Goal: Task Accomplishment & Management: Complete application form

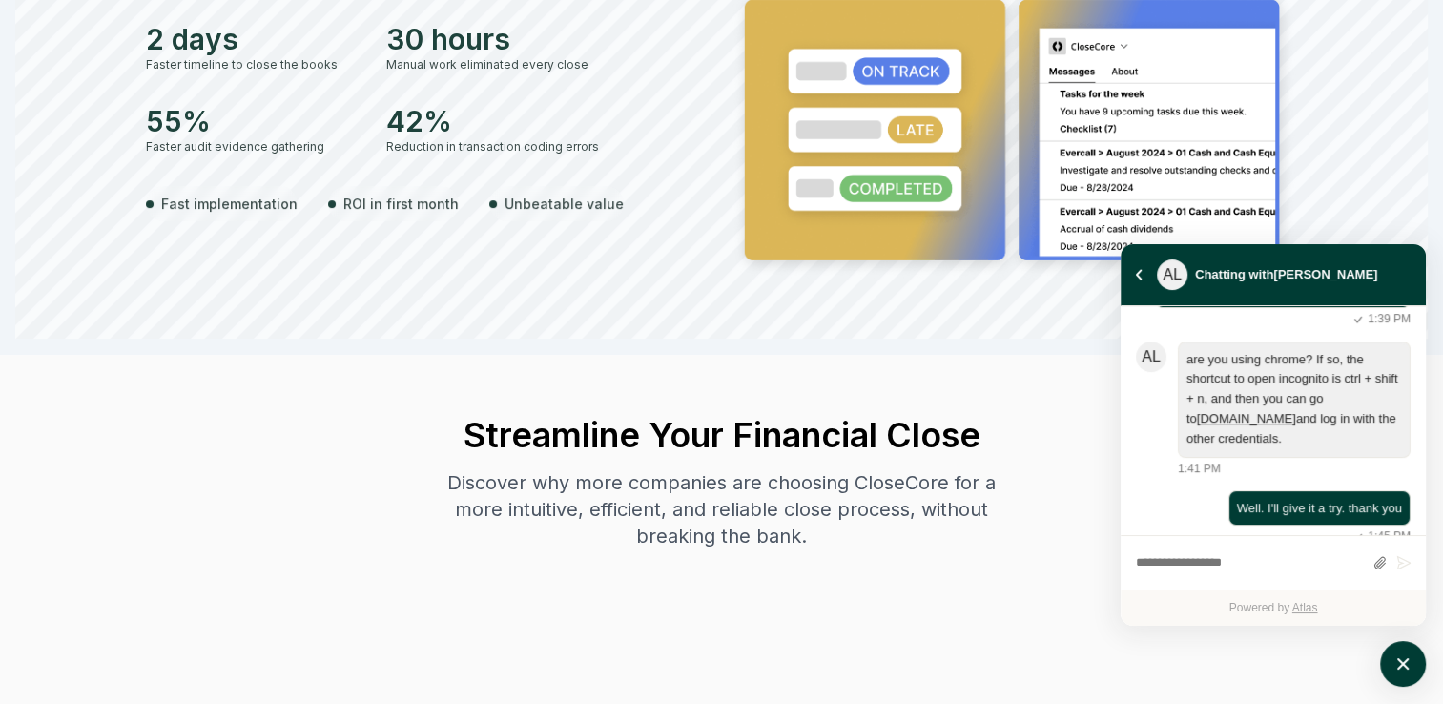
scroll to position [665, 0]
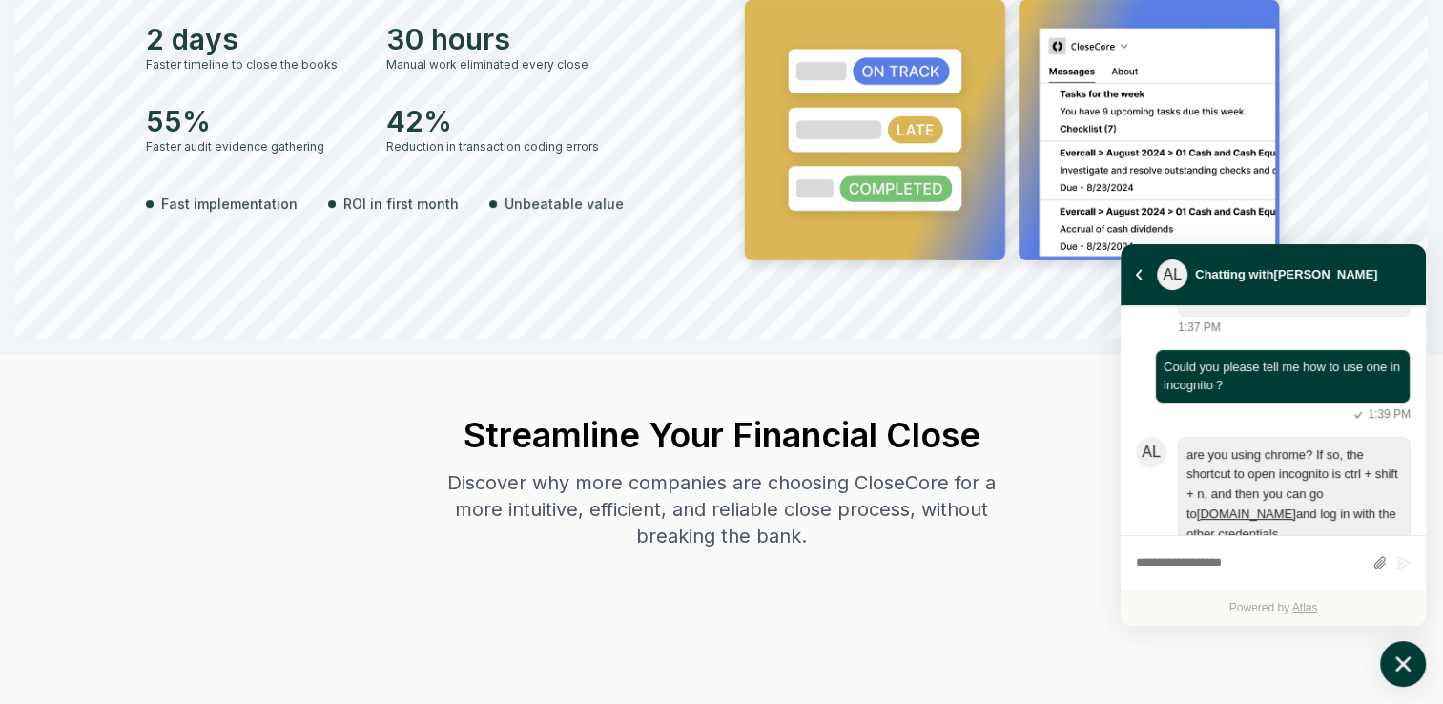
click at [1403, 664] on icon "atlas-launcher" at bounding box center [1402, 663] width 15 height 15
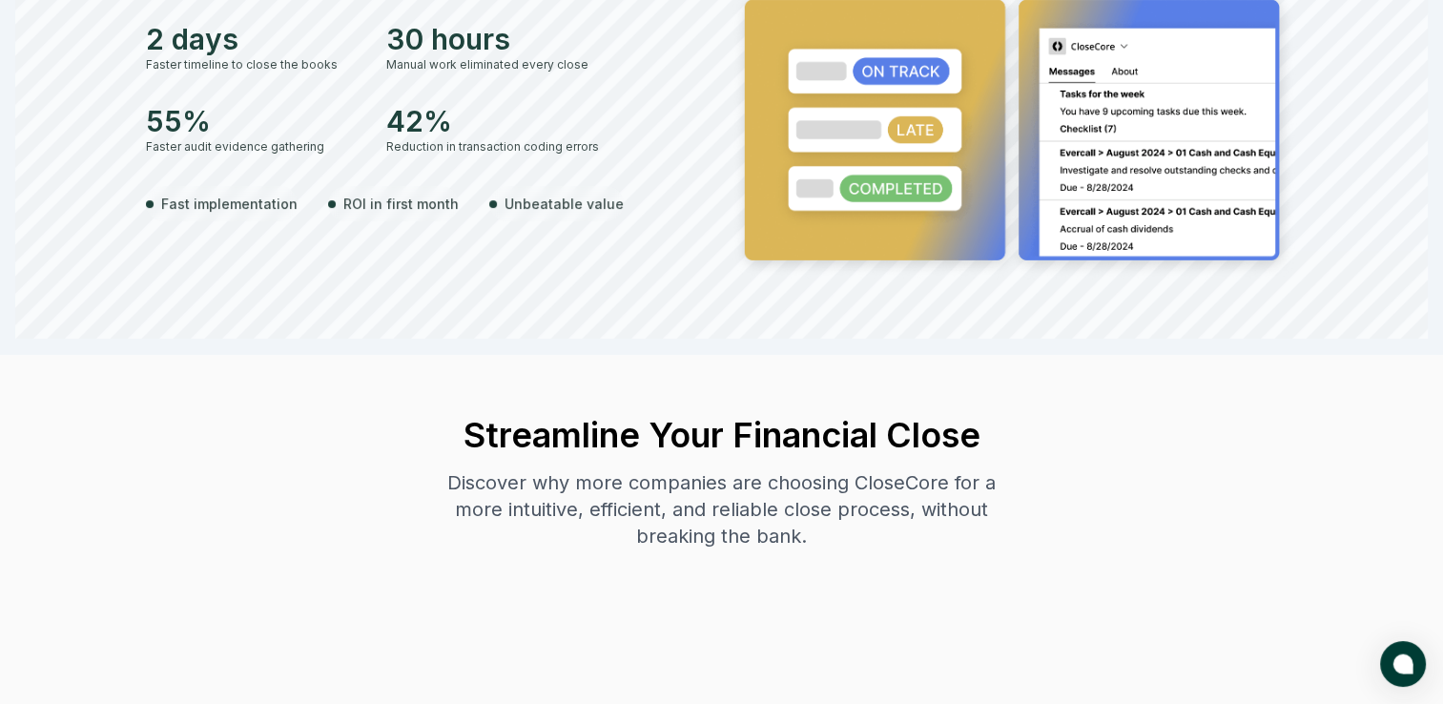
scroll to position [0, 0]
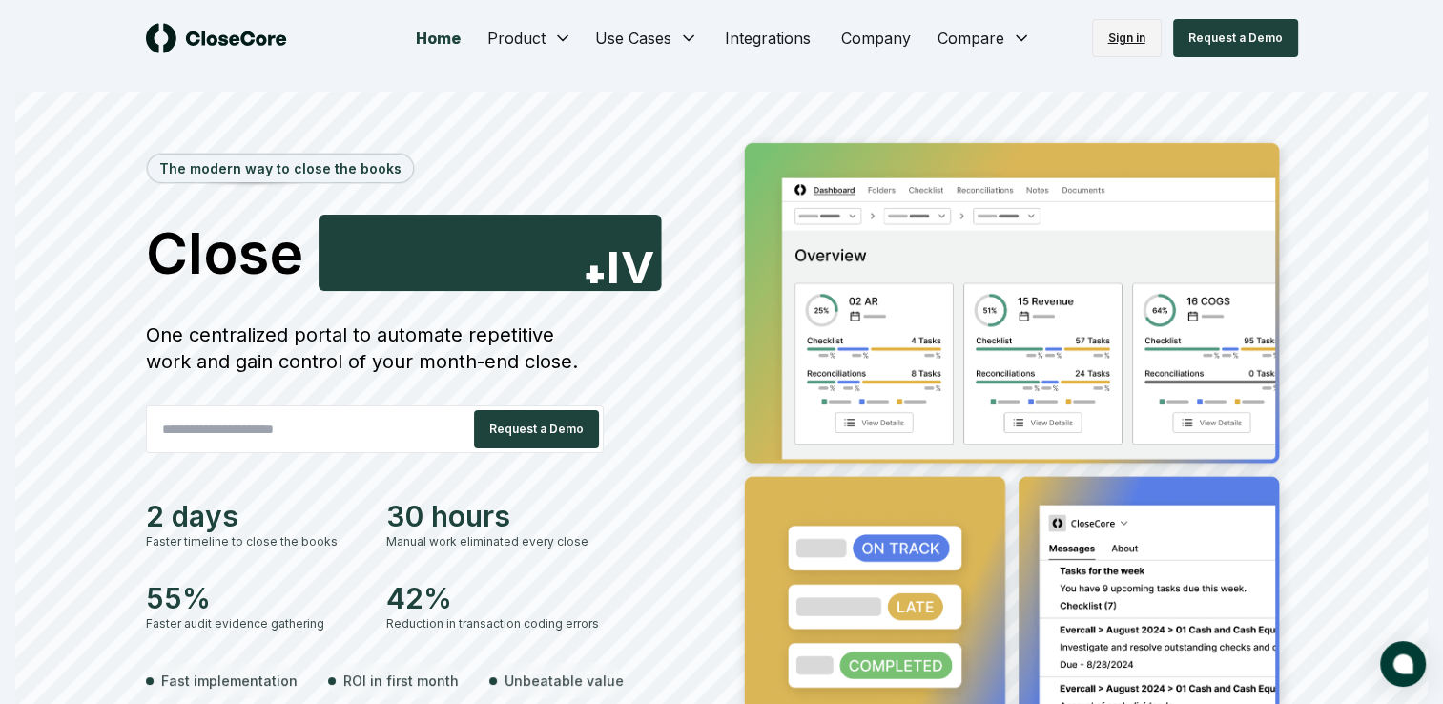
click at [1118, 42] on link "Sign in" at bounding box center [1127, 38] width 70 height 38
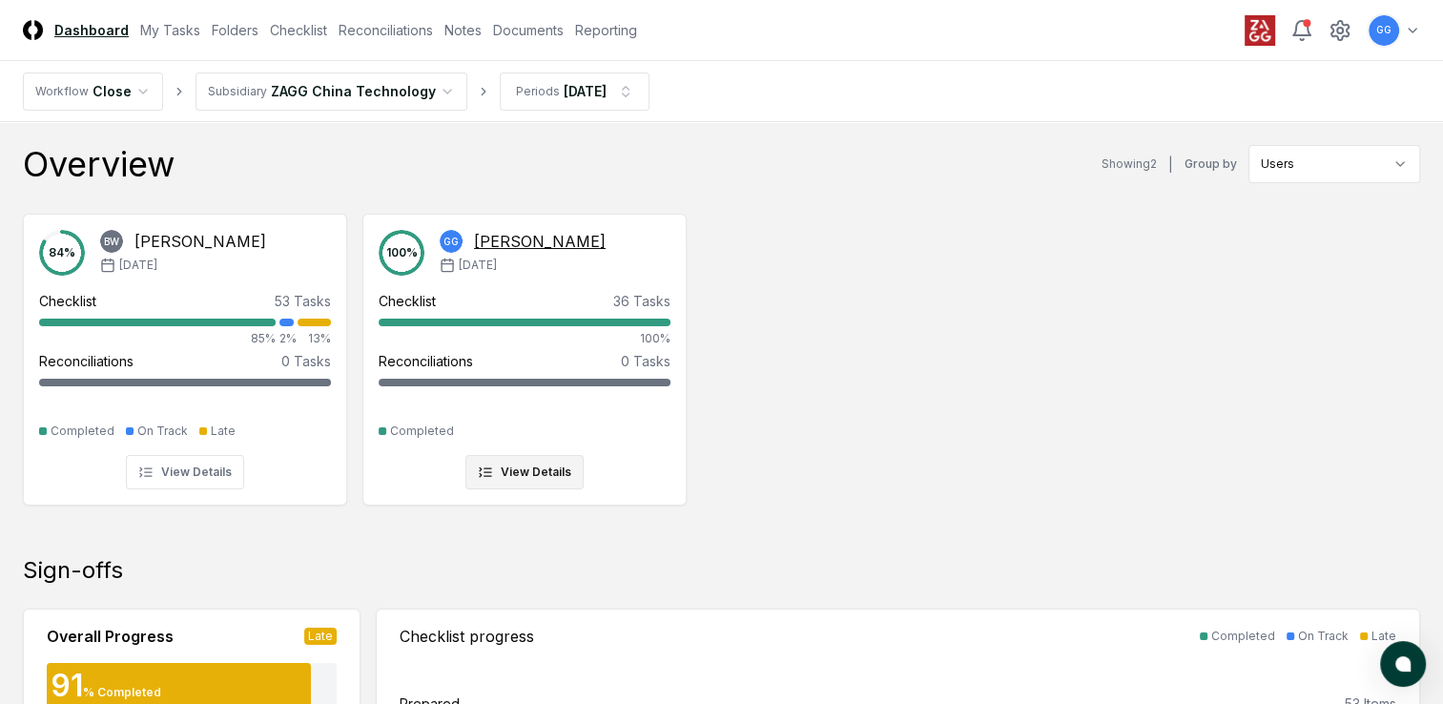
click at [409, 359] on div "Reconciliations" at bounding box center [426, 361] width 94 height 20
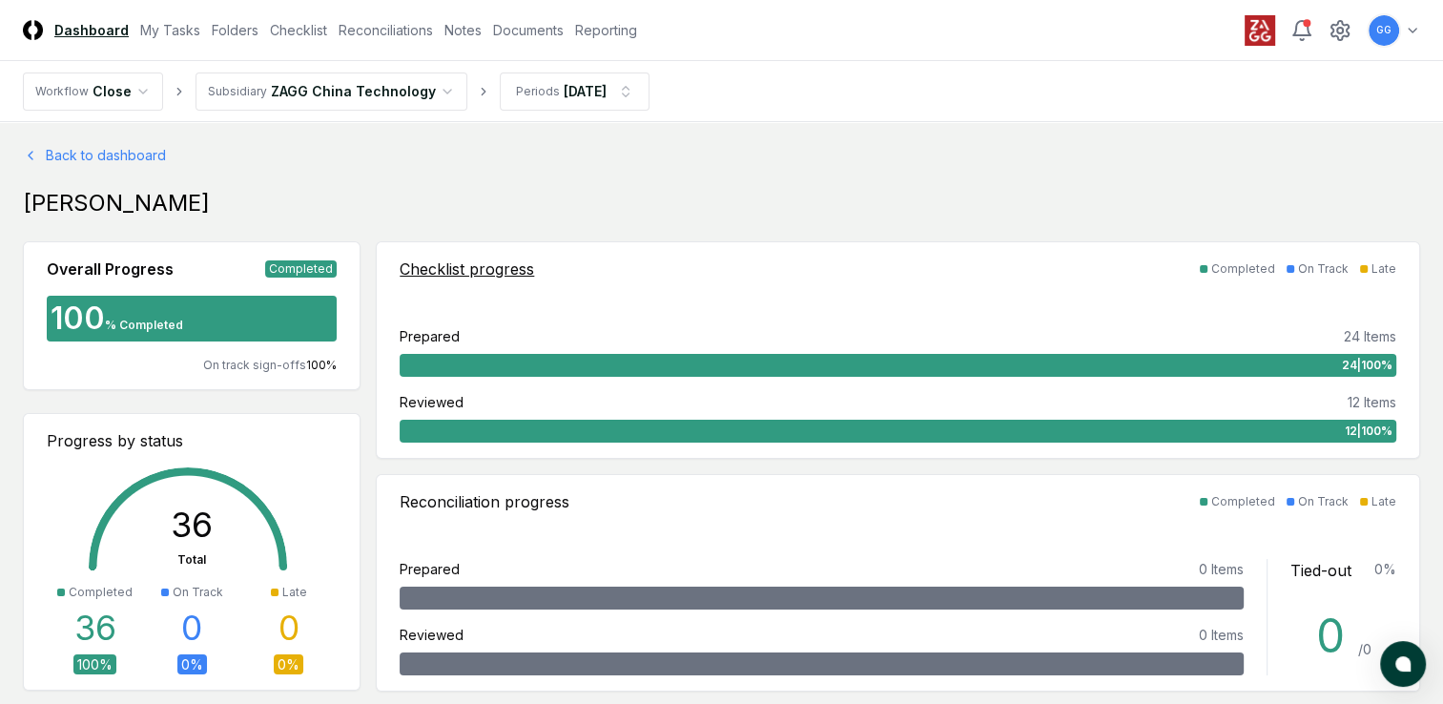
scroll to position [95, 0]
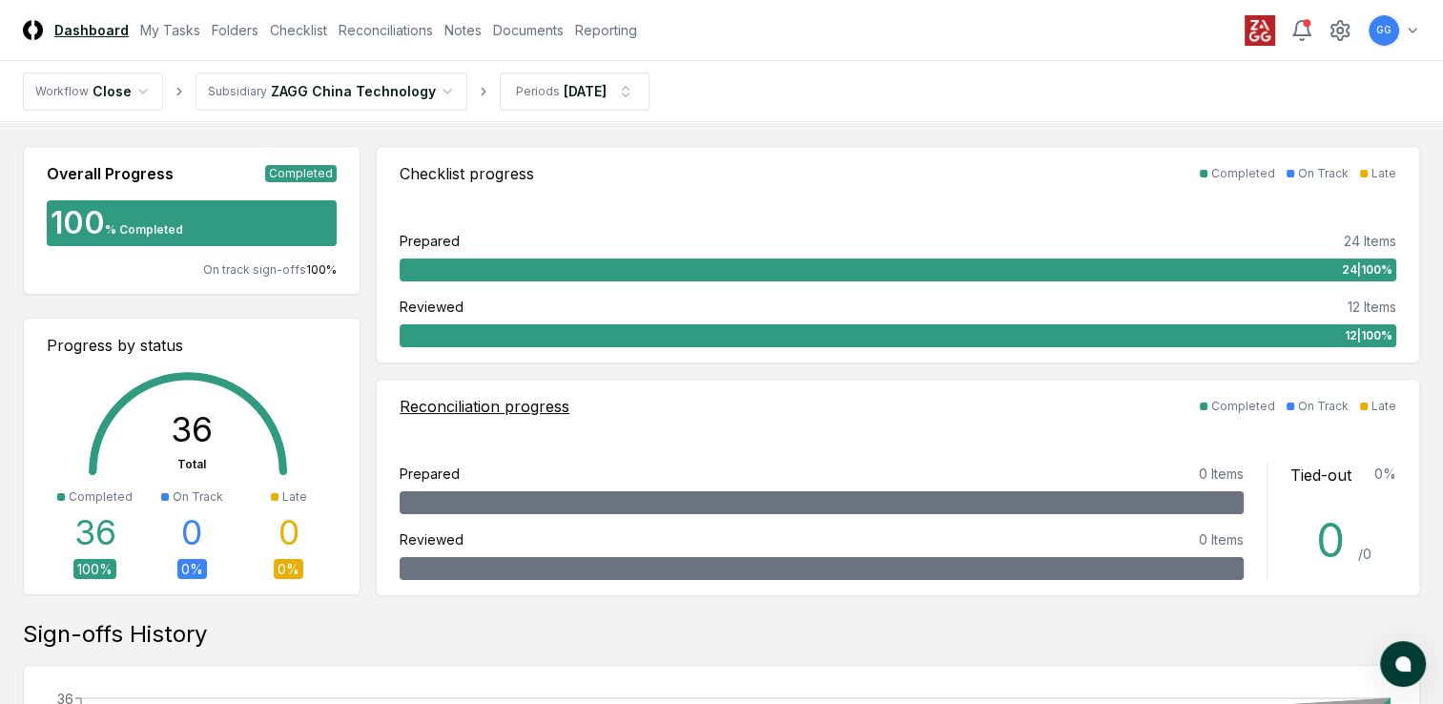
click at [860, 437] on div "Reconciliation progress Completed On Track Late Prepared 0 Items Reviewed 0 Ite…" at bounding box center [898, 488] width 1042 height 216
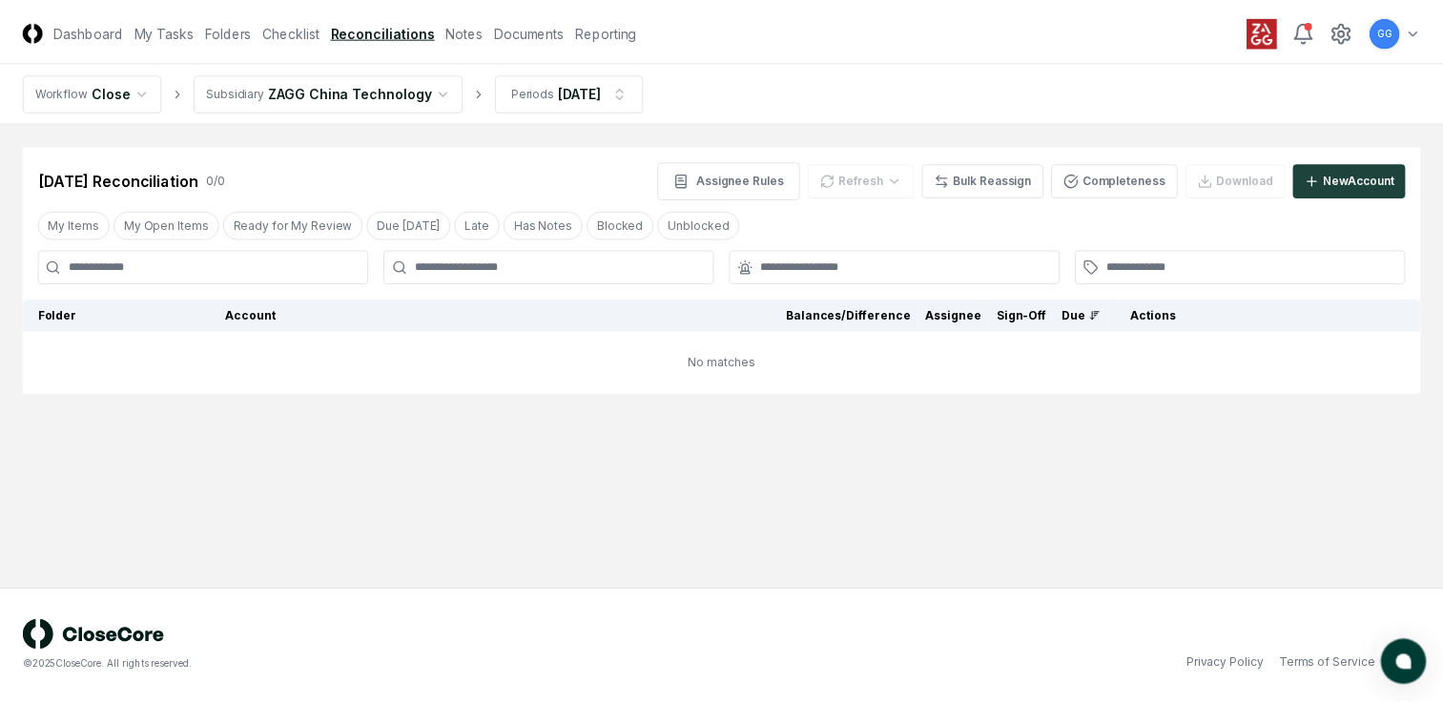
scroll to position [95, 0]
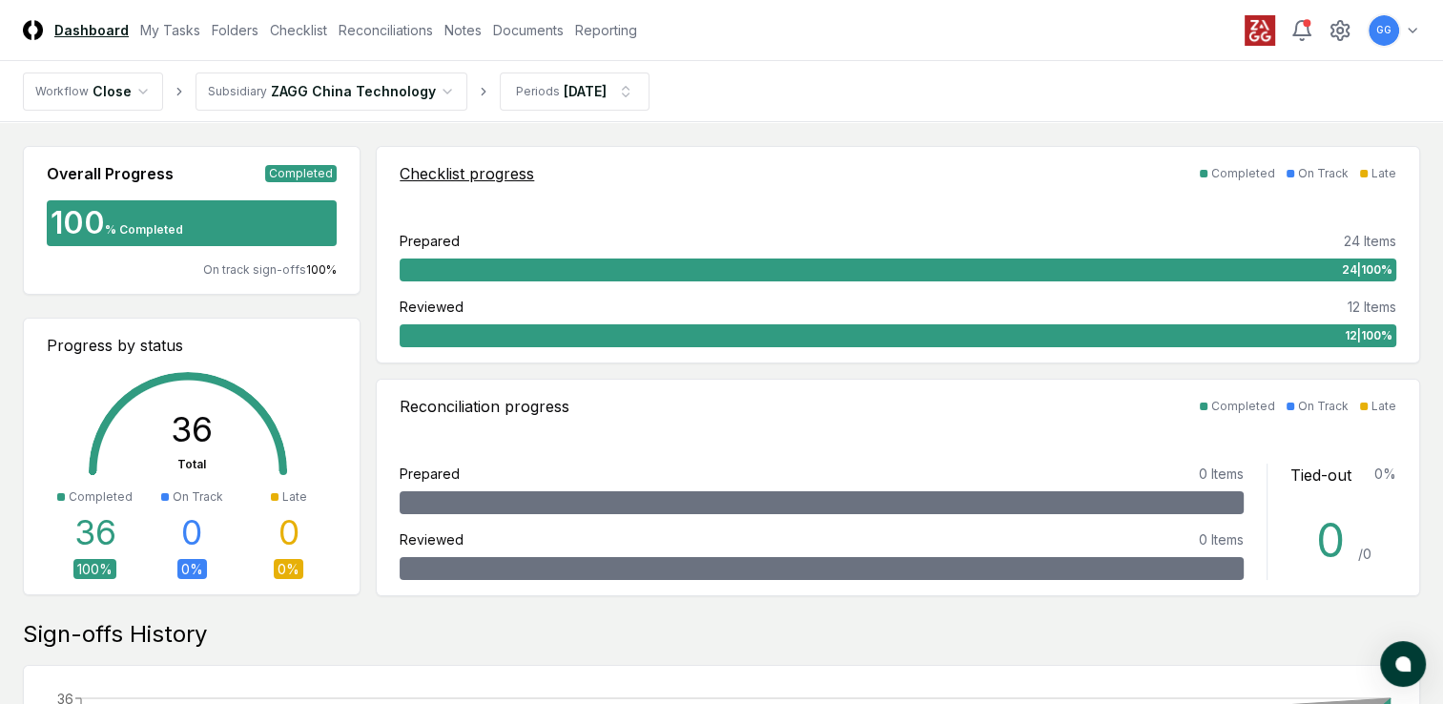
click at [429, 238] on div "Prepared" at bounding box center [430, 241] width 60 height 20
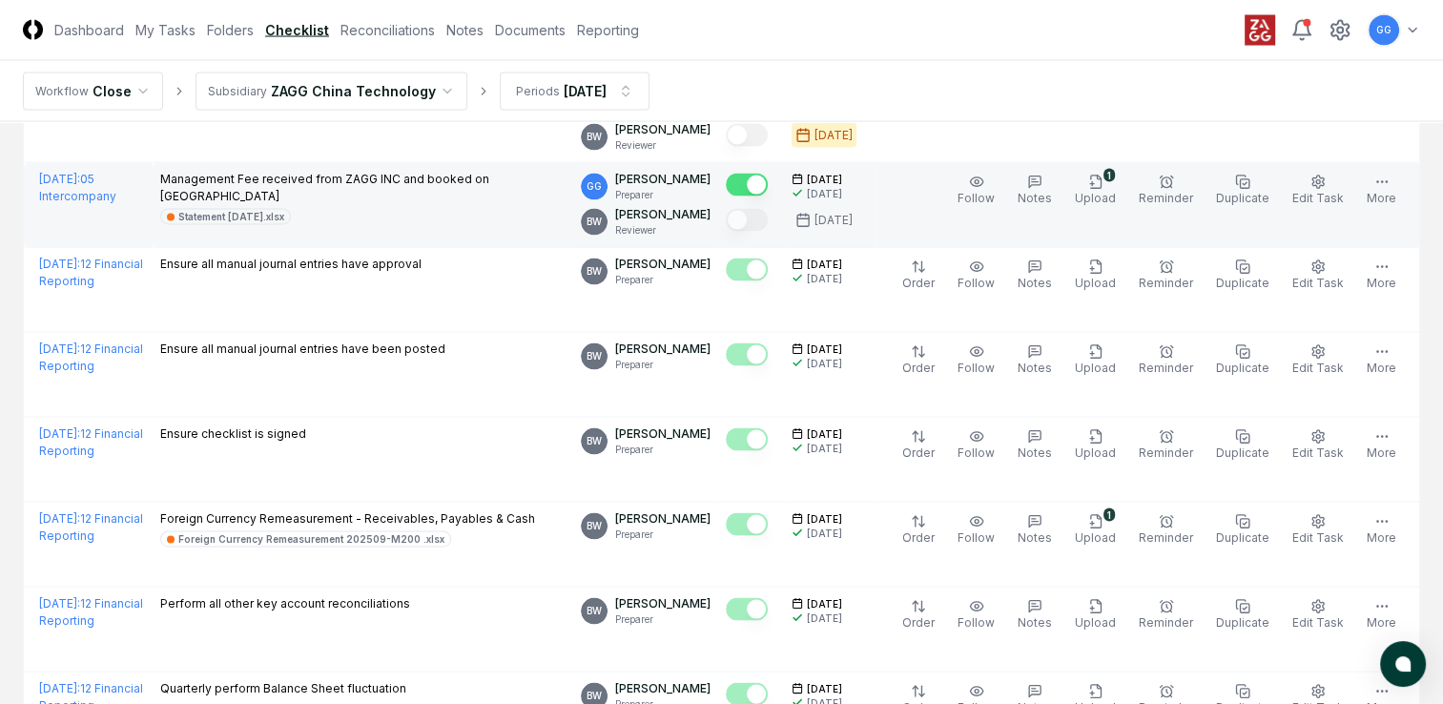
scroll to position [4033, 0]
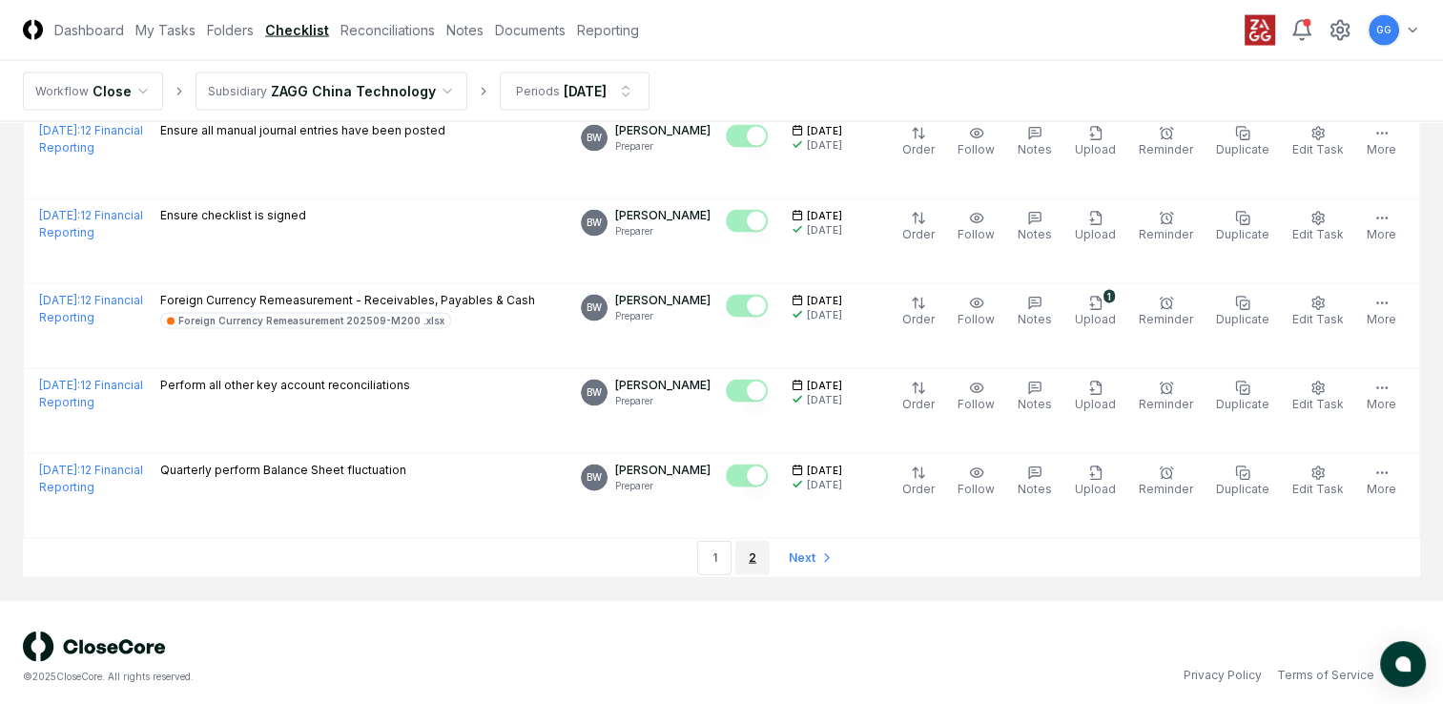
click at [747, 545] on link "2" at bounding box center [752, 558] width 34 height 34
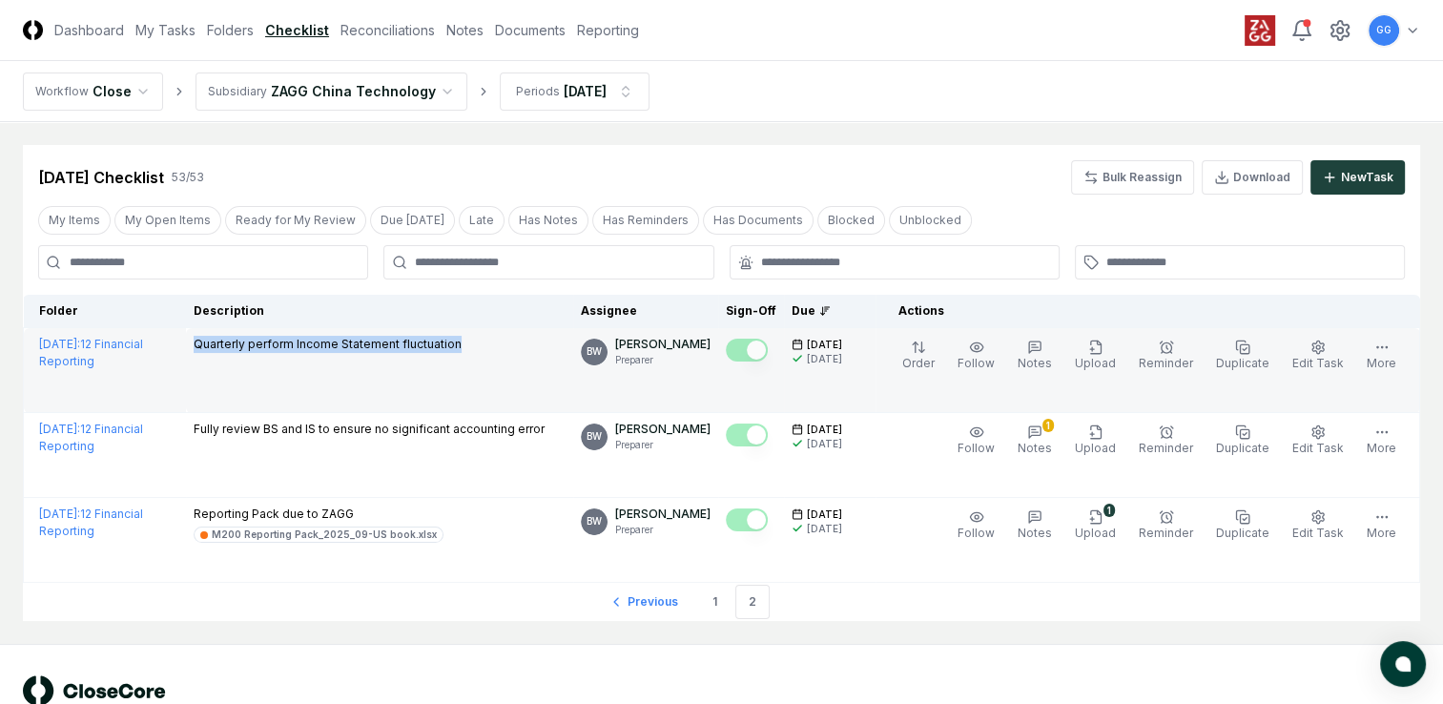
drag, startPoint x: 189, startPoint y: 339, endPoint x: 516, endPoint y: 336, distance: 327.1
click at [516, 336] on td "Quarterly perform Income Statement fluctuation" at bounding box center [380, 370] width 388 height 85
click at [1103, 349] on icon "button" at bounding box center [1095, 346] width 15 height 15
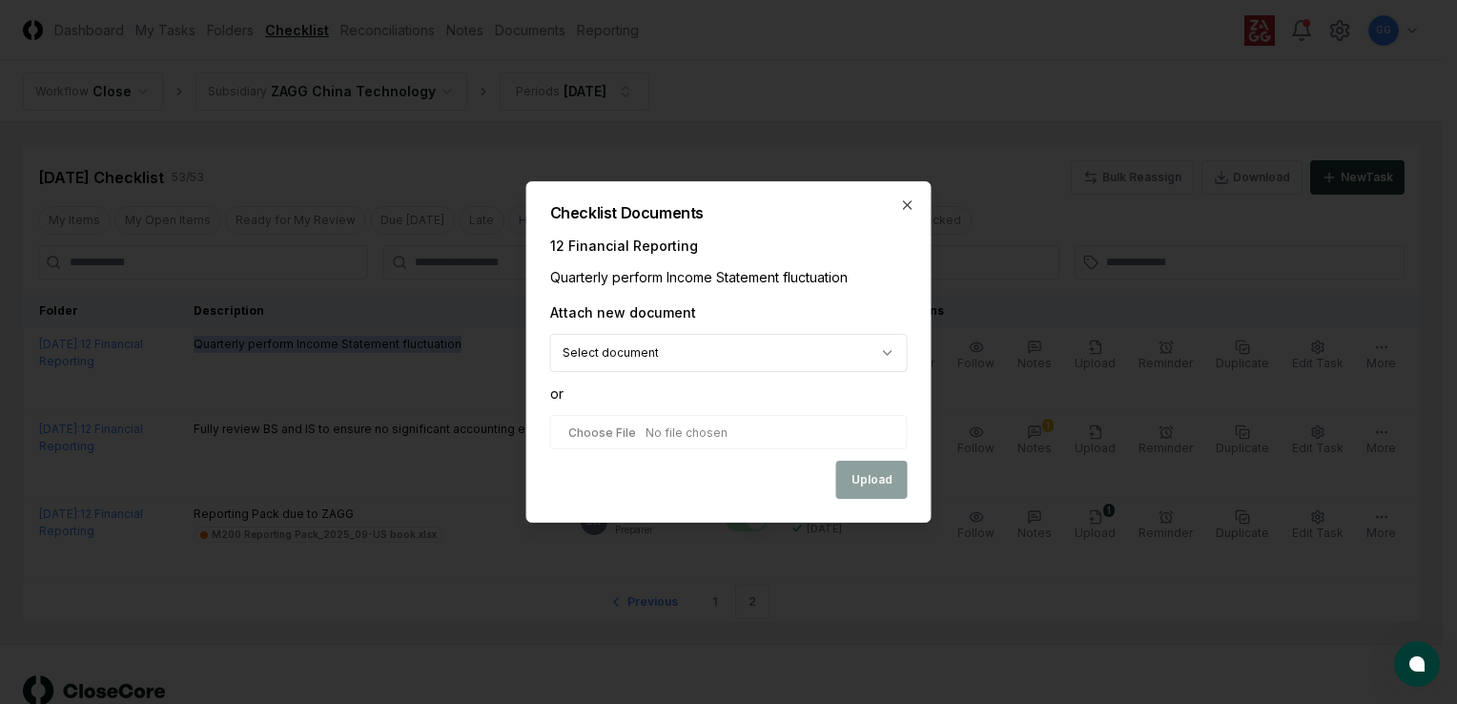
click at [702, 434] on input "file" at bounding box center [729, 432] width 358 height 34
type input "**********"
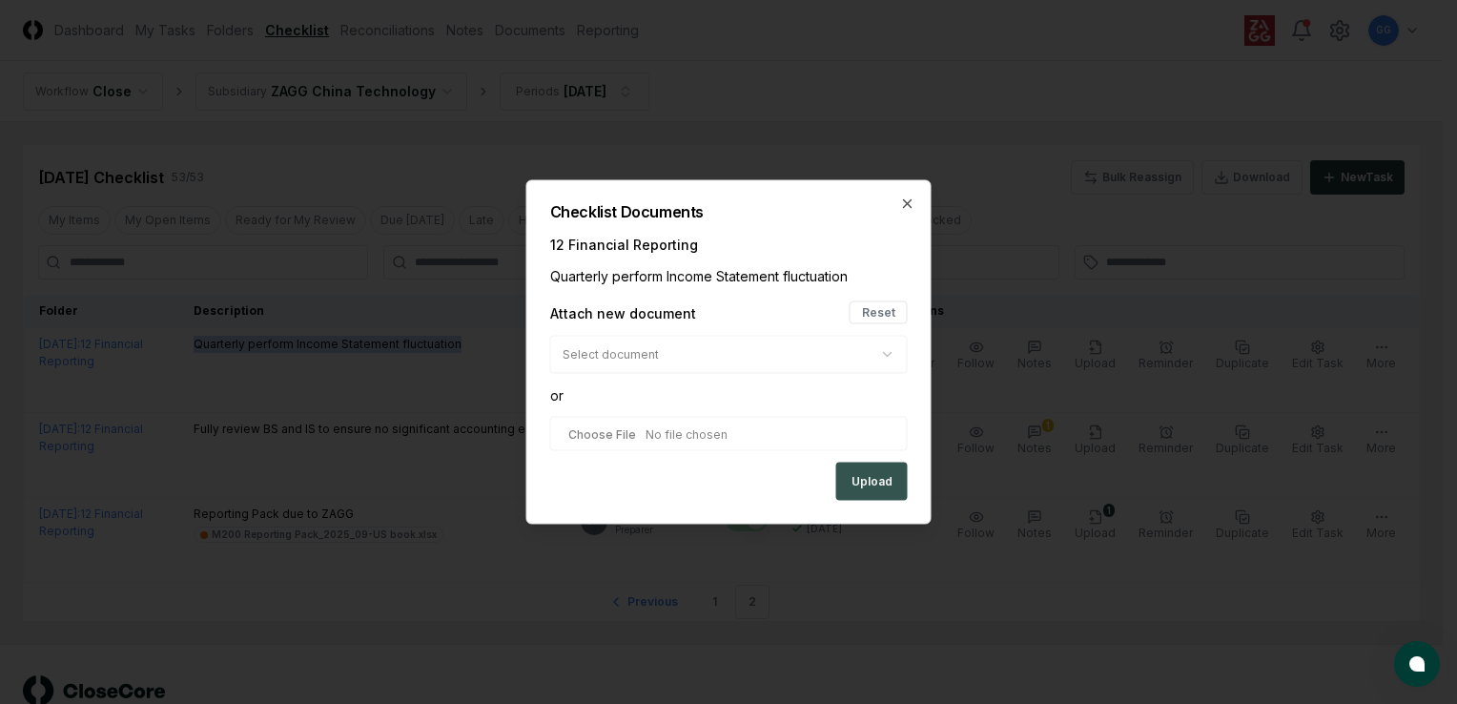
click at [873, 480] on button "Upload" at bounding box center [872, 481] width 72 height 38
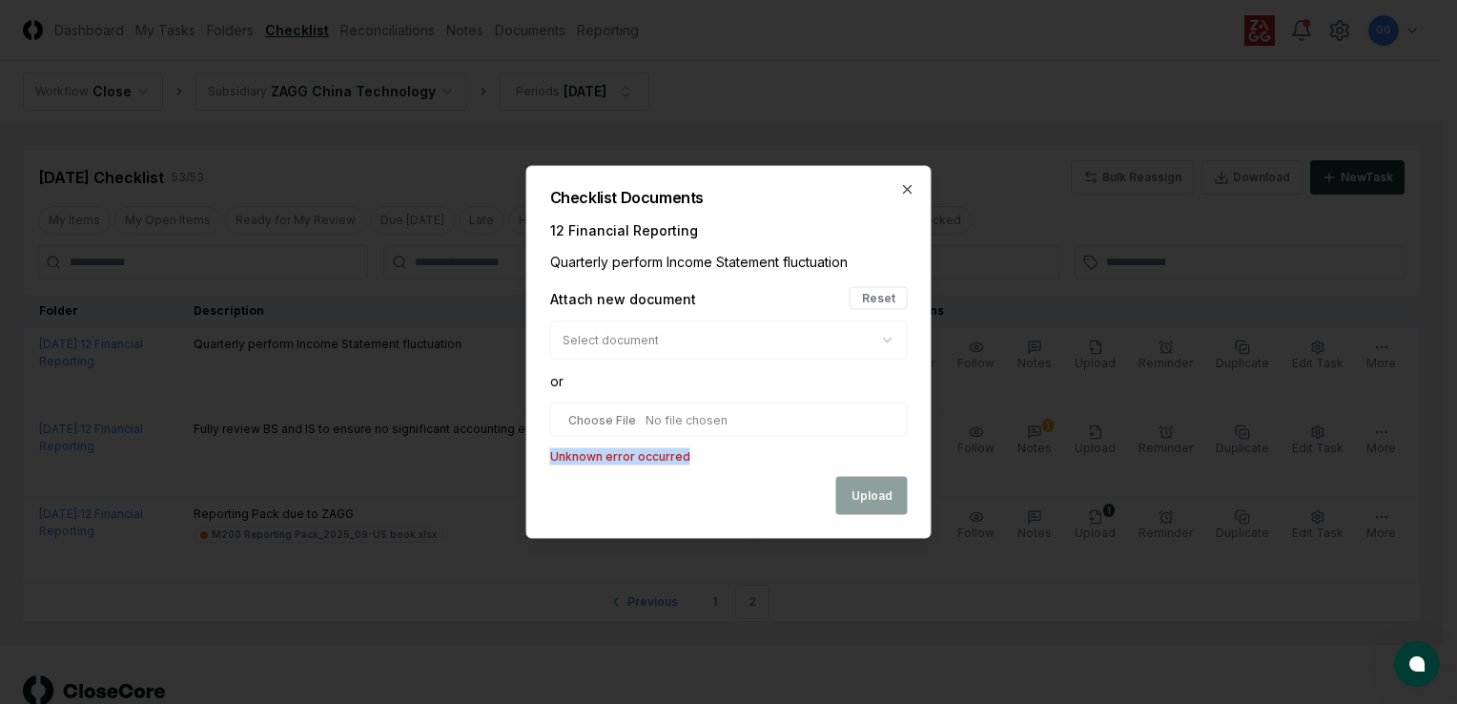
drag, startPoint x: 549, startPoint y: 452, endPoint x: 711, endPoint y: 459, distance: 162.2
click at [711, 459] on p "Unknown error occurred" at bounding box center [729, 456] width 358 height 17
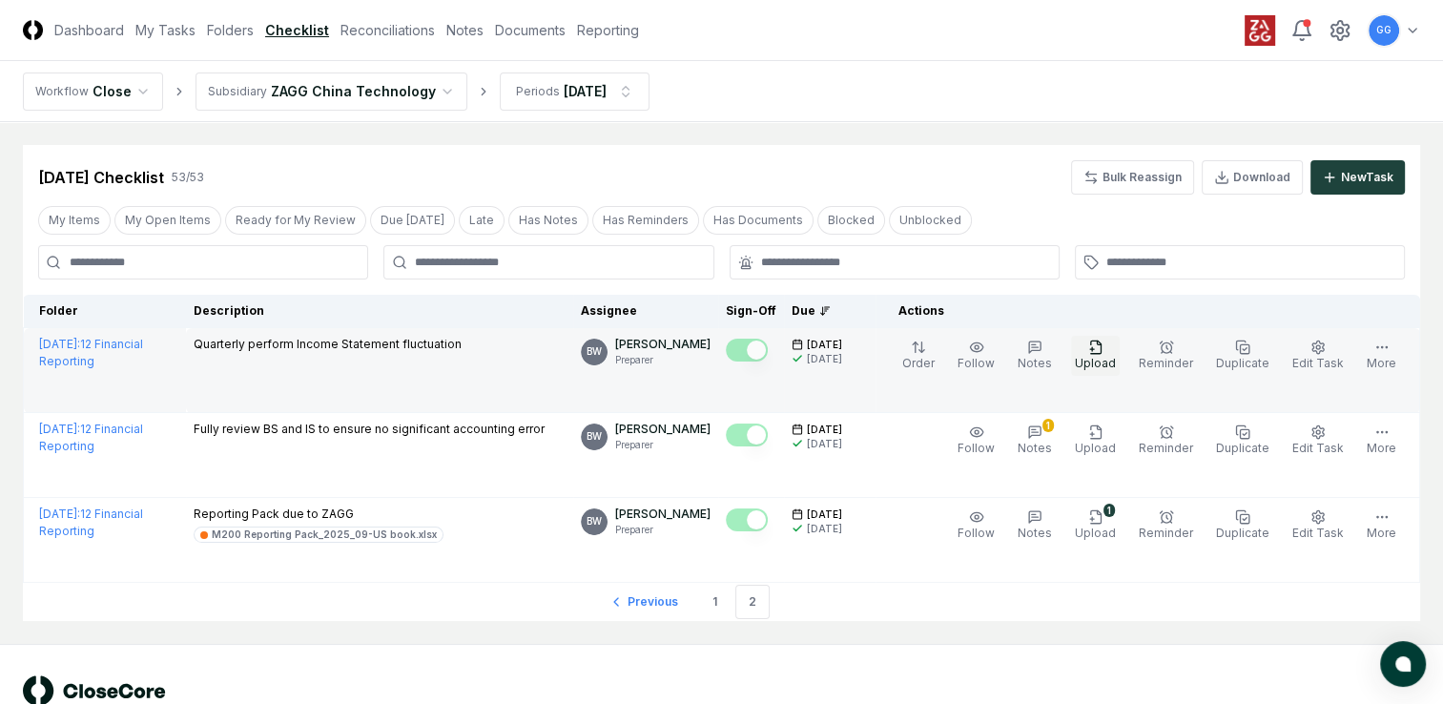
click at [1103, 348] on icon "button" at bounding box center [1095, 346] width 15 height 15
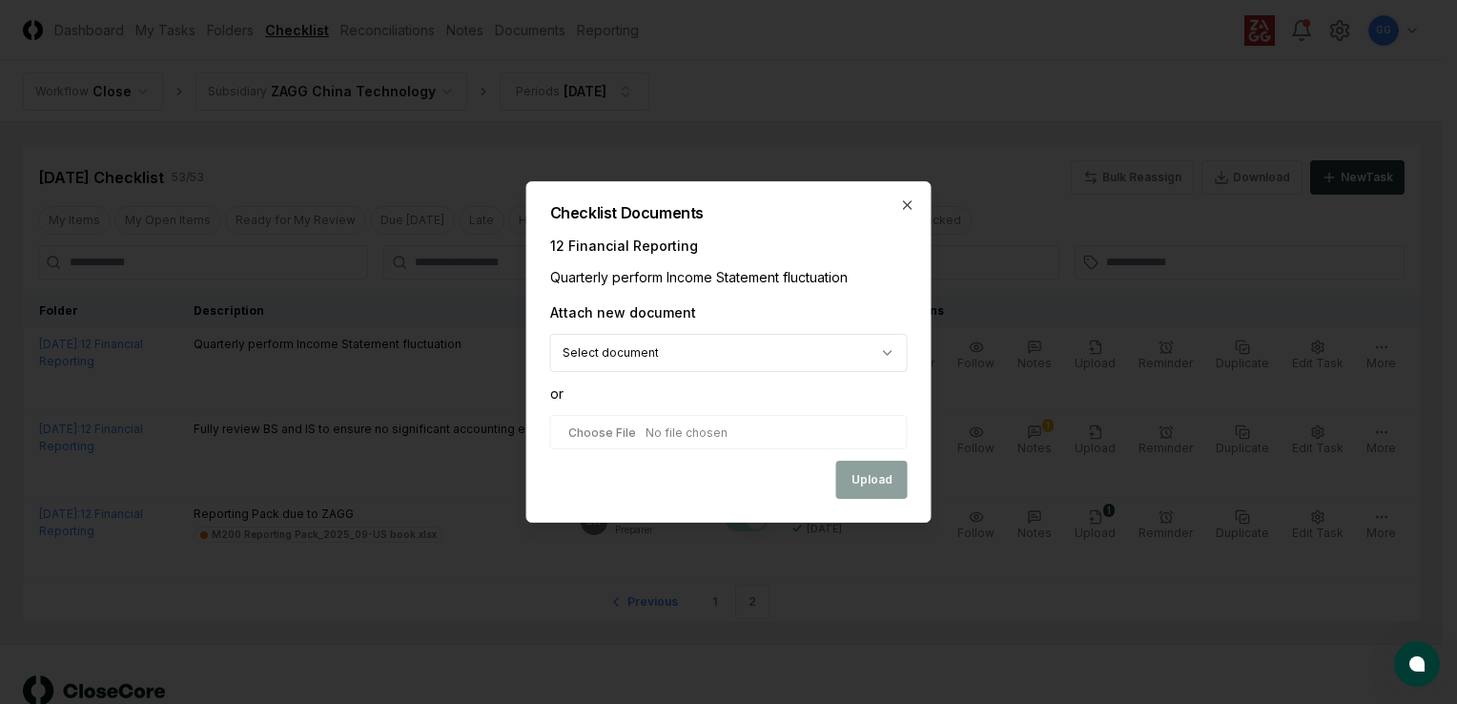
click at [637, 425] on input "file" at bounding box center [729, 432] width 358 height 34
type input "**********"
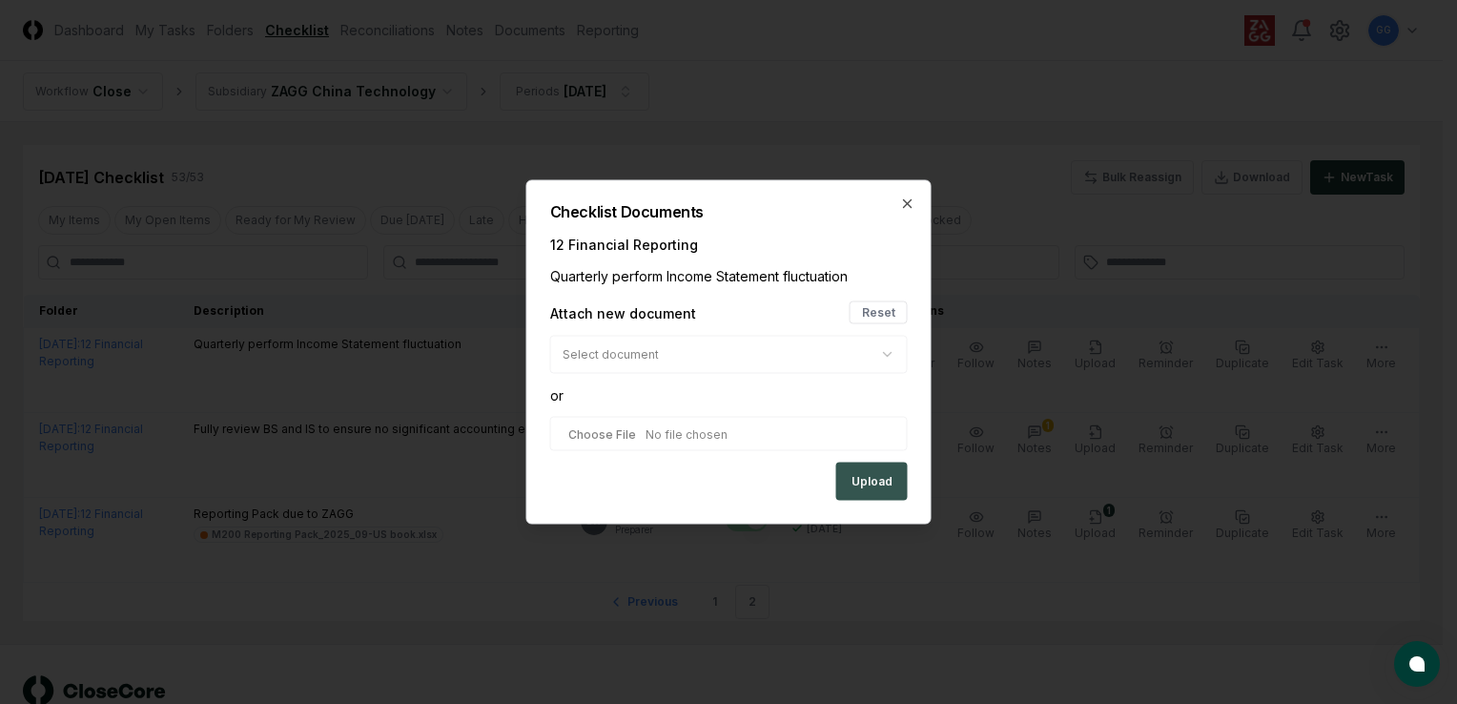
click at [862, 478] on button "Upload" at bounding box center [872, 481] width 72 height 38
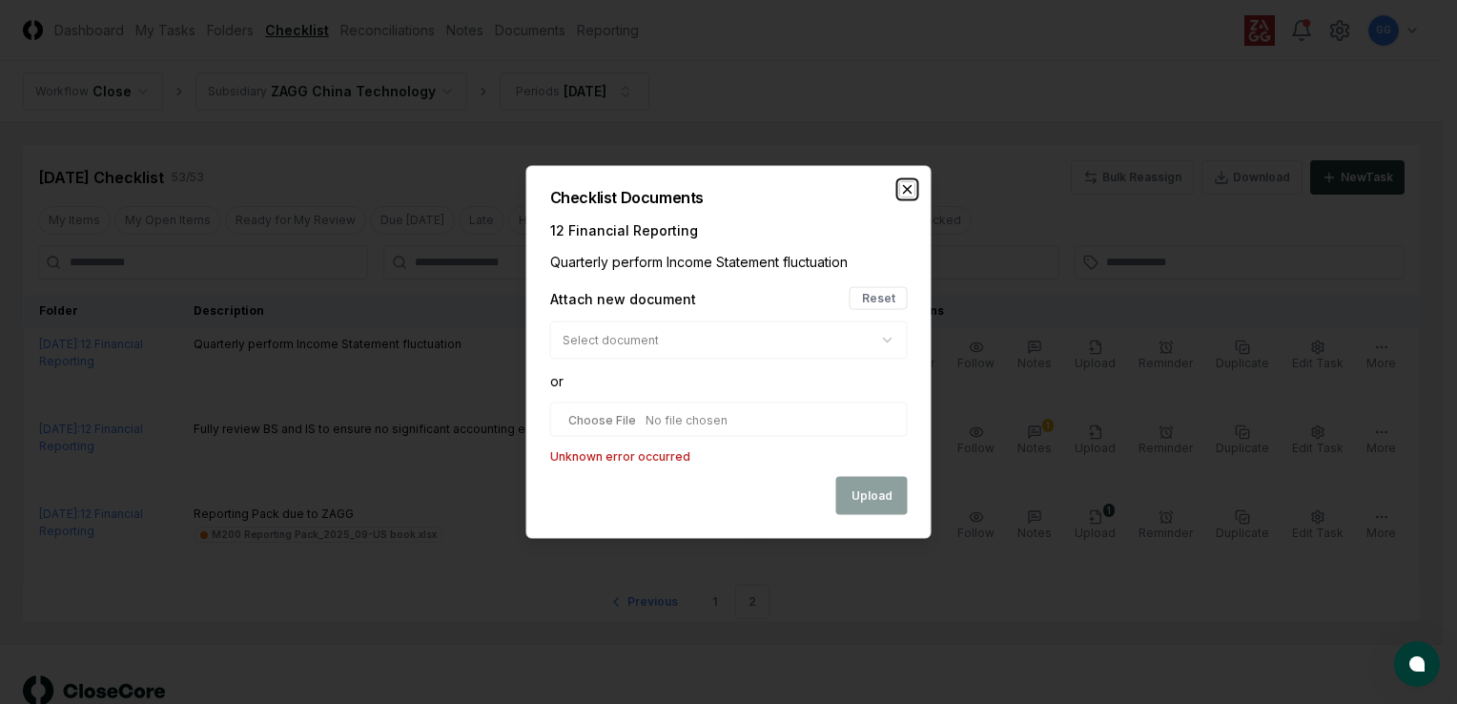
click at [908, 188] on icon "button" at bounding box center [908, 190] width 8 height 8
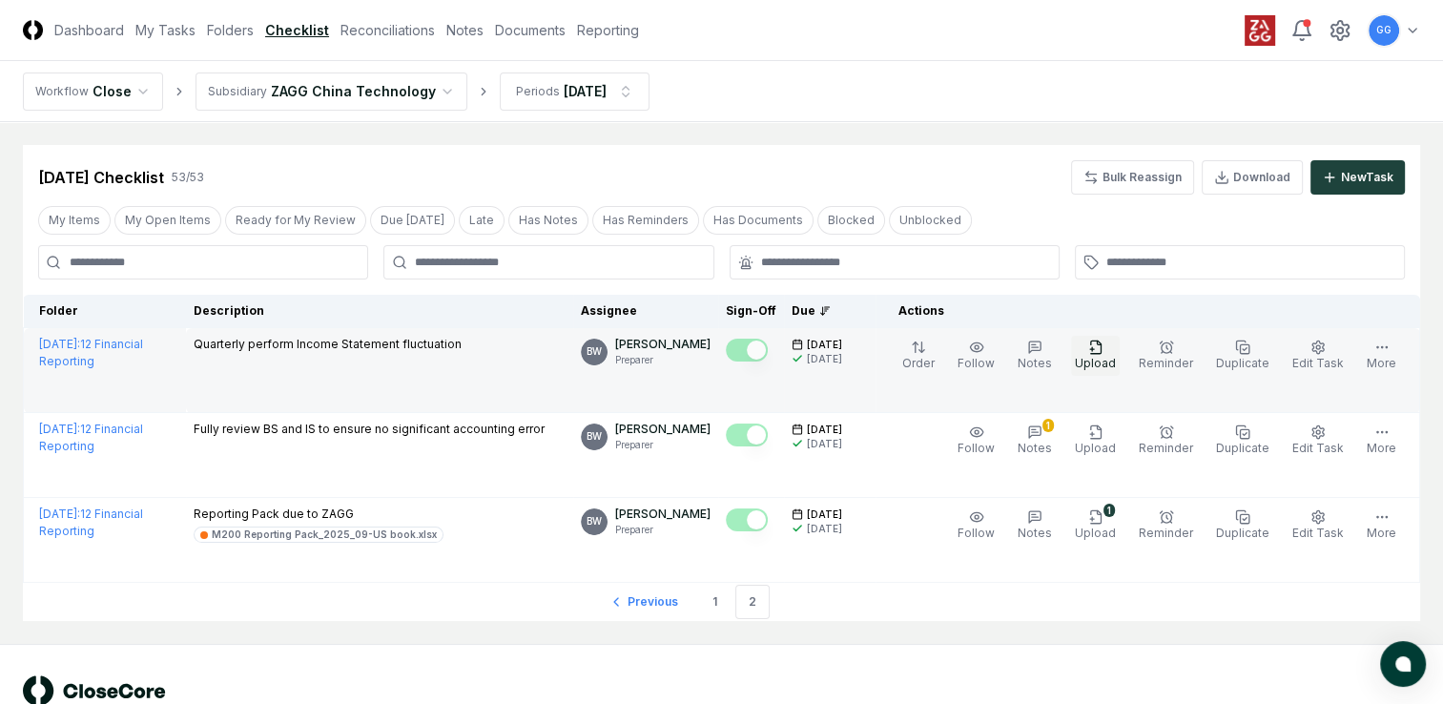
click at [1103, 352] on icon "button" at bounding box center [1095, 346] width 15 height 15
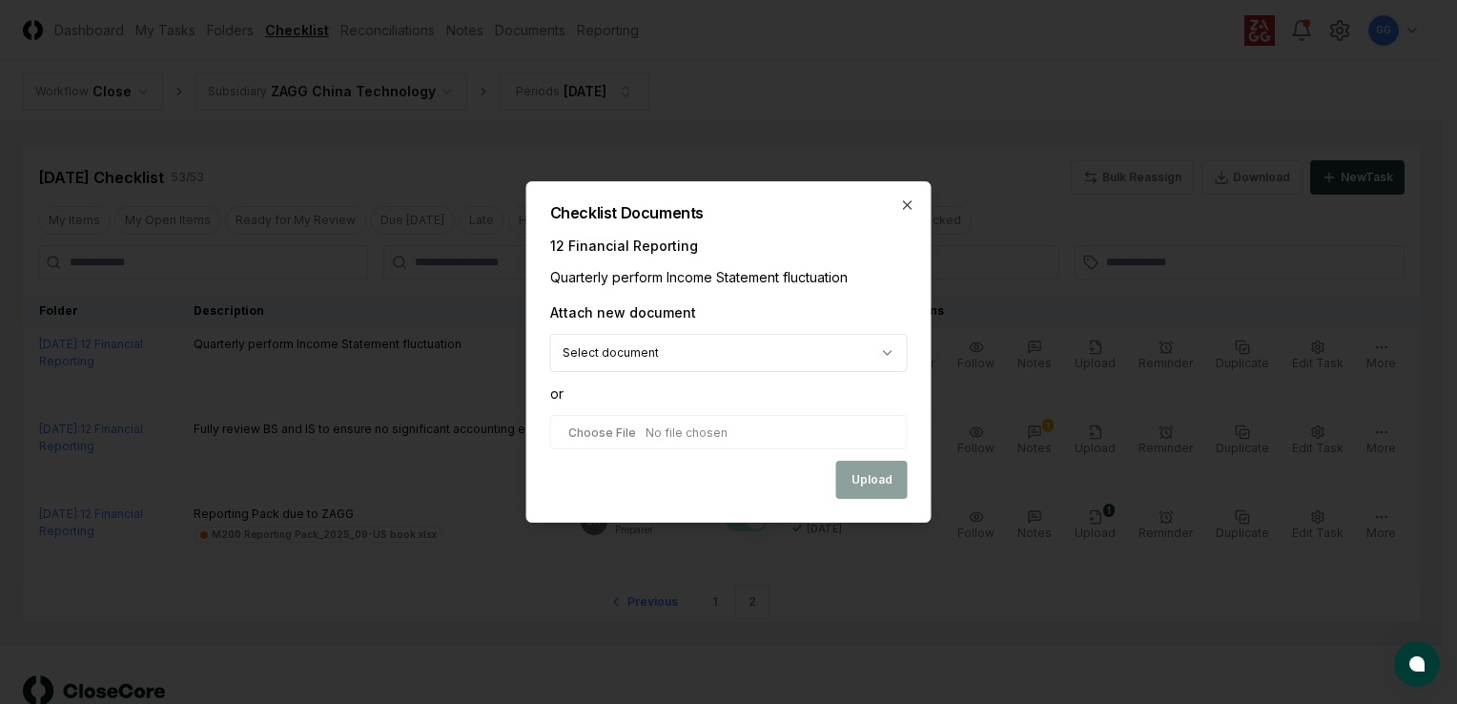
click at [633, 433] on input "file" at bounding box center [729, 432] width 358 height 34
type input "**********"
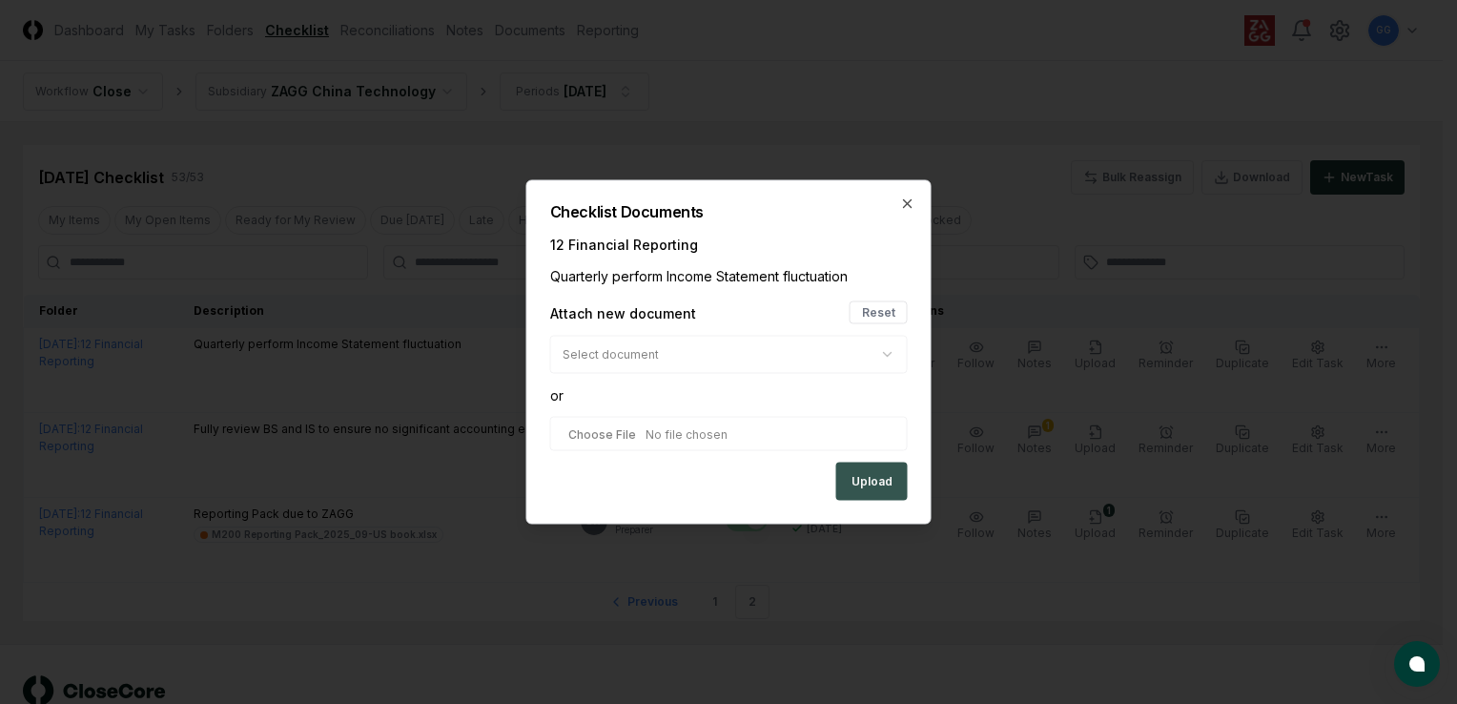
click at [877, 484] on button "Upload" at bounding box center [872, 481] width 72 height 38
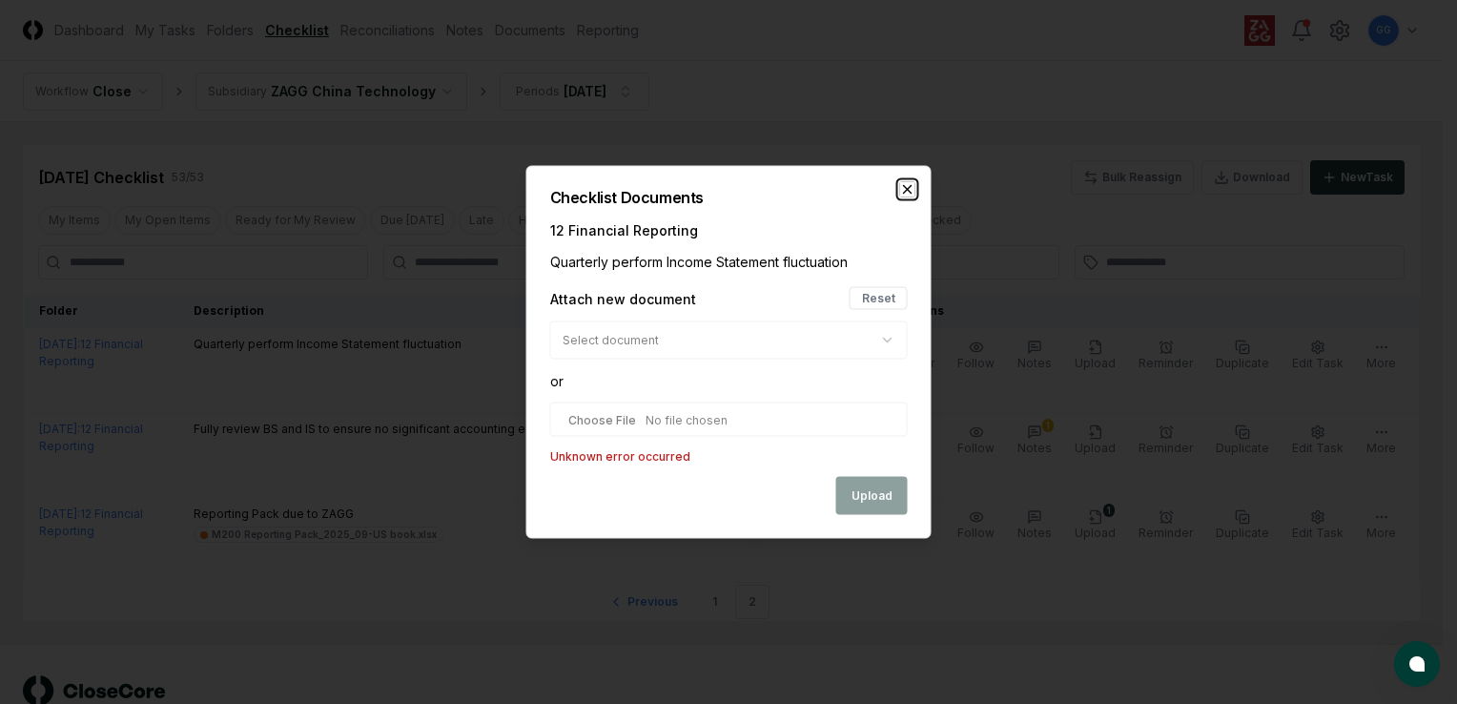
click at [906, 185] on icon "button" at bounding box center [907, 189] width 15 height 15
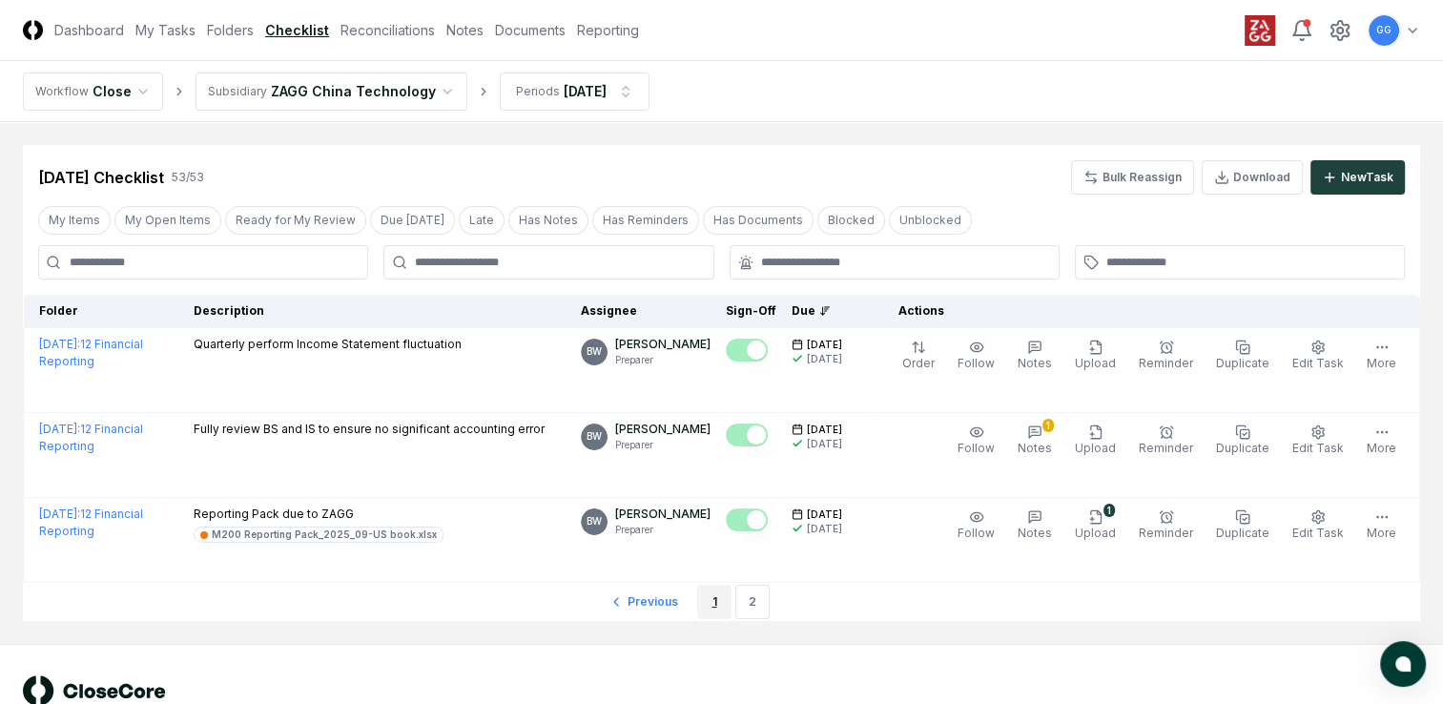
click at [709, 599] on link "1" at bounding box center [714, 602] width 34 height 34
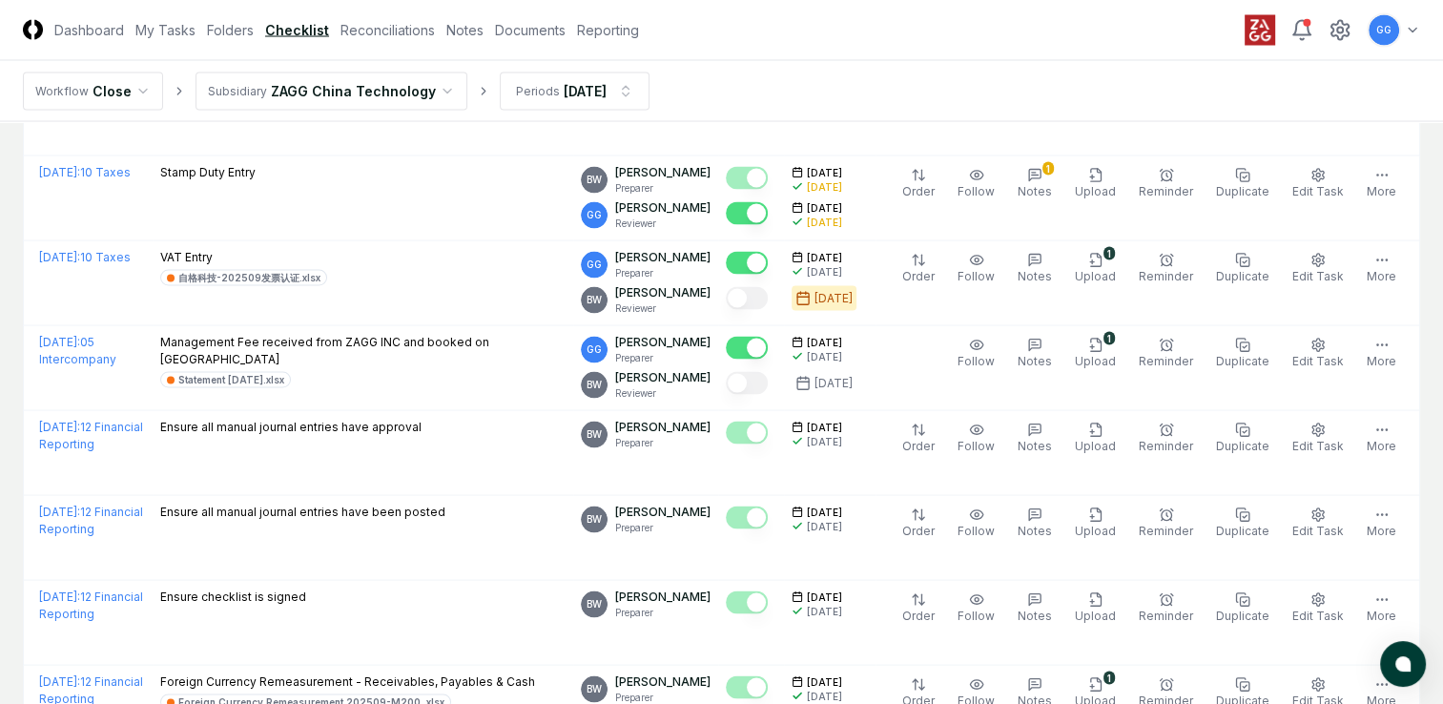
scroll to position [3270, 0]
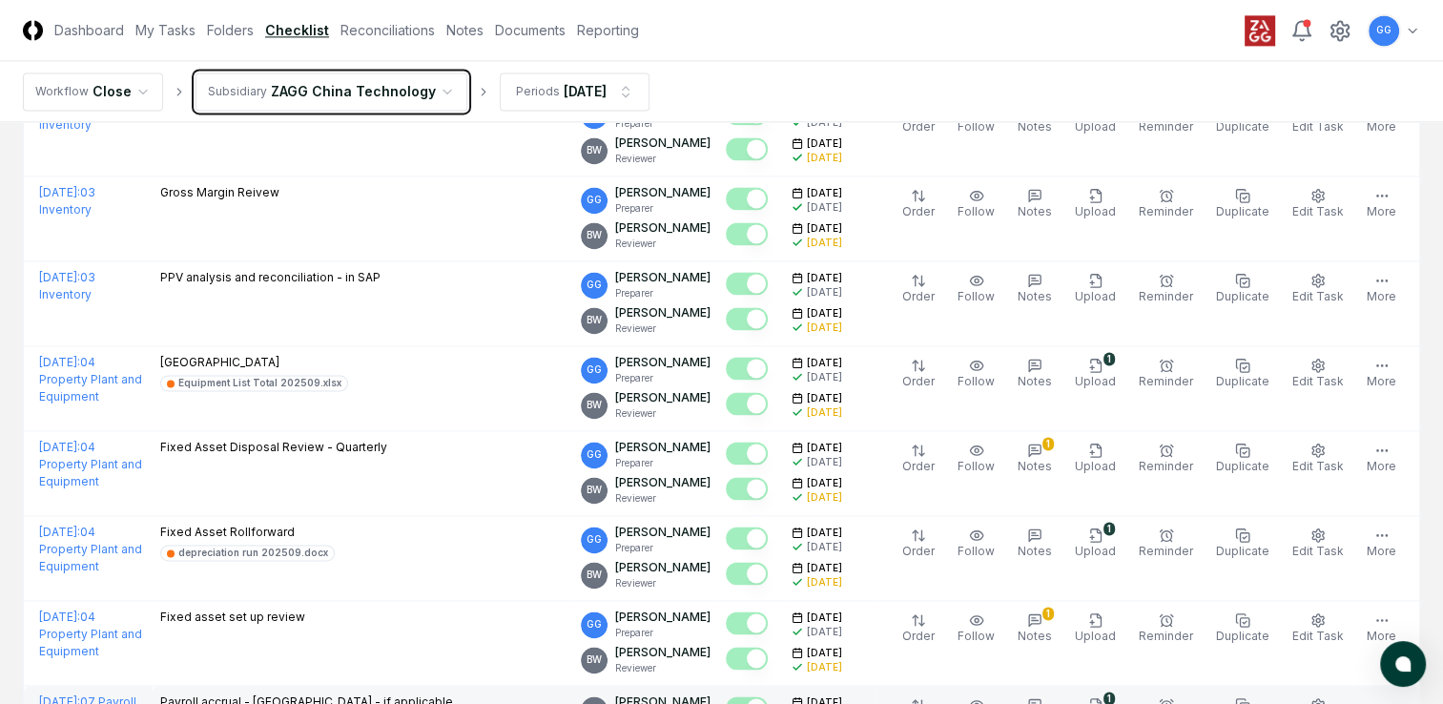
scroll to position [2412, 0]
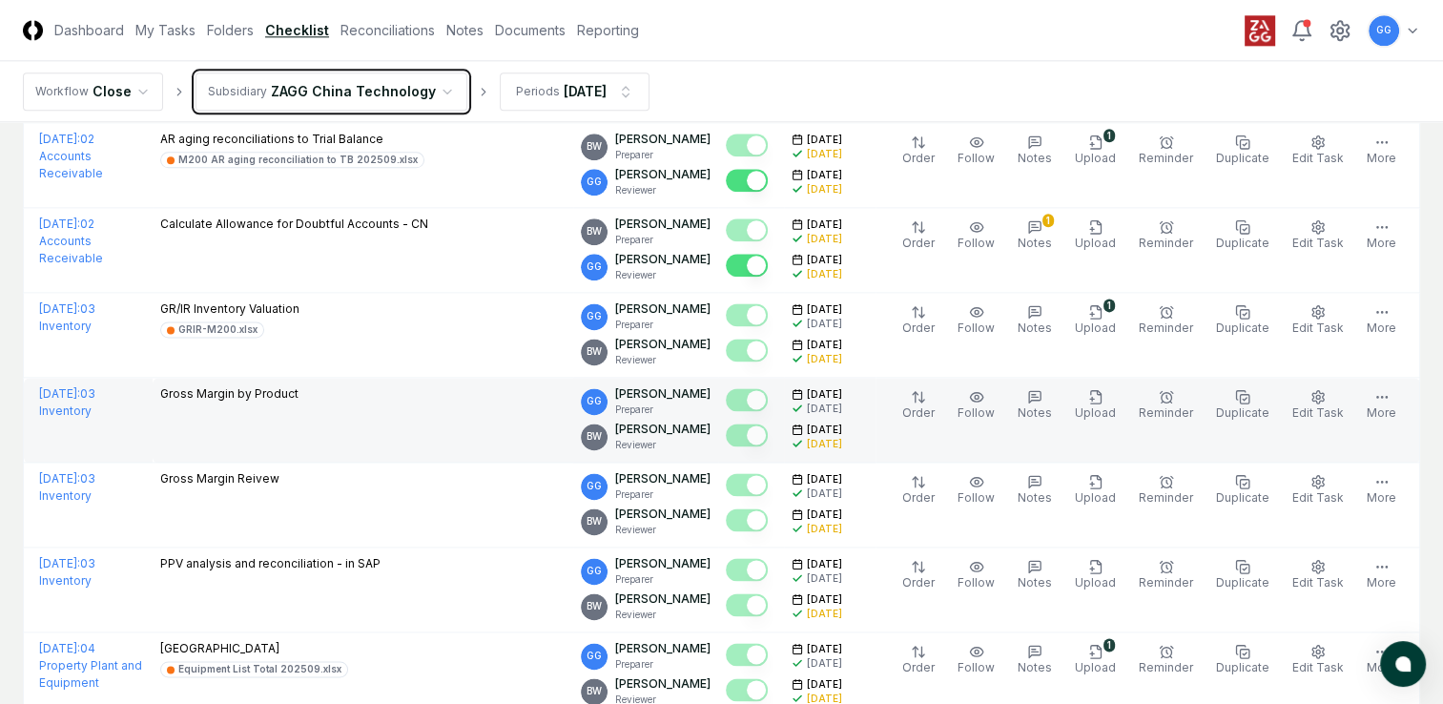
scroll to position [2030, 0]
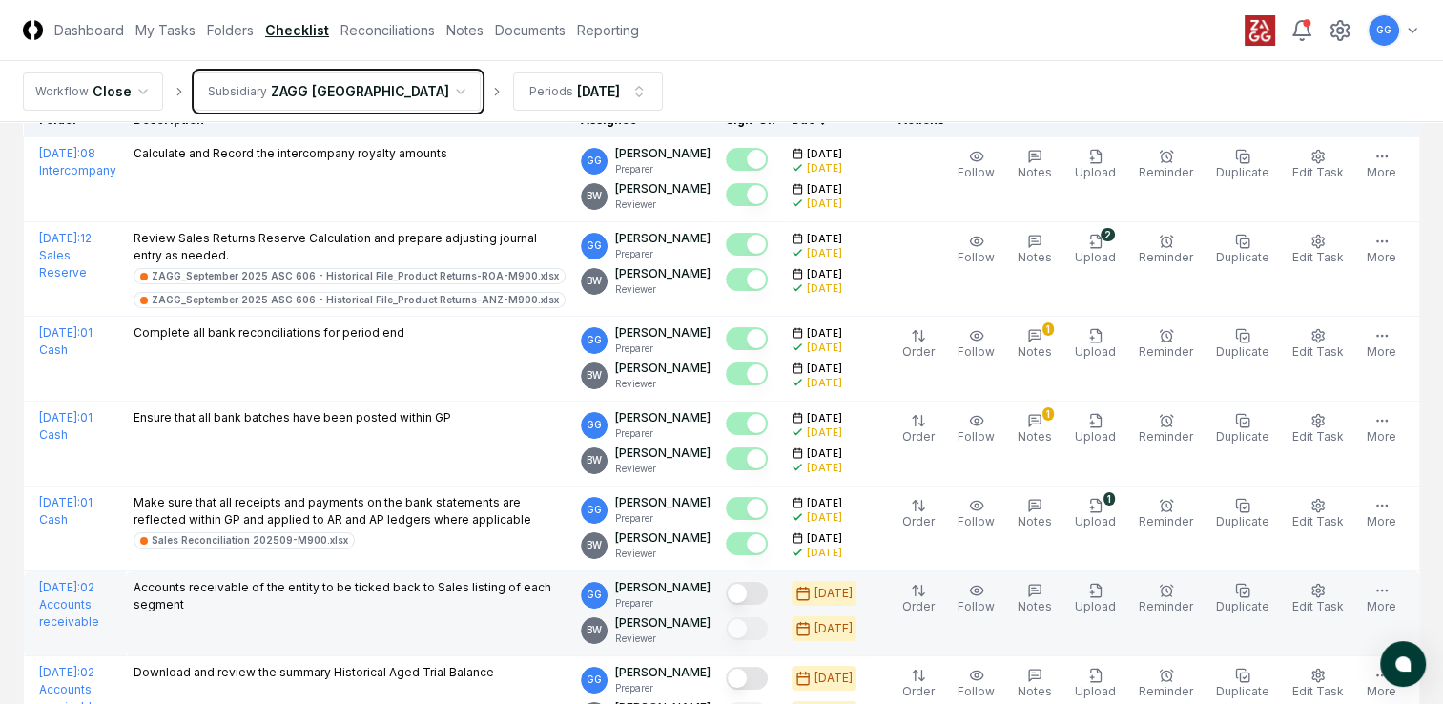
scroll to position [381, 0]
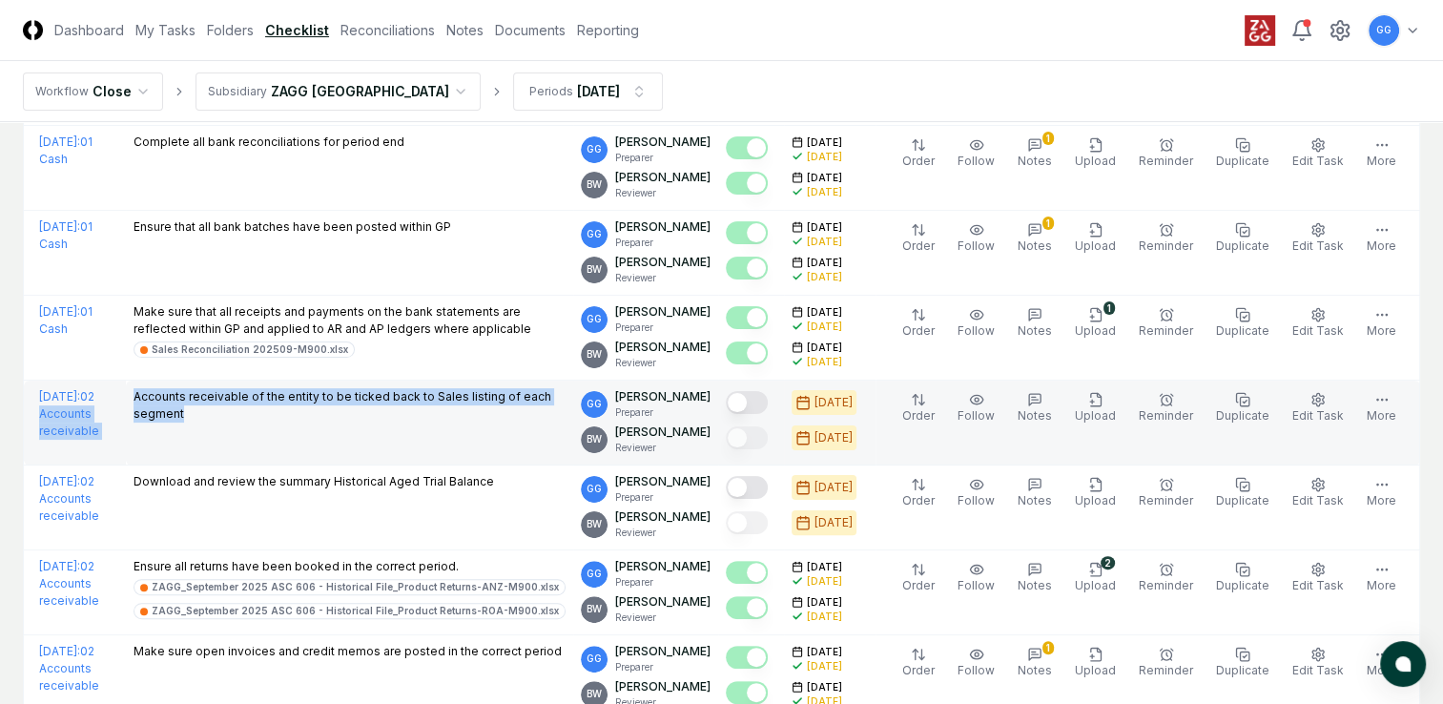
drag, startPoint x: 184, startPoint y: 390, endPoint x: 389, endPoint y: 418, distance: 206.9
click at [389, 418] on tr "[DATE] : 02 Accounts receivable Accounts receivable of the entity to be ticked …" at bounding box center [722, 422] width 1396 height 85
click at [303, 450] on td "Accounts receivable of the entity to be ticked back to Sales listing of each se…" at bounding box center [349, 422] width 447 height 85
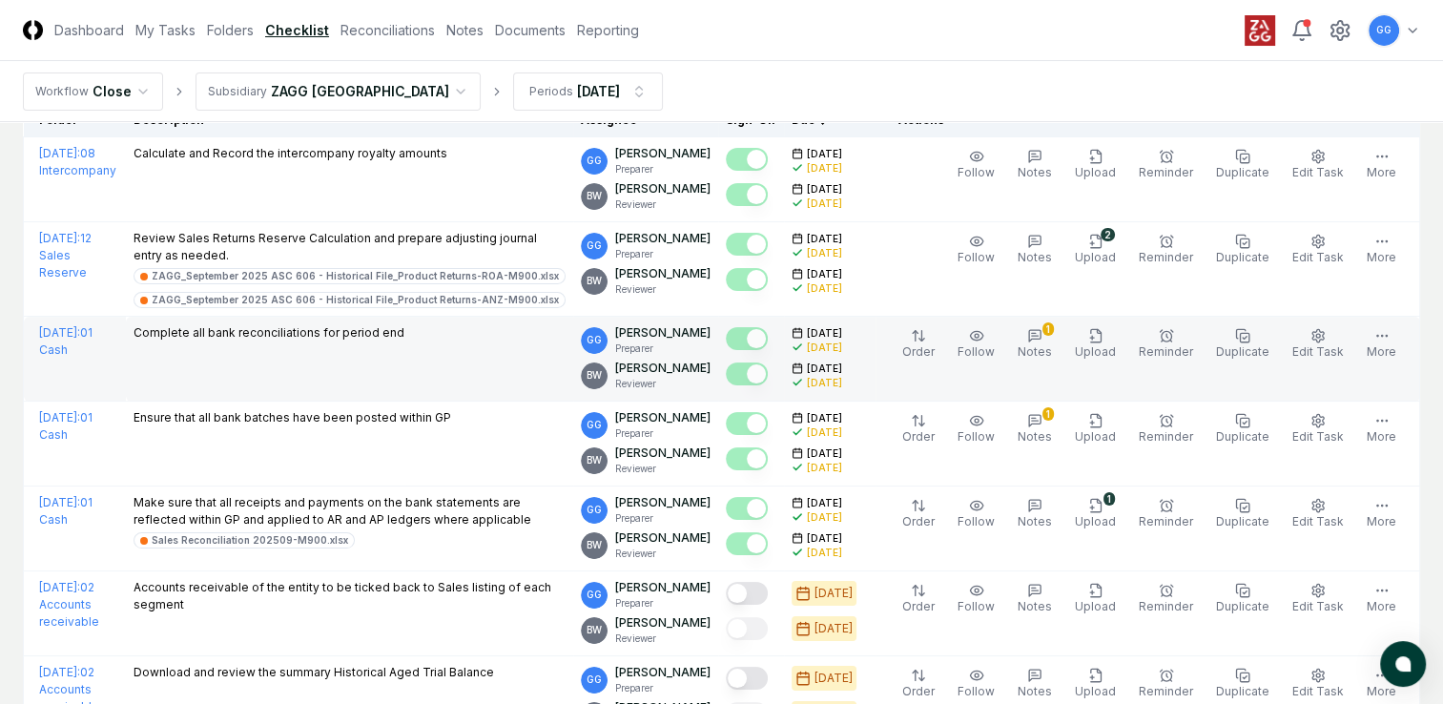
scroll to position [286, 0]
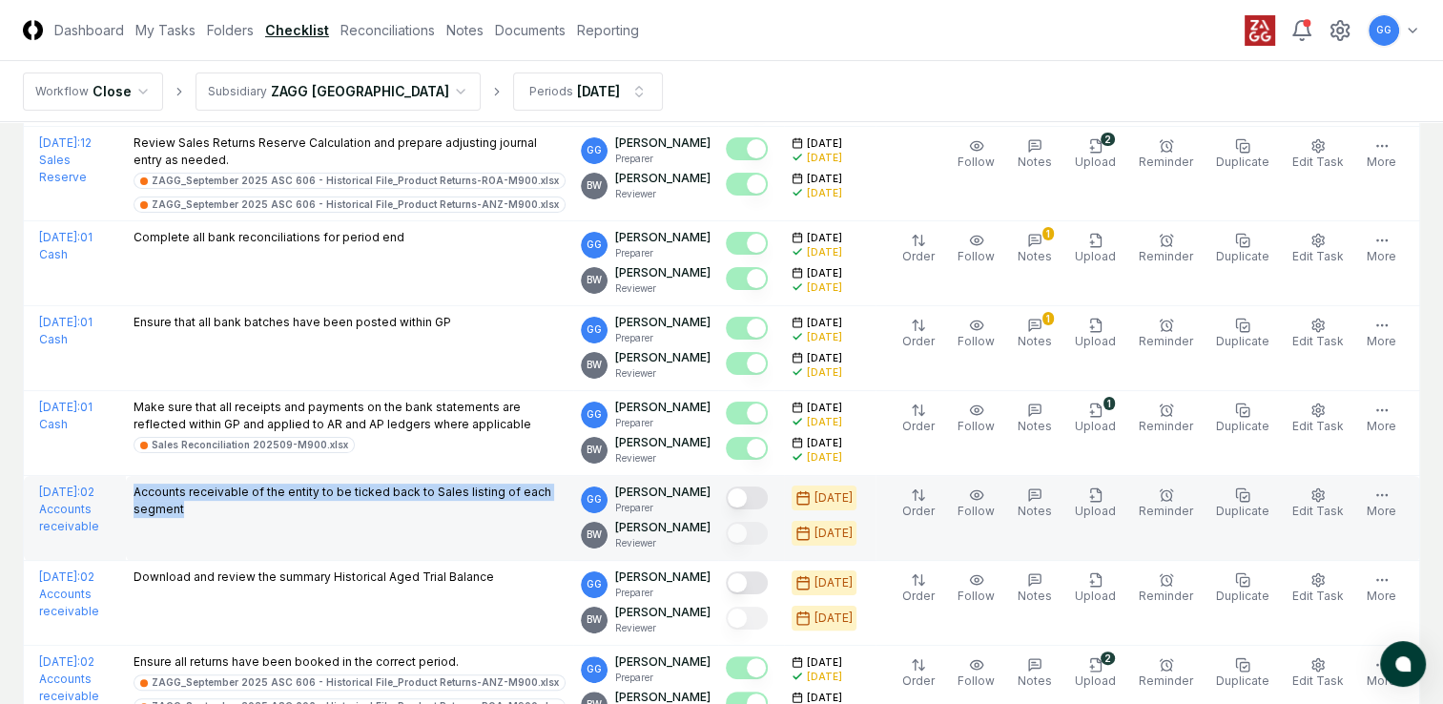
drag, startPoint x: 190, startPoint y: 483, endPoint x: 324, endPoint y: 514, distance: 138.1
click at [324, 514] on td "Accounts receivable of the entity to be ticked back to Sales listing of each se…" at bounding box center [349, 518] width 447 height 85
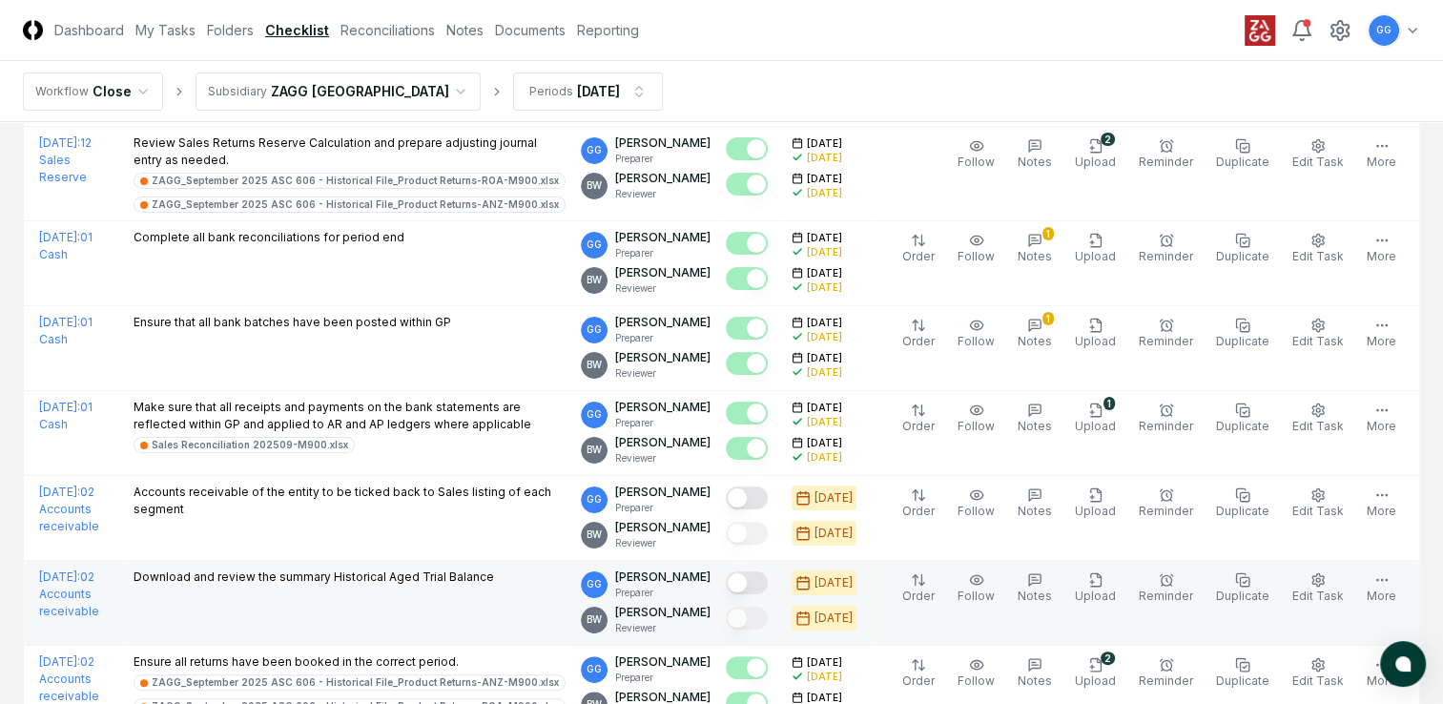
click at [296, 618] on td "Download and review the summary Historical Aged Trial Balance" at bounding box center [349, 603] width 447 height 85
drag, startPoint x: 192, startPoint y: 570, endPoint x: 557, endPoint y: 579, distance: 365.3
click at [557, 579] on td "Download and review the summary Historical Aged Trial Balance" at bounding box center [349, 603] width 447 height 85
click at [483, 601] on td "Download and review the summary Historical Aged Trial Balance" at bounding box center [349, 603] width 447 height 85
click at [766, 578] on button "Mark complete" at bounding box center [747, 582] width 42 height 23
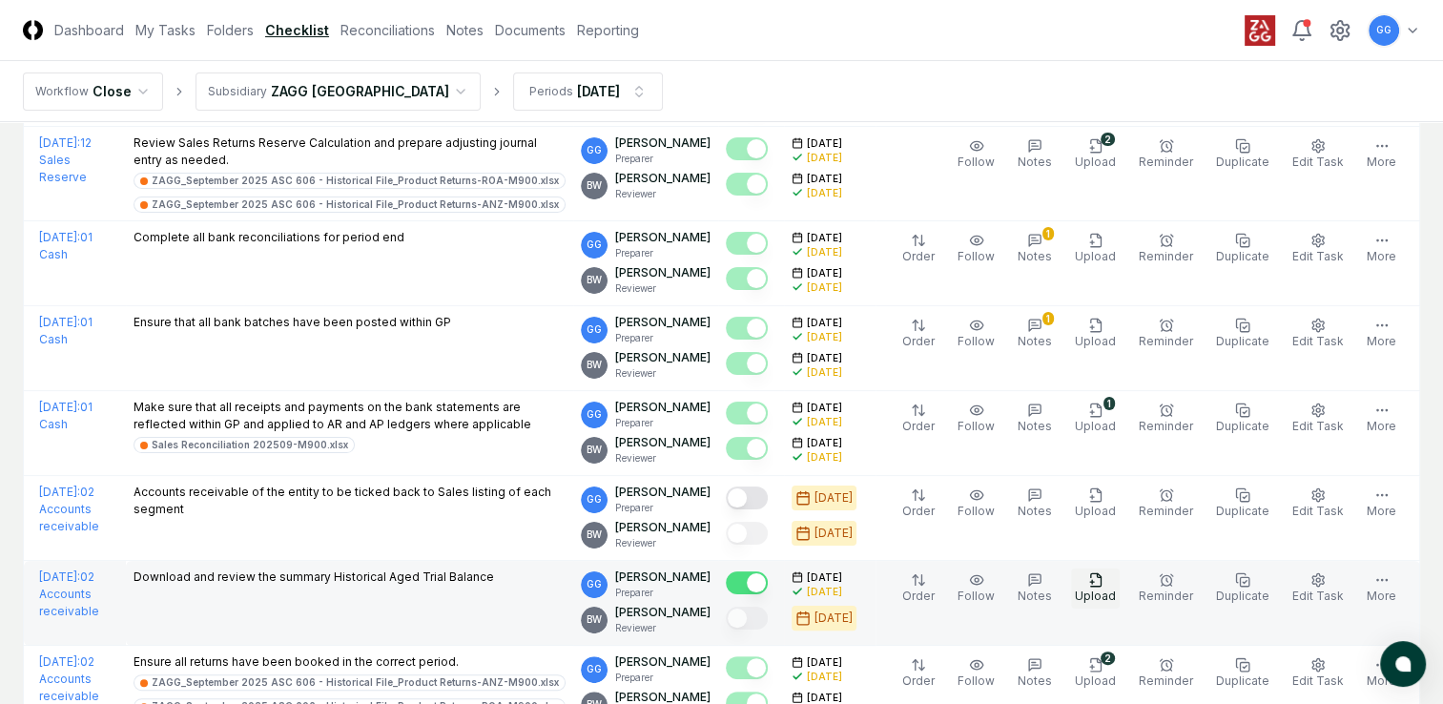
click at [1102, 577] on icon "button" at bounding box center [1095, 579] width 15 height 15
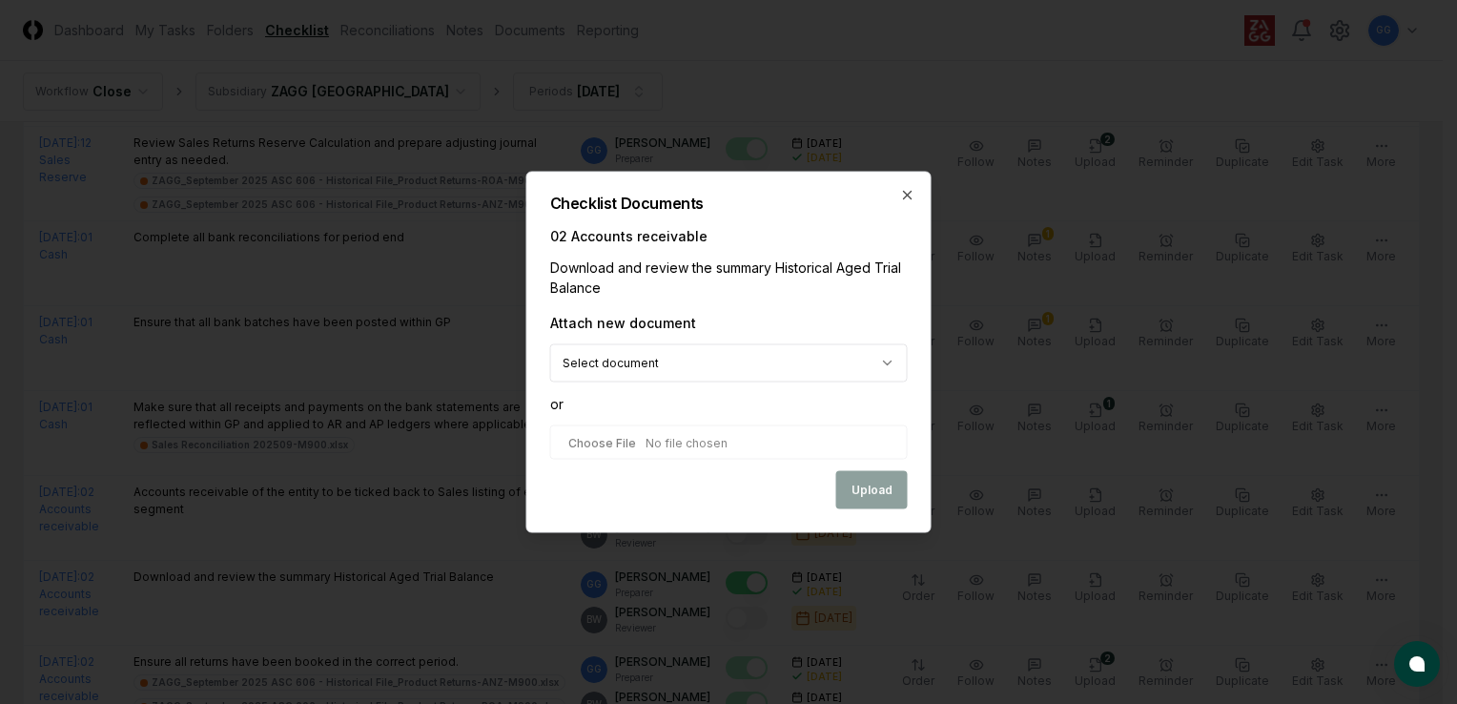
click at [669, 439] on input "file" at bounding box center [729, 442] width 358 height 34
type input "**********"
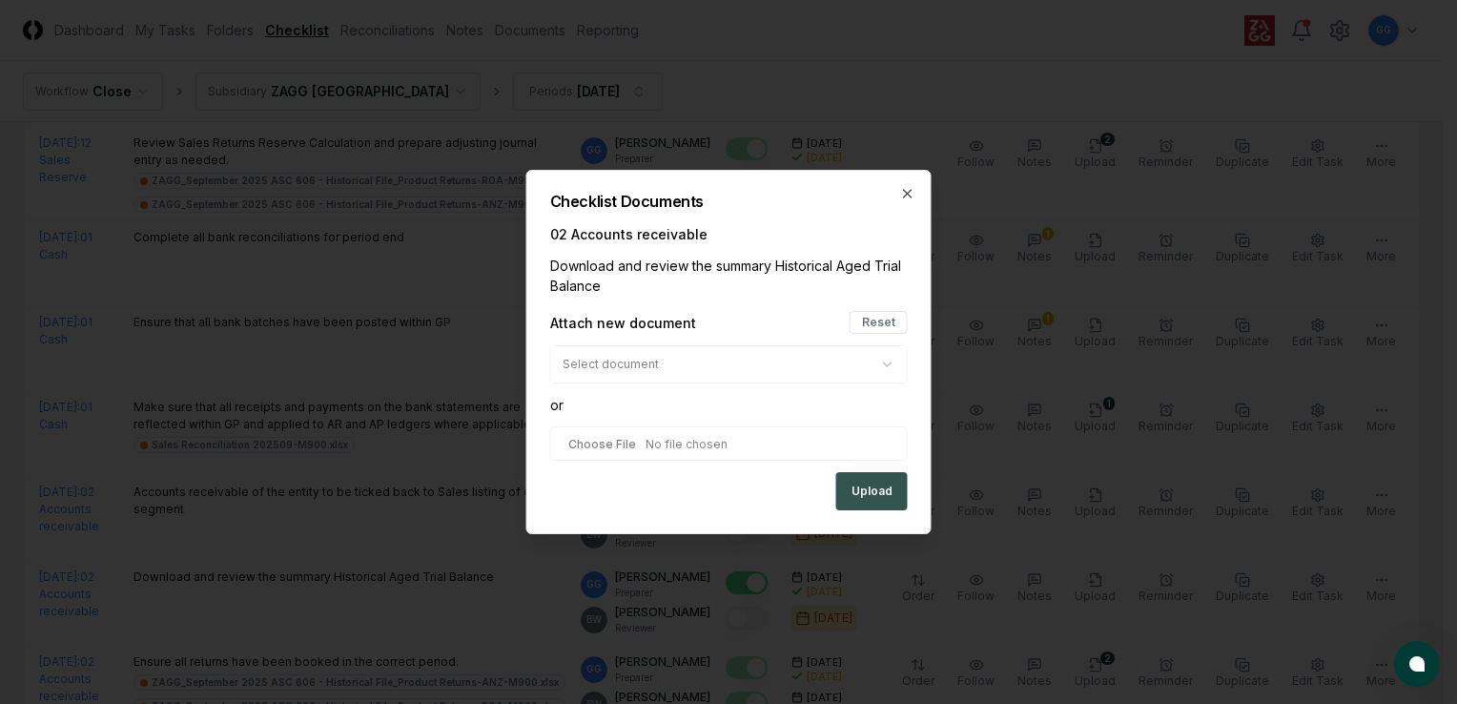
click at [866, 486] on button "Upload" at bounding box center [872, 491] width 72 height 38
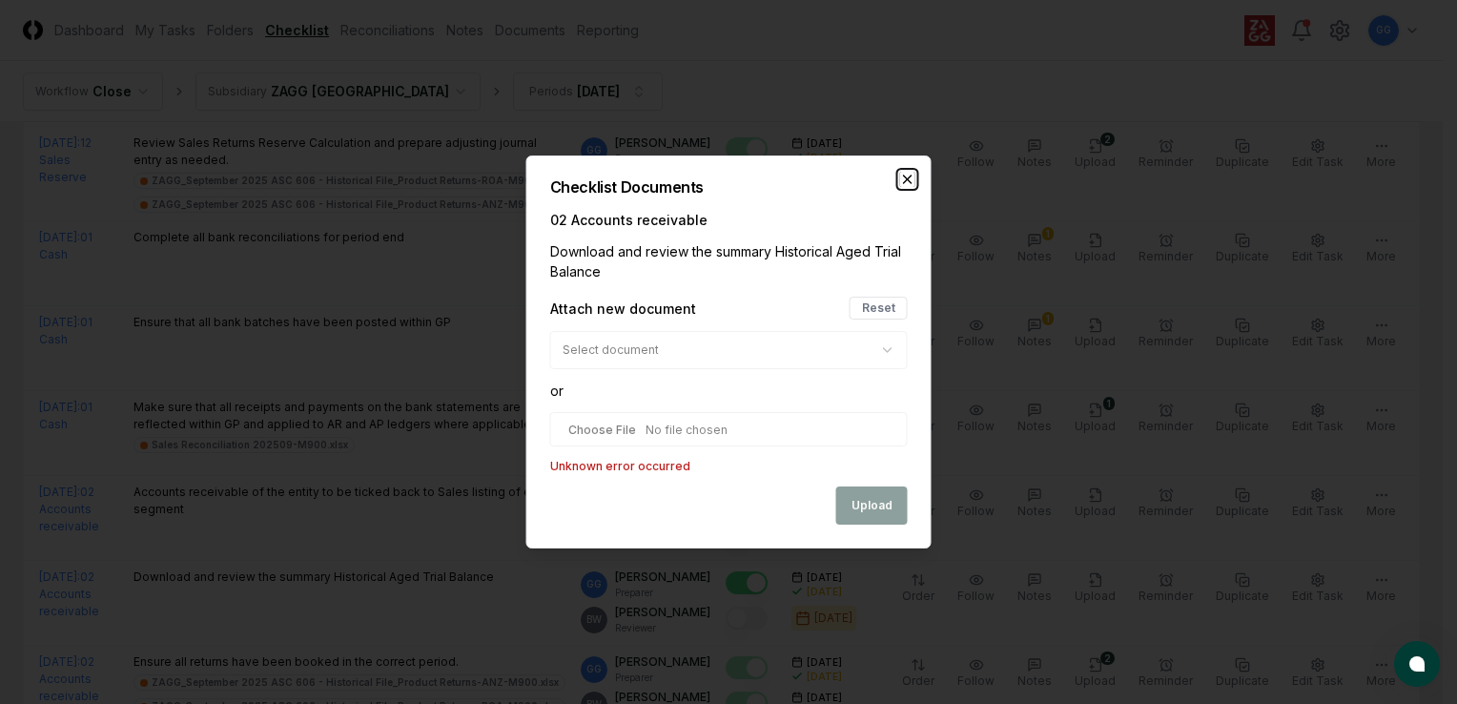
click at [902, 174] on icon "button" at bounding box center [907, 179] width 15 height 15
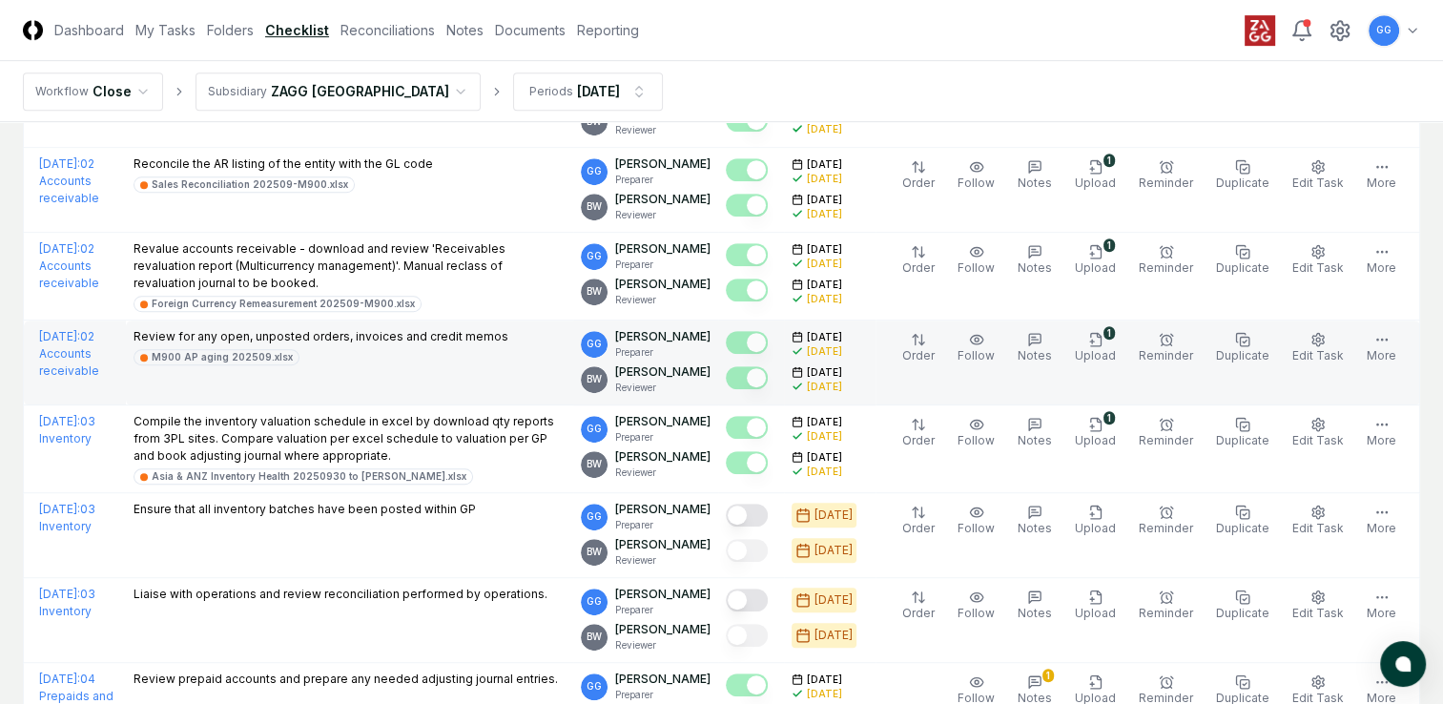
scroll to position [1049, 0]
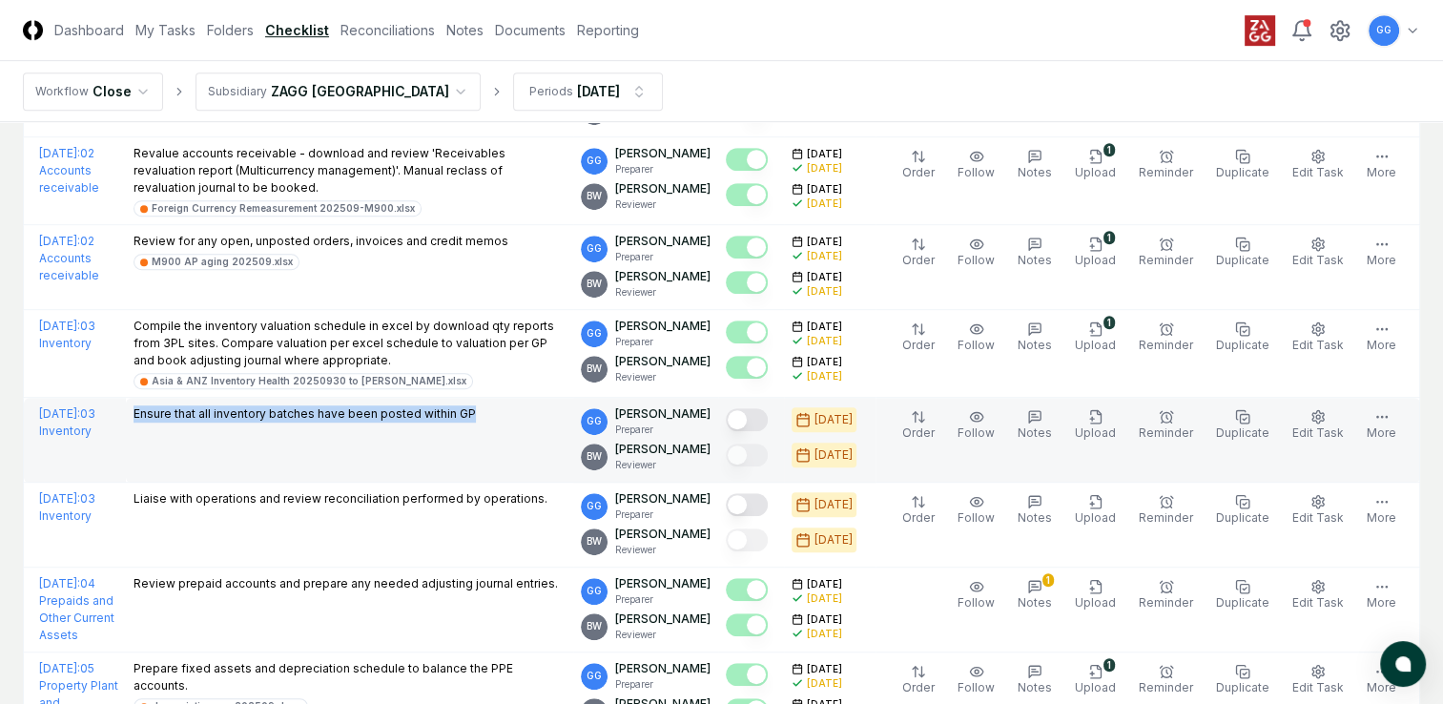
drag, startPoint x: 193, startPoint y: 406, endPoint x: 536, endPoint y: 420, distance: 343.5
click at [536, 420] on div "Ensure that all inventory batches have been posted within GP" at bounding box center [350, 415] width 432 height 21
click at [469, 438] on td "Ensure that all inventory batches have been posted within GP" at bounding box center [349, 440] width 447 height 85
click at [768, 412] on button "Mark complete" at bounding box center [747, 419] width 42 height 23
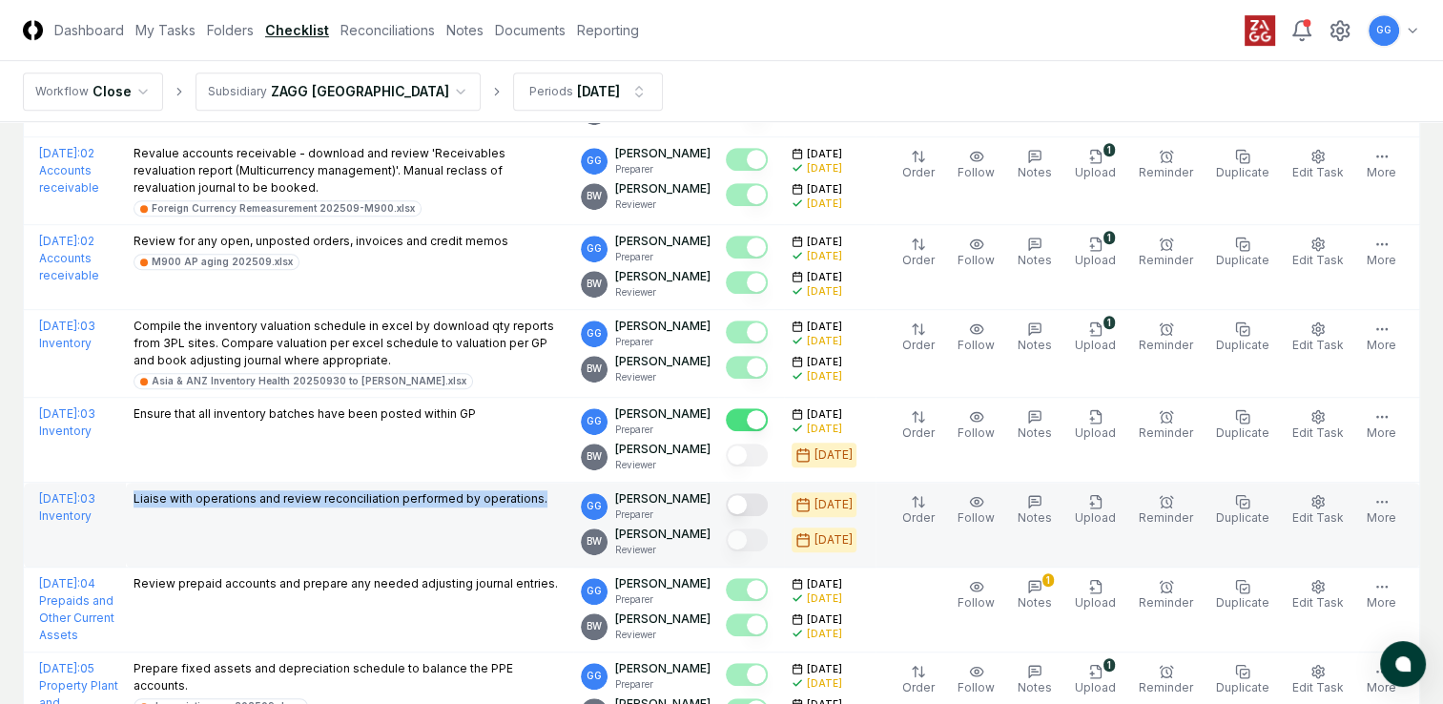
drag, startPoint x: 185, startPoint y: 490, endPoint x: 608, endPoint y: 520, distance: 424.4
click at [573, 520] on td "Liaise with operations and review reconciliation performed by operations." at bounding box center [349, 525] width 447 height 85
click at [446, 518] on td "Liaise with operations and review reconciliation performed by operations." at bounding box center [349, 525] width 447 height 85
click at [765, 503] on button "Mark complete" at bounding box center [747, 504] width 42 height 23
drag, startPoint x: 192, startPoint y: 492, endPoint x: 623, endPoint y: 509, distance: 431.4
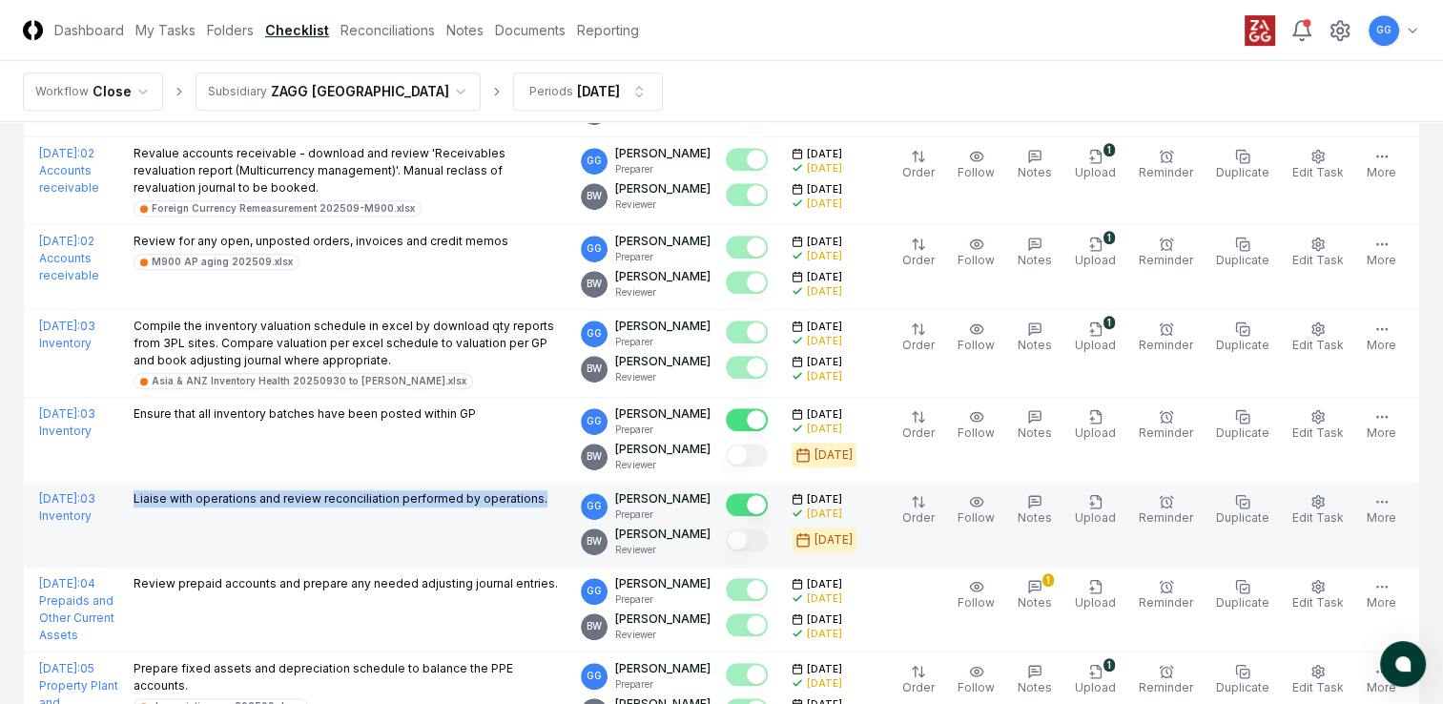
click at [573, 509] on td "Liaise with operations and review reconciliation performed by operations." at bounding box center [349, 525] width 447 height 85
click at [431, 532] on td "Liaise with operations and review reconciliation performed by operations." at bounding box center [349, 525] width 447 height 85
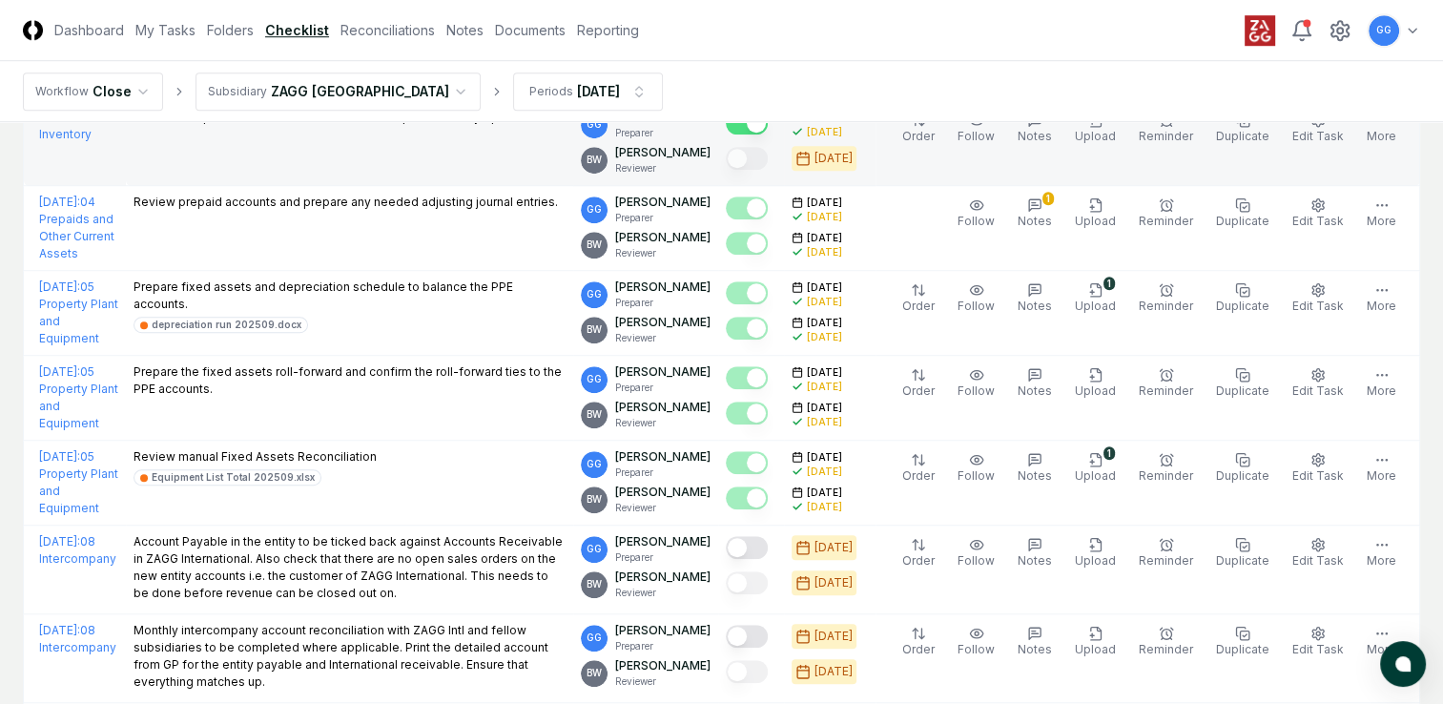
scroll to position [1144, 0]
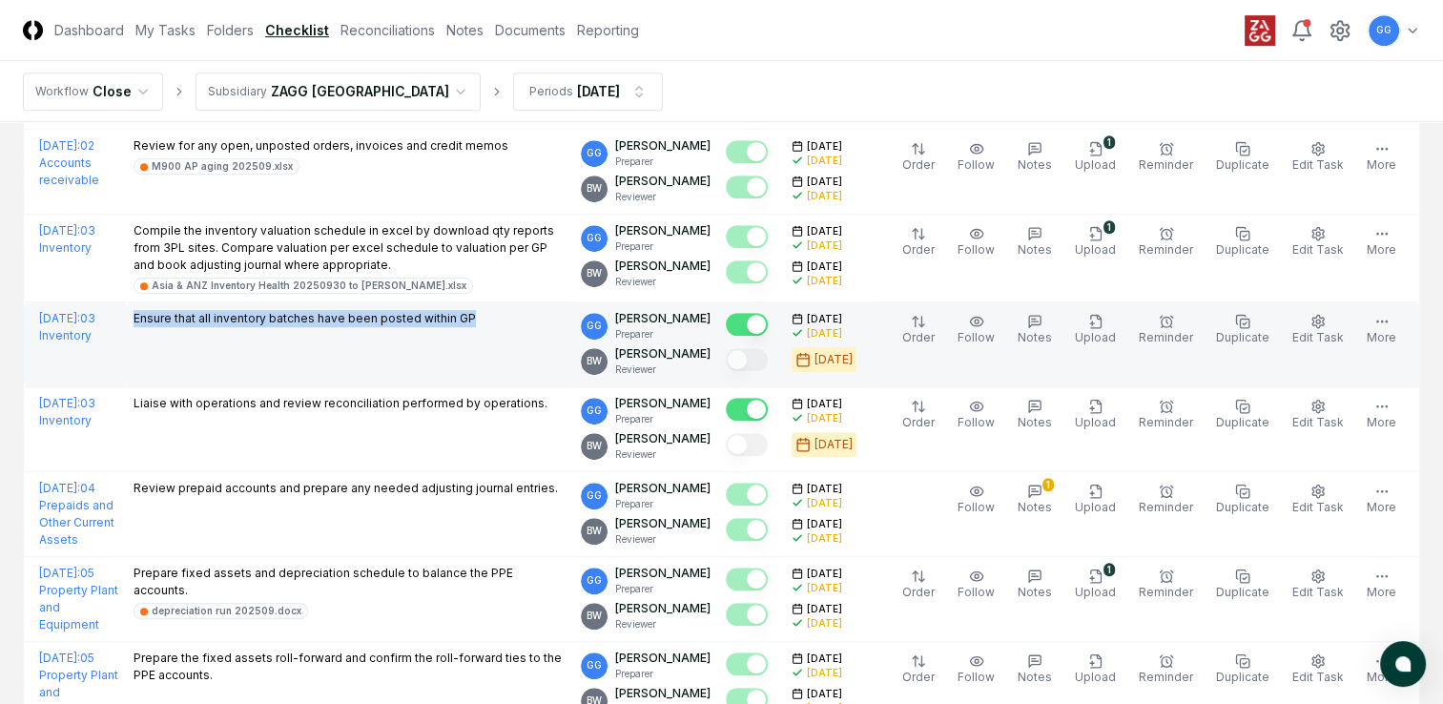
drag, startPoint x: 190, startPoint y: 307, endPoint x: 546, endPoint y: 321, distance: 356.9
click at [546, 321] on td "Ensure that all inventory batches have been posted within GP" at bounding box center [349, 344] width 447 height 85
click at [1103, 318] on icon "button" at bounding box center [1095, 321] width 15 height 15
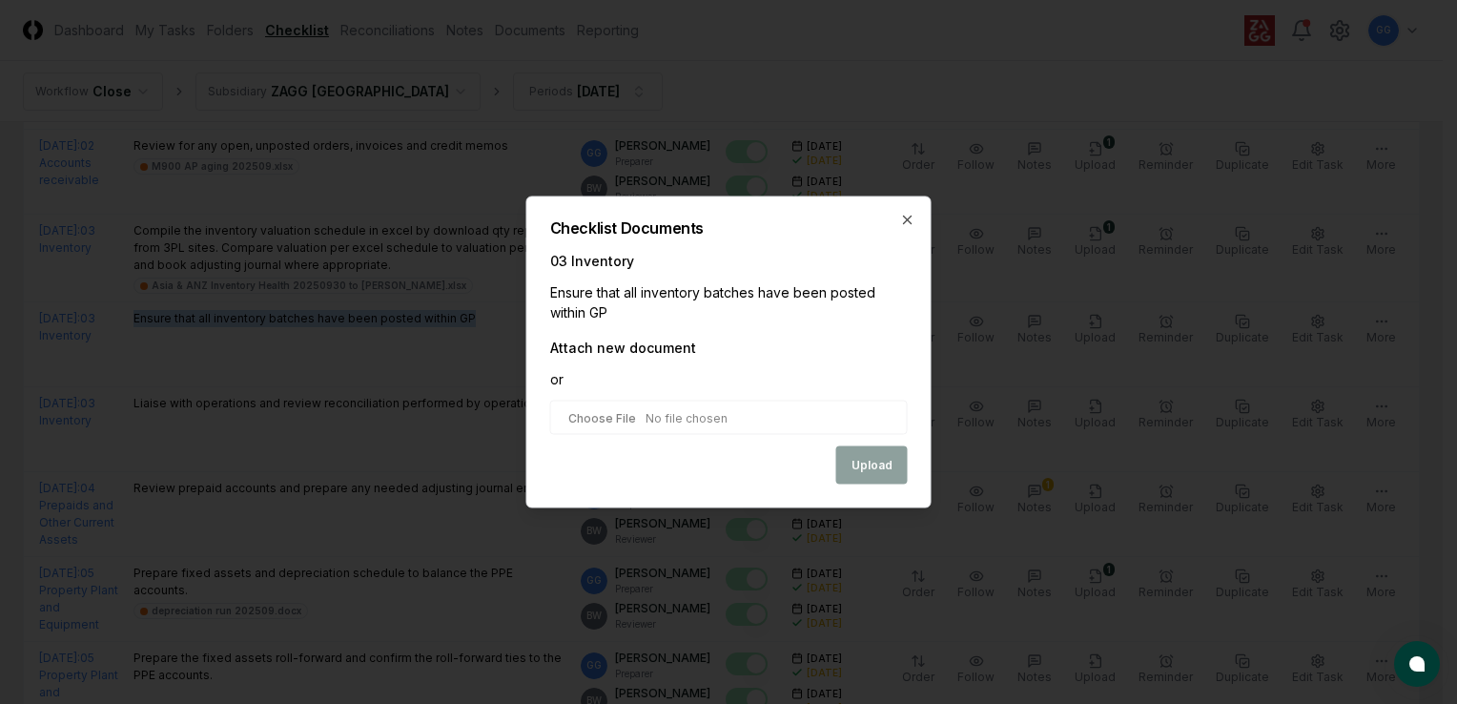
click at [779, 418] on input "file" at bounding box center [729, 418] width 358 height 34
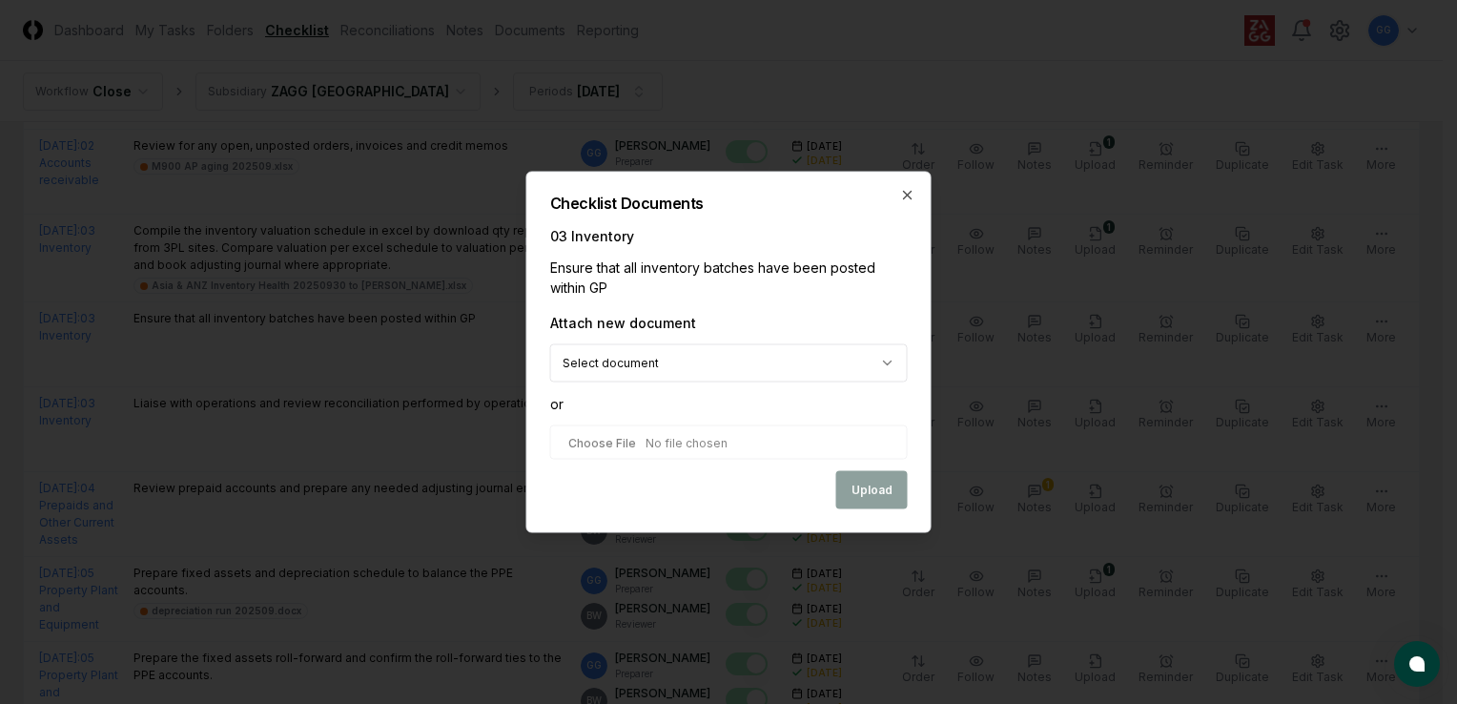
click at [870, 487] on div "Upload" at bounding box center [729, 490] width 358 height 38
click at [913, 189] on icon "button" at bounding box center [907, 195] width 15 height 15
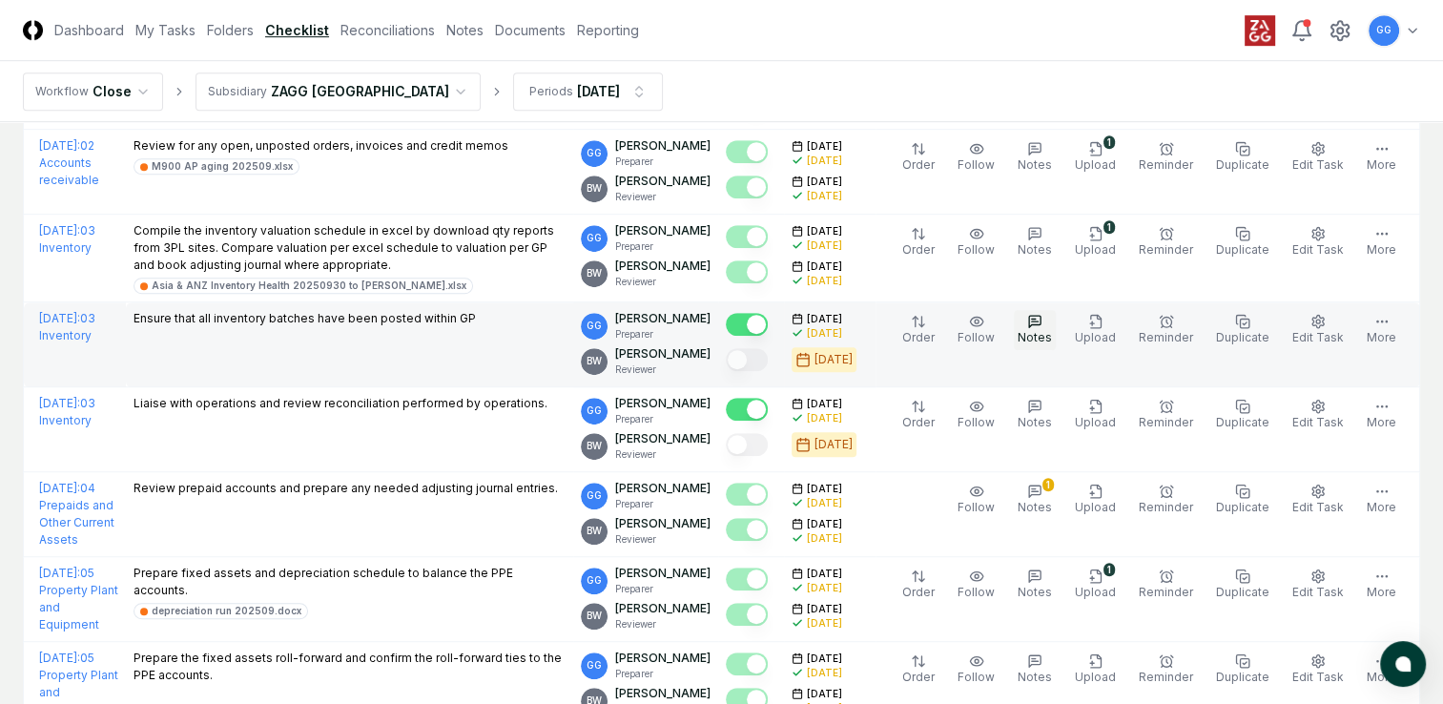
click at [1042, 315] on icon "button" at bounding box center [1034, 321] width 15 height 15
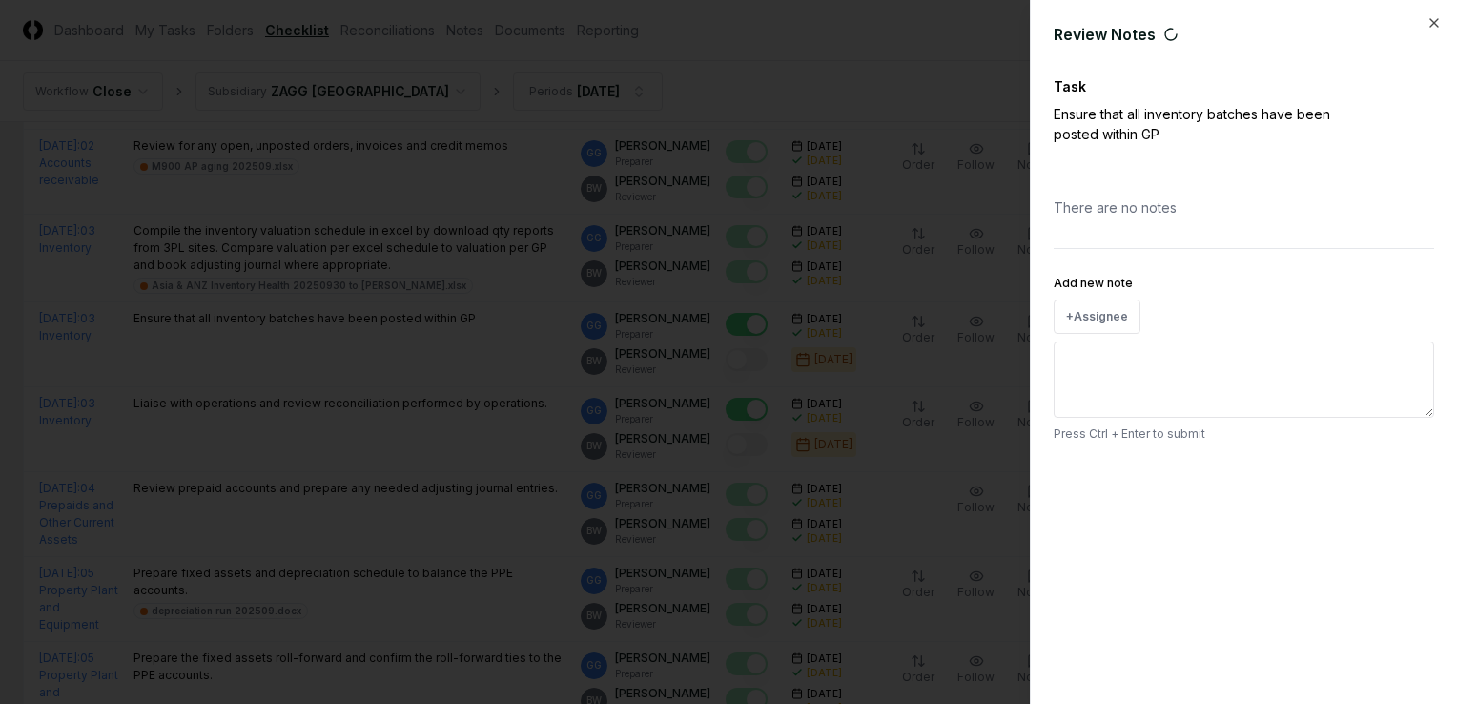
click at [1127, 363] on textarea "Add new note" at bounding box center [1244, 379] width 380 height 76
type textarea "****"
type textarea "*"
click at [1063, 357] on textarea "****" at bounding box center [1244, 379] width 380 height 76
type textarea "*****"
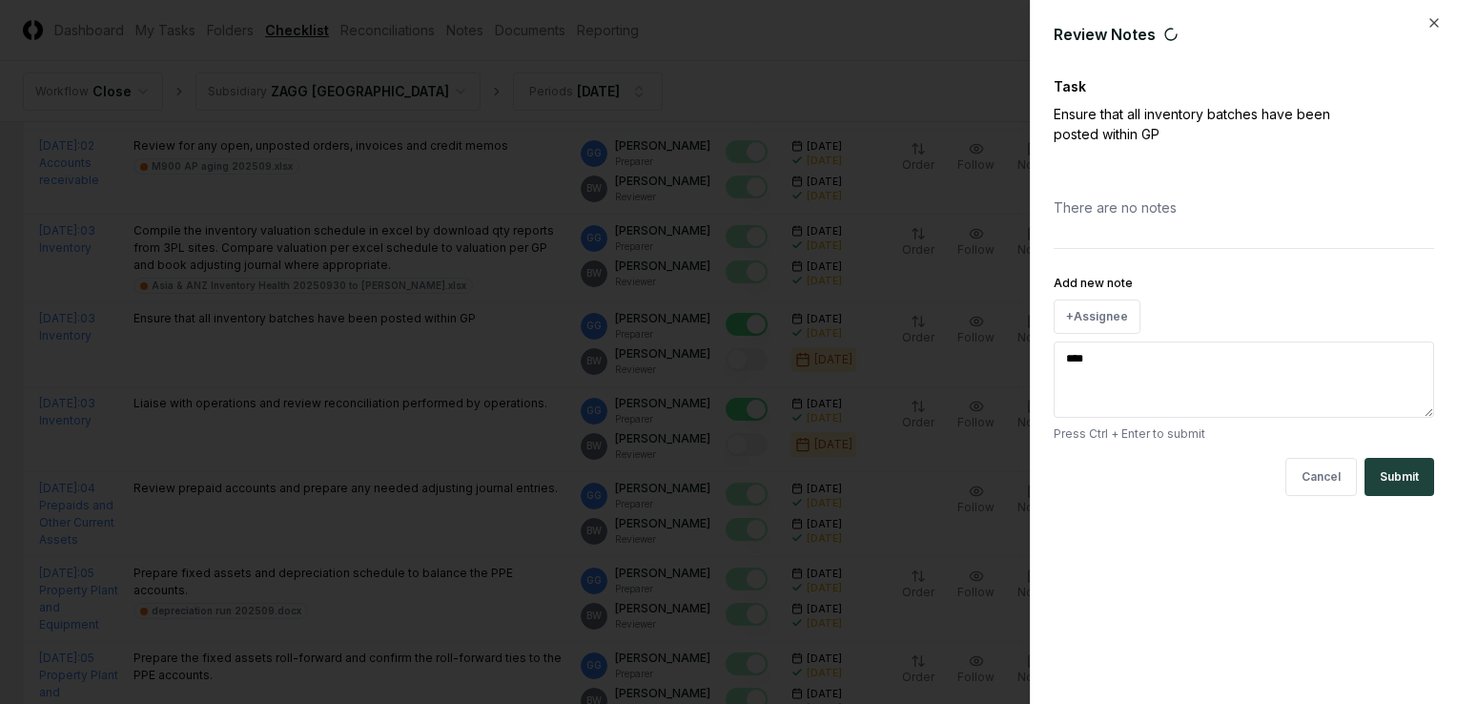
type textarea "*"
type textarea "****"
type textarea "*"
type textarea "****"
click at [1402, 485] on button "Submit" at bounding box center [1400, 477] width 70 height 38
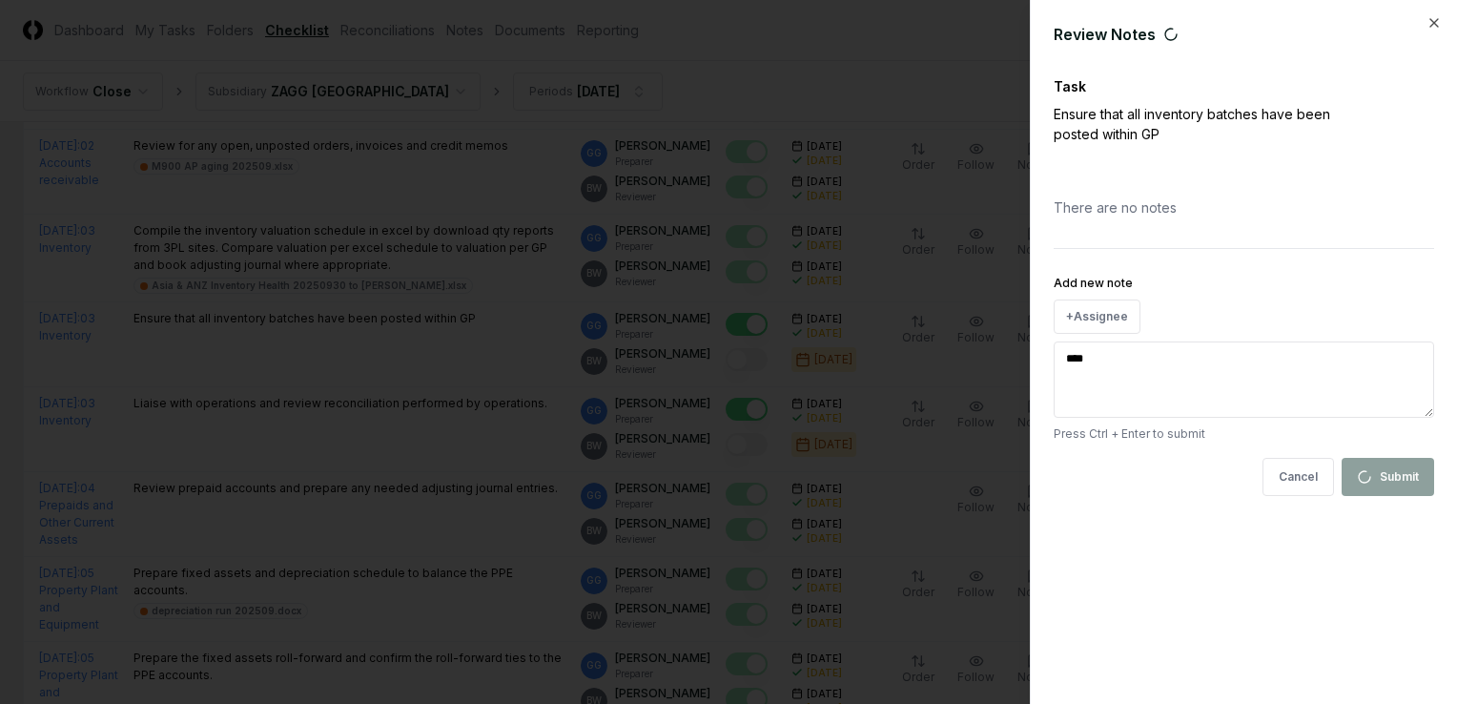
type textarea "*"
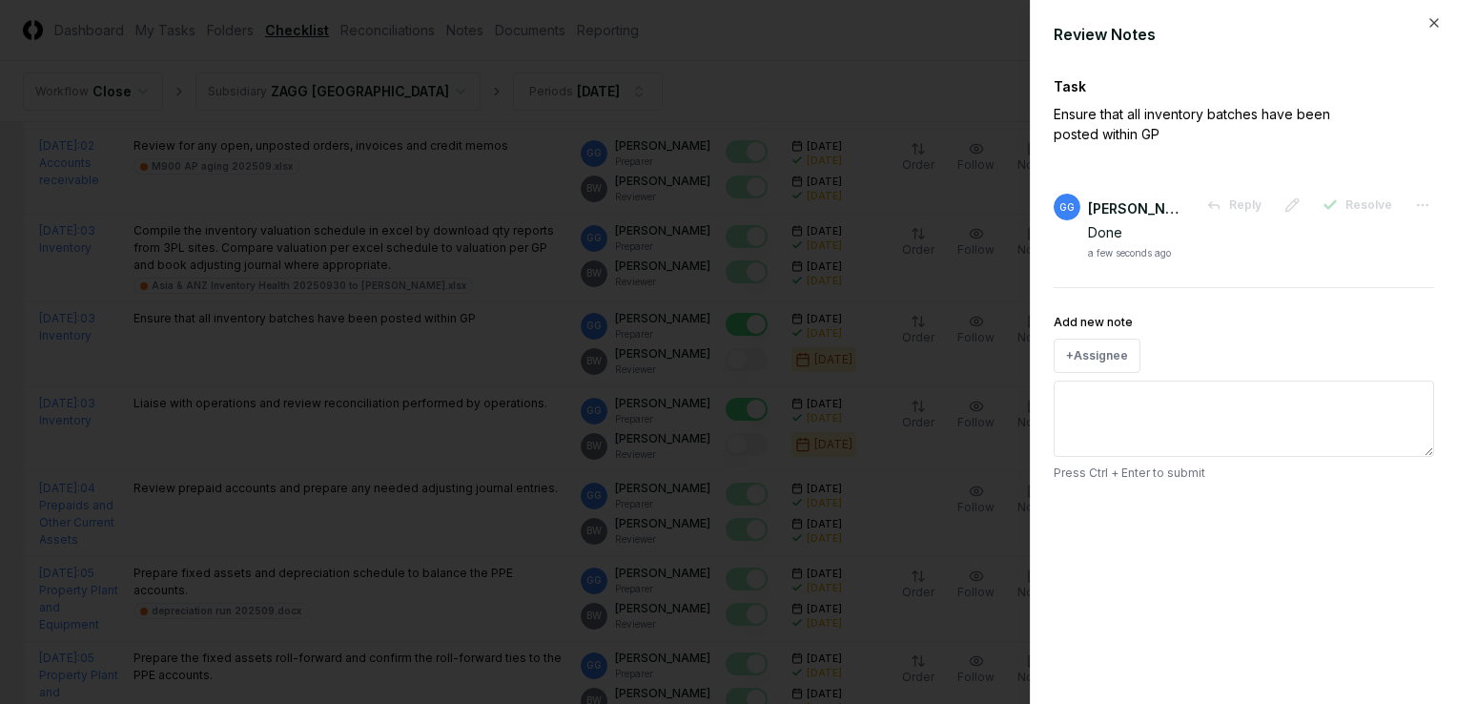
click at [557, 463] on div at bounding box center [728, 352] width 1457 height 704
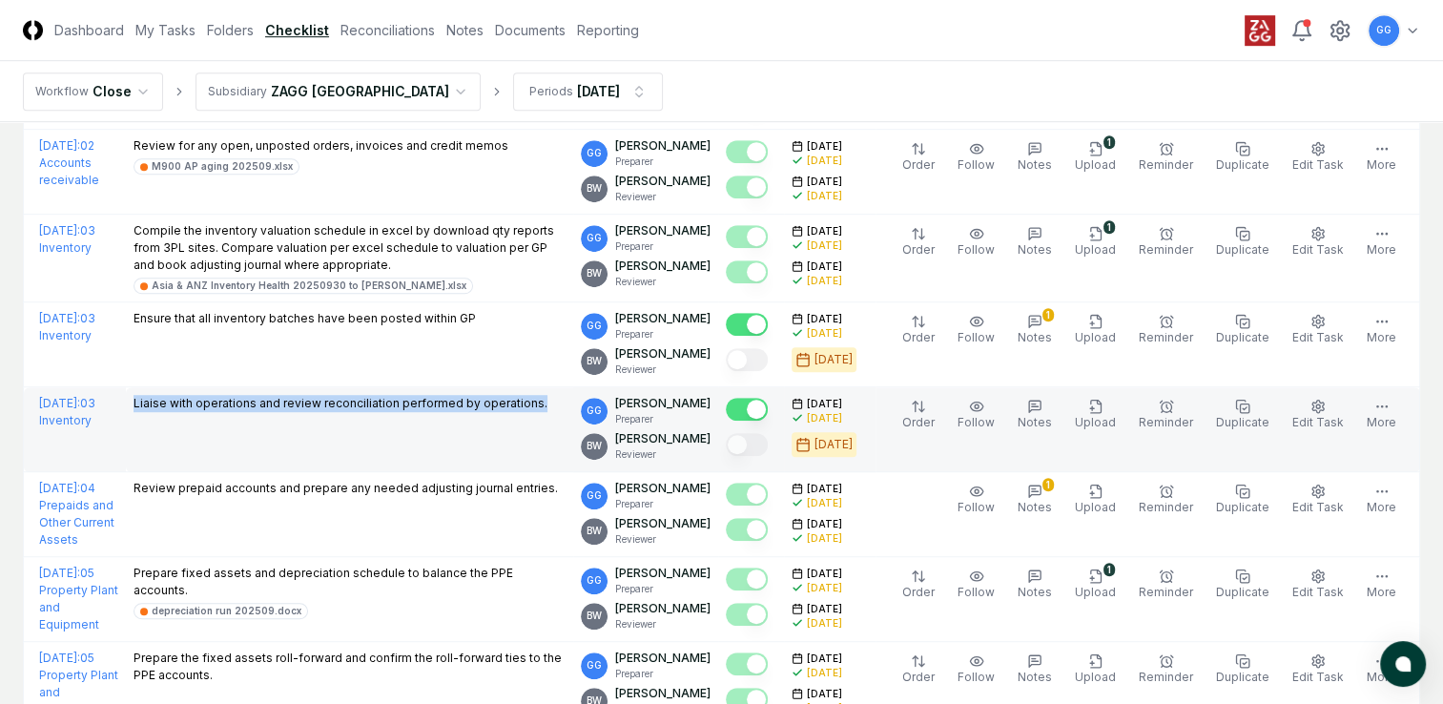
drag, startPoint x: 187, startPoint y: 399, endPoint x: 614, endPoint y: 425, distance: 428.0
click at [573, 425] on td "Liaise with operations and review reconciliation performed by operations." at bounding box center [349, 429] width 447 height 85
click at [473, 445] on td "Liaise with operations and review reconciliation performed by operations." at bounding box center [349, 429] width 447 height 85
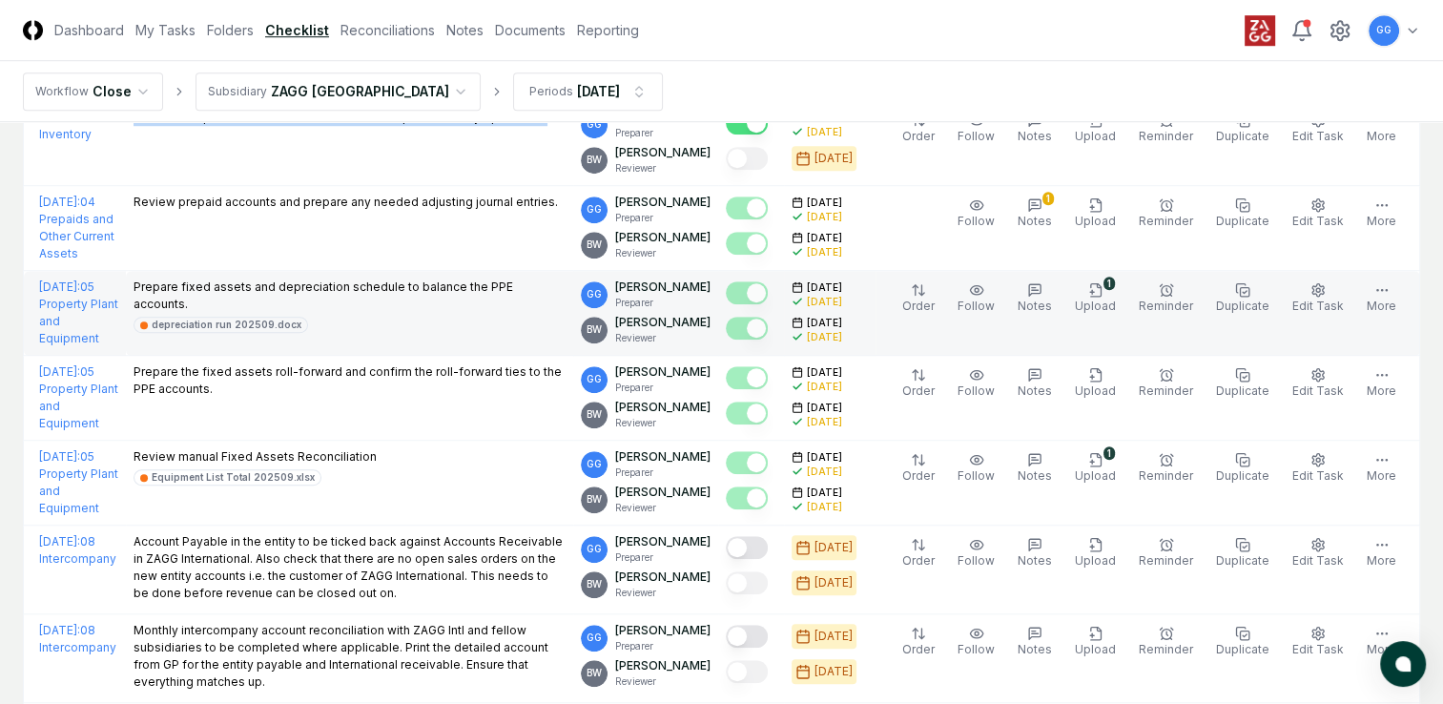
scroll to position [1526, 0]
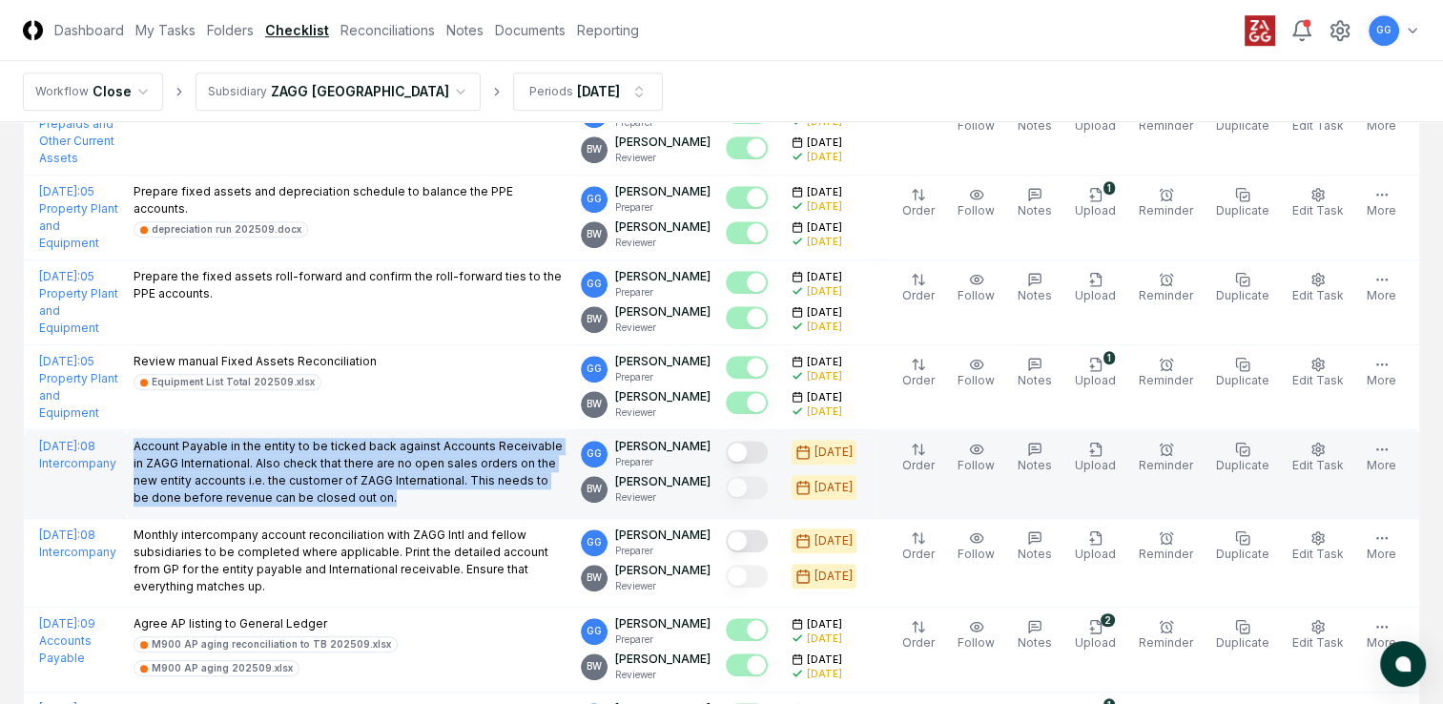
drag, startPoint x: 195, startPoint y: 438, endPoint x: 439, endPoint y: 494, distance: 250.5
click at [439, 494] on p "Account Payable in the entity to be ticked back against Accounts Receivable in …" at bounding box center [350, 472] width 432 height 69
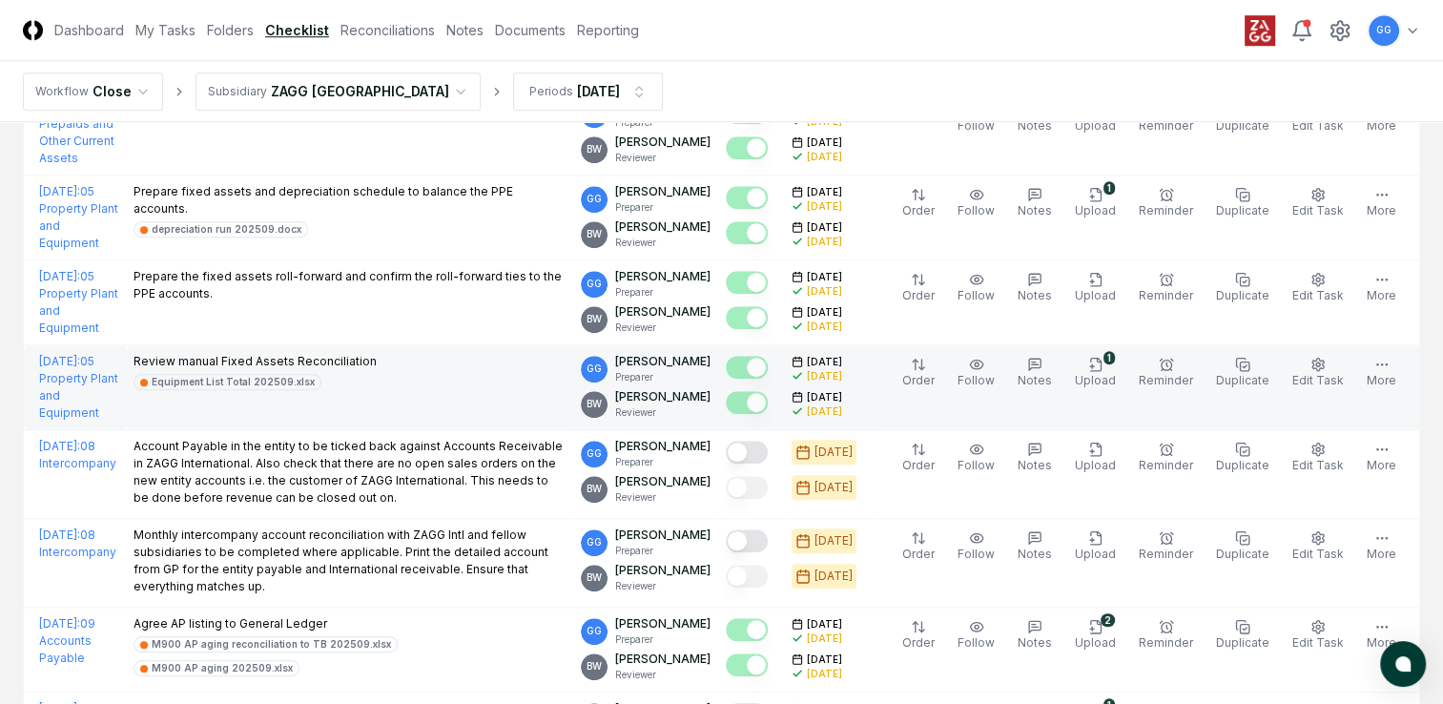
click at [505, 377] on div "Review manual Fixed Assets Reconciliation Equipment List Total 202509.xlsx" at bounding box center [350, 371] width 432 height 37
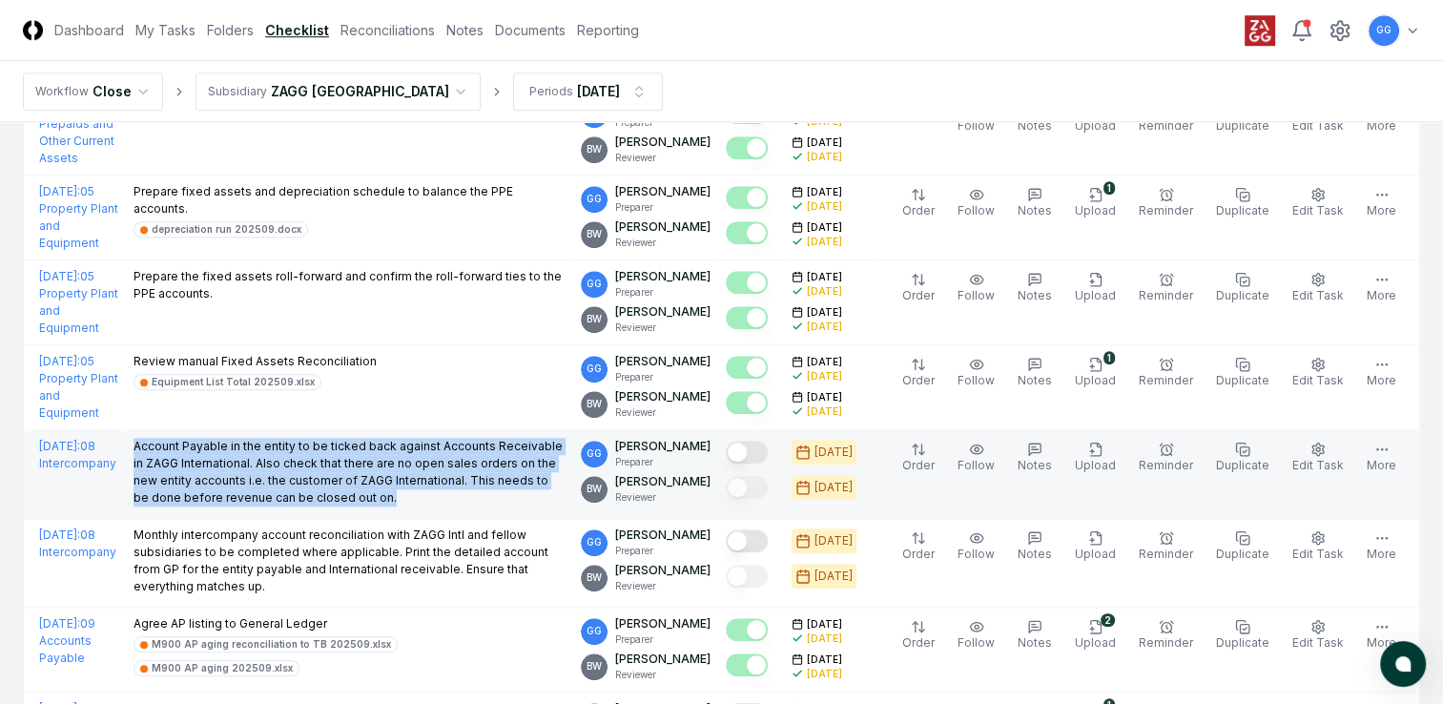
drag, startPoint x: 189, startPoint y: 441, endPoint x: 471, endPoint y: 498, distance: 288.0
click at [471, 498] on td "Account Payable in the entity to be ticked back against Accounts Receivable in …" at bounding box center [349, 474] width 447 height 89
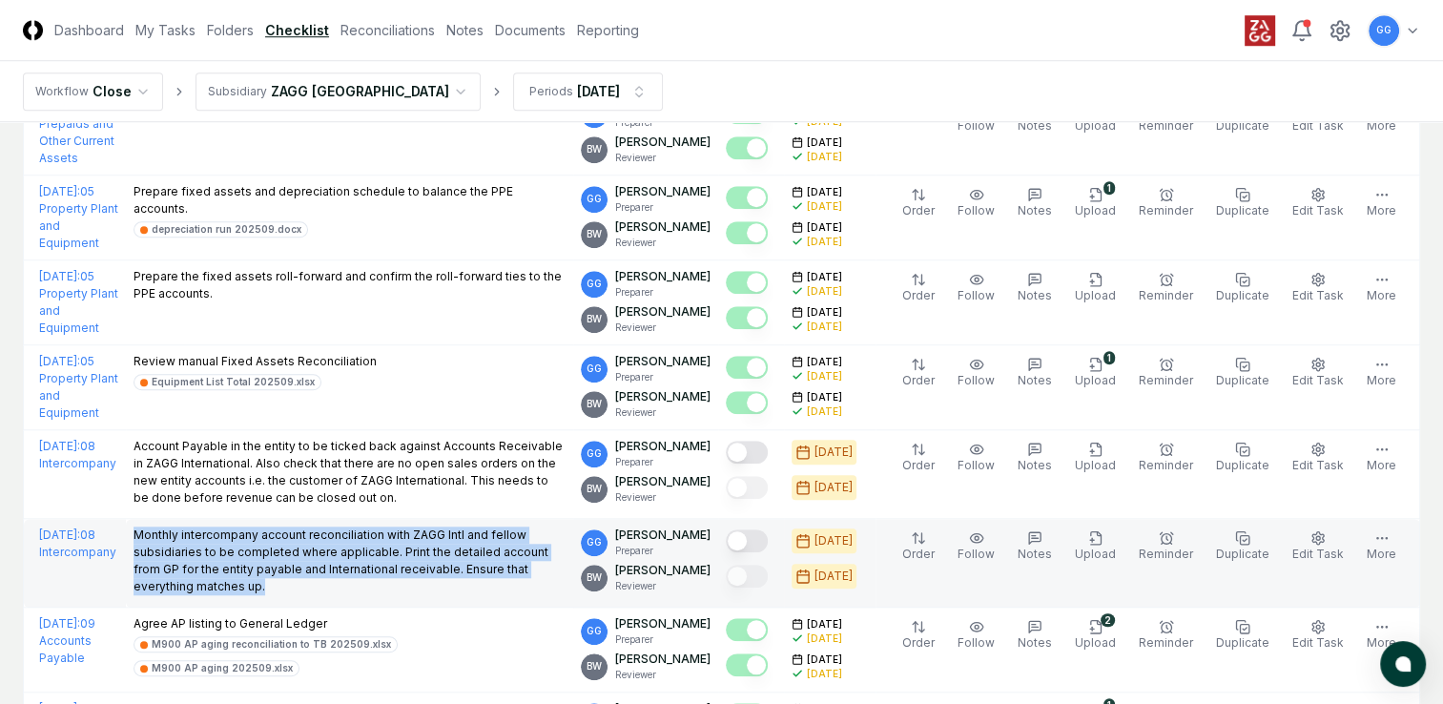
drag, startPoint x: 189, startPoint y: 524, endPoint x: 308, endPoint y: 582, distance: 132.2
click at [308, 582] on td "Monthly intercompany account reconciliation with ZAGG Intl and fellow subsidiar…" at bounding box center [349, 563] width 447 height 89
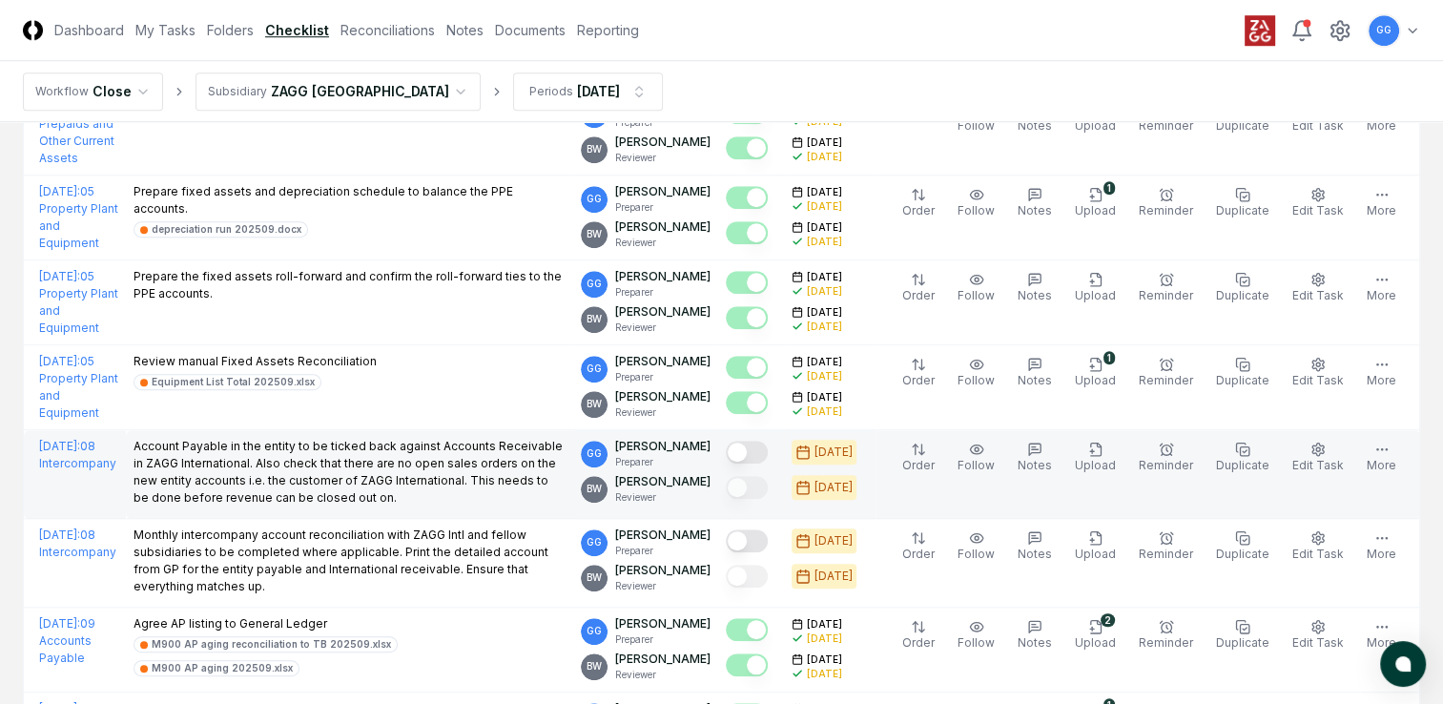
click at [573, 508] on td "Account Payable in the entity to be ticked back against Accounts Receivable in …" at bounding box center [349, 474] width 447 height 89
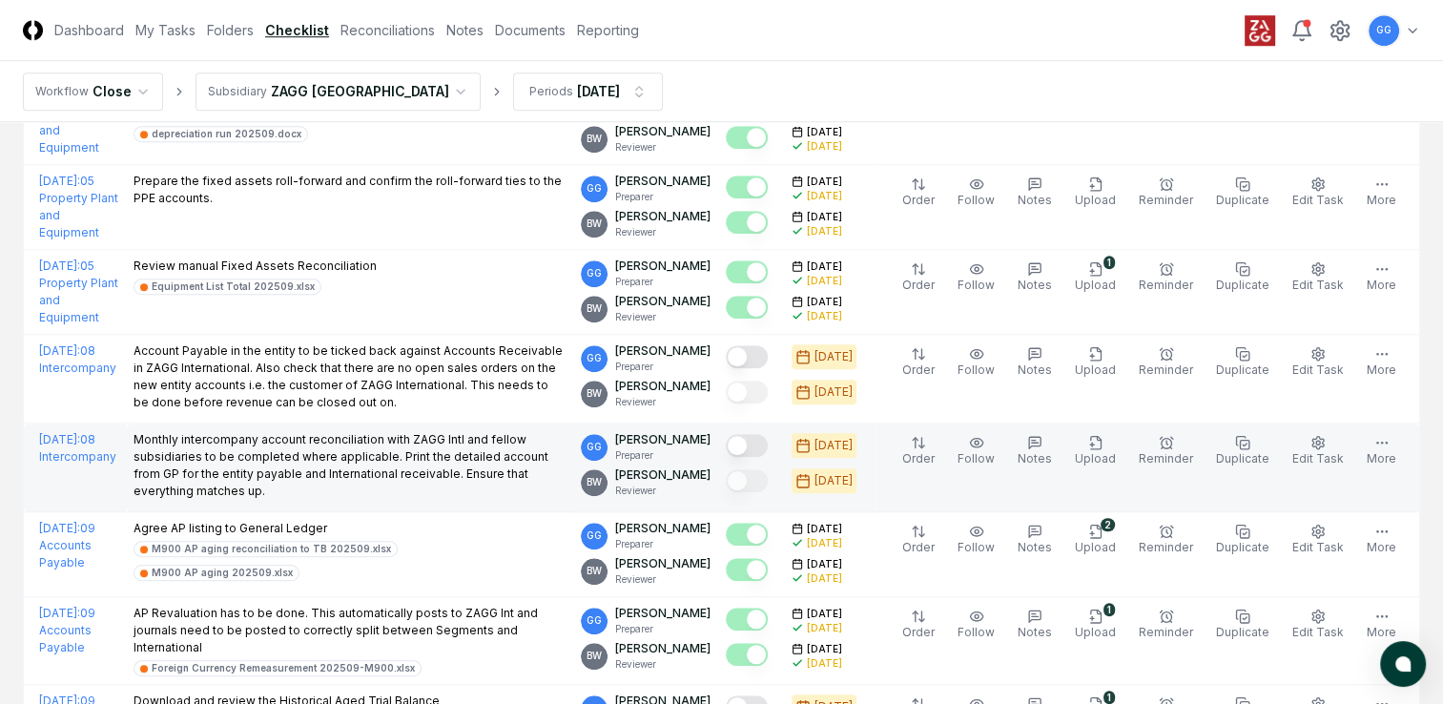
scroll to position [1716, 0]
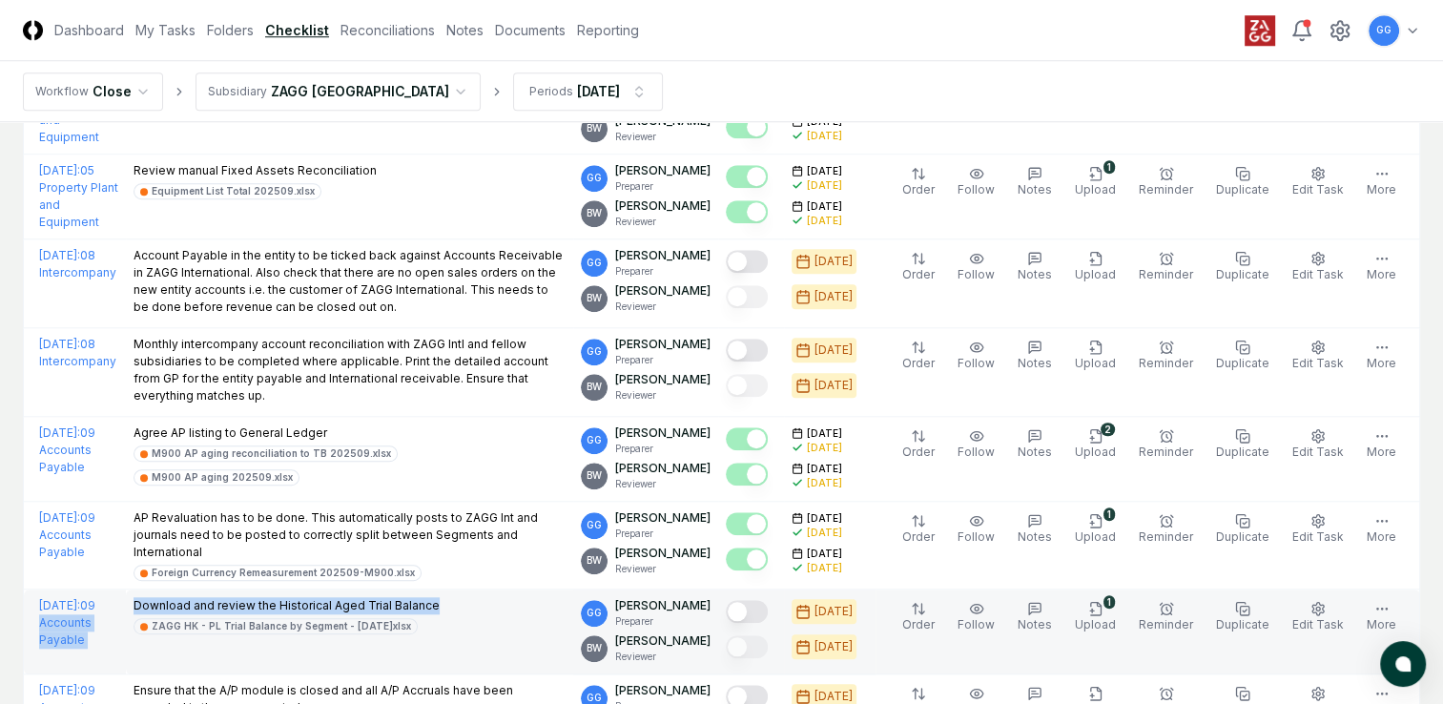
drag, startPoint x: 183, startPoint y: 593, endPoint x: 538, endPoint y: 599, distance: 354.8
click at [538, 599] on tr "[DATE] : 09 Accounts Payable Download and review the Historical Aged Trial Bala…" at bounding box center [722, 631] width 1396 height 85
click at [528, 658] on td "Download and review the Historical Aged Trial Balance ZAGG HK - PL Trial Balanc…" at bounding box center [349, 631] width 447 height 85
click at [768, 614] on button "Mark complete" at bounding box center [747, 611] width 42 height 23
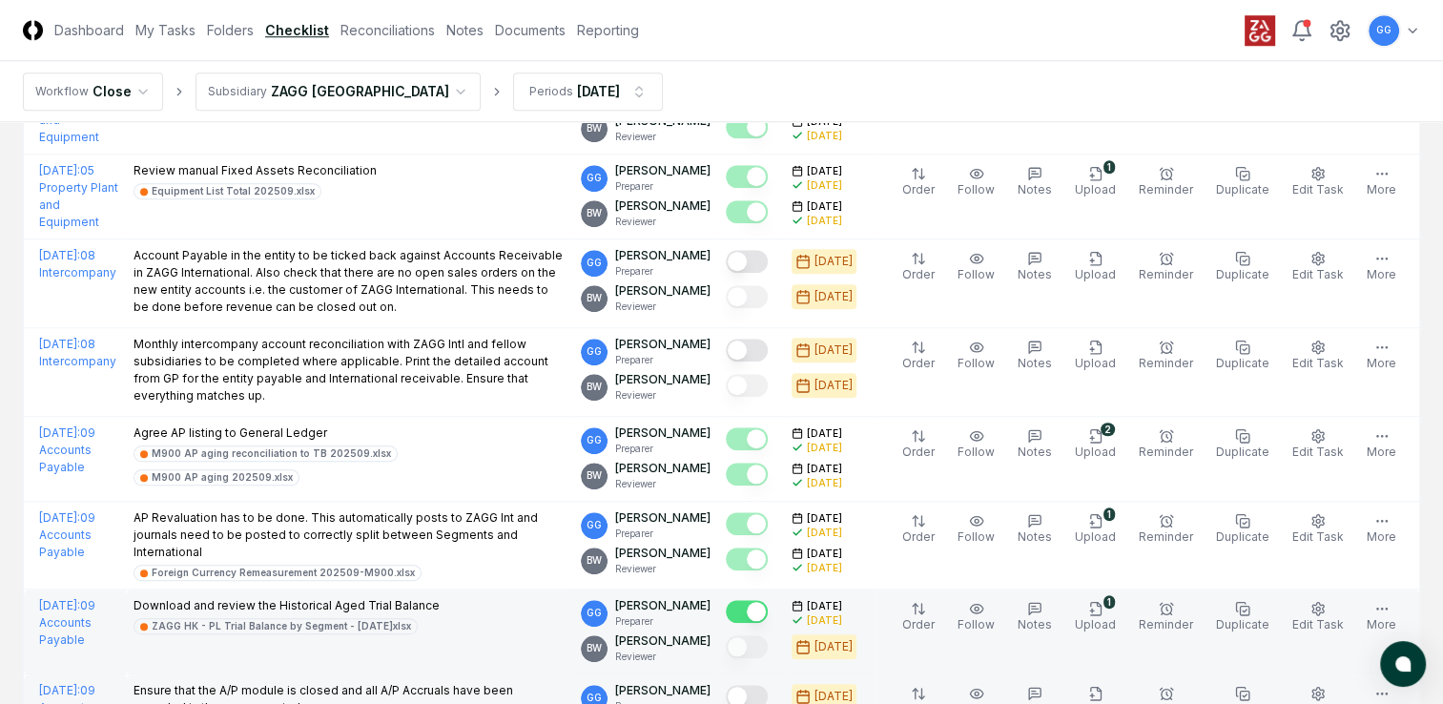
scroll to position [1812, 0]
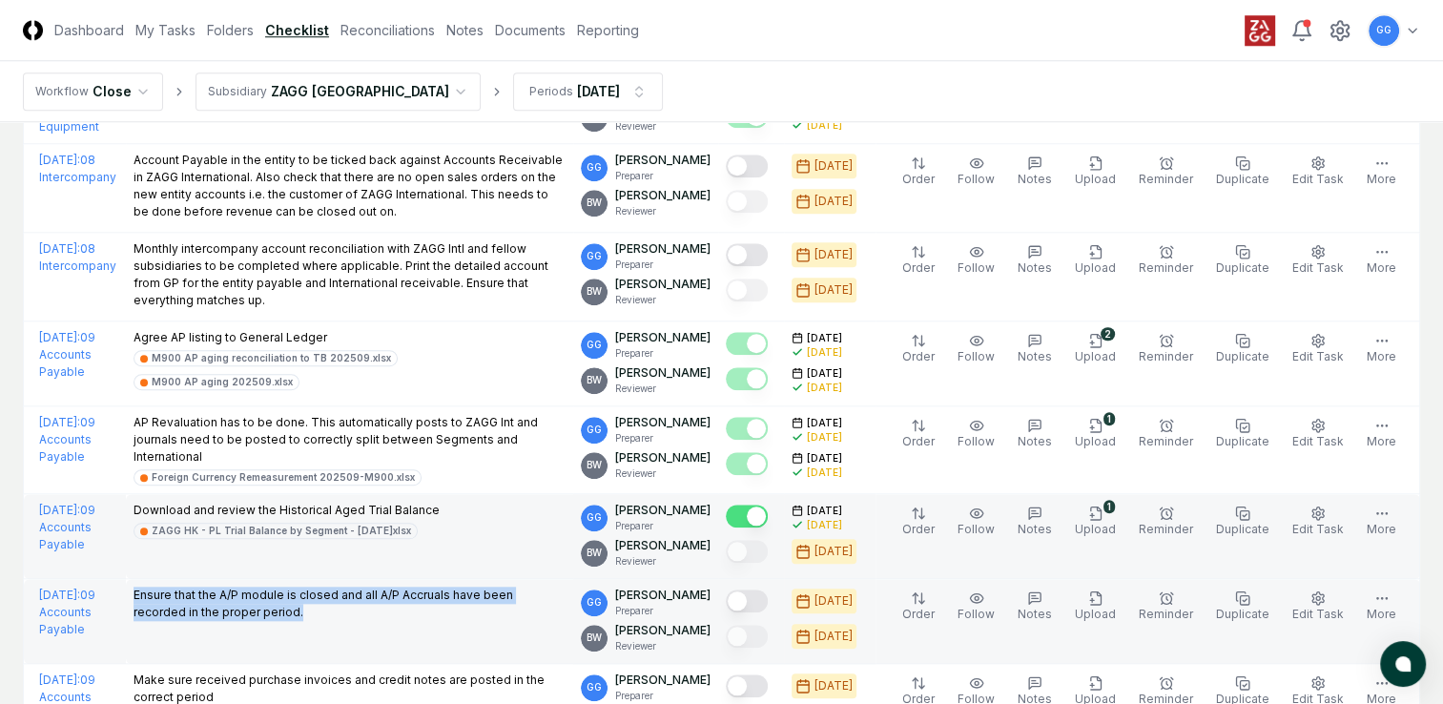
drag, startPoint x: 188, startPoint y: 585, endPoint x: 401, endPoint y: 602, distance: 213.3
click at [401, 602] on td "Ensure that the A/P module is closed and all A/P Accruals have been recorded in…" at bounding box center [349, 621] width 447 height 85
click at [393, 642] on td "Ensure that the A/P module is closed and all A/P Accruals have been recorded in…" at bounding box center [349, 621] width 447 height 85
click at [447, 615] on div "Ensure that the A/P module is closed and all A/P Accruals have been recorded in…" at bounding box center [350, 605] width 432 height 38
drag, startPoint x: 191, startPoint y: 590, endPoint x: 408, endPoint y: 608, distance: 218.2
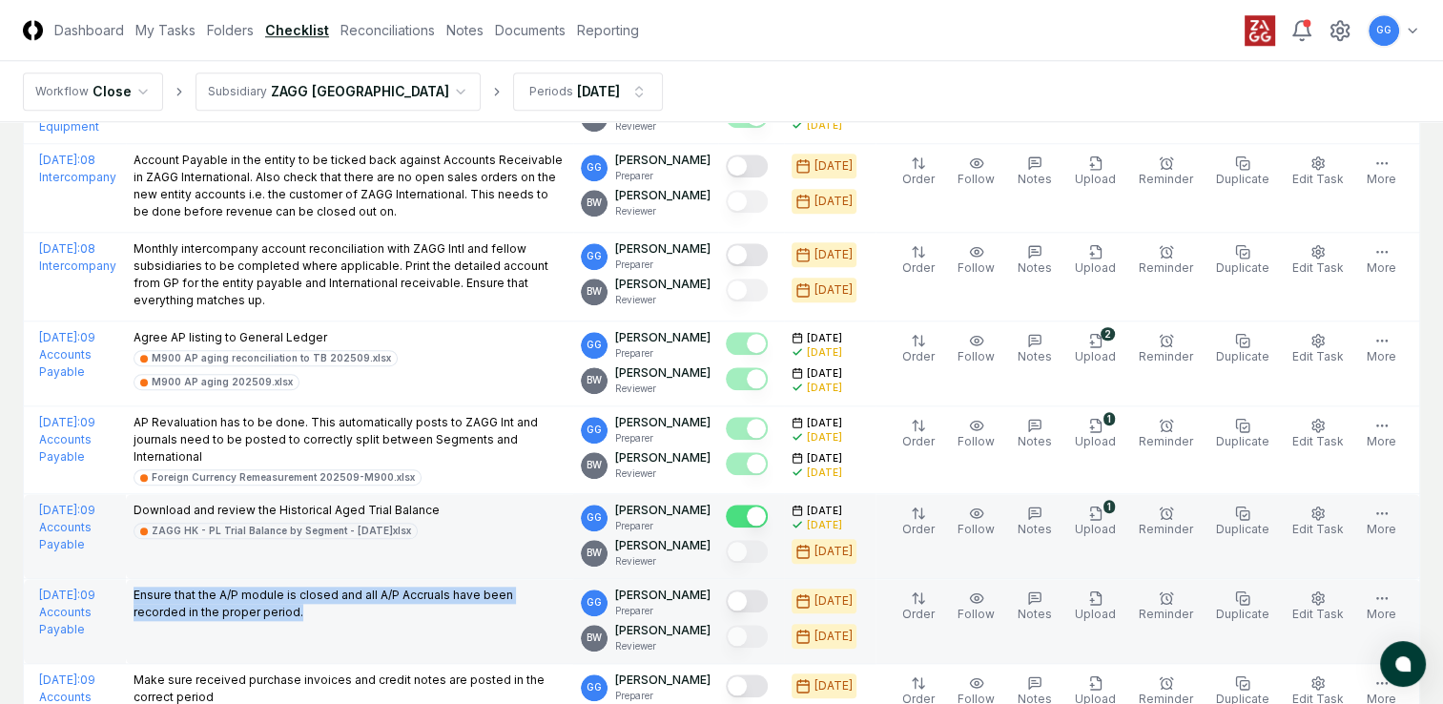
click at [408, 608] on td "Ensure that the A/P module is closed and all A/P Accruals have been recorded in…" at bounding box center [349, 621] width 447 height 85
click at [380, 645] on td "Ensure that the A/P module is closed and all A/P Accruals have been recorded in…" at bounding box center [349, 621] width 447 height 85
click at [763, 595] on button "Mark complete" at bounding box center [747, 600] width 42 height 23
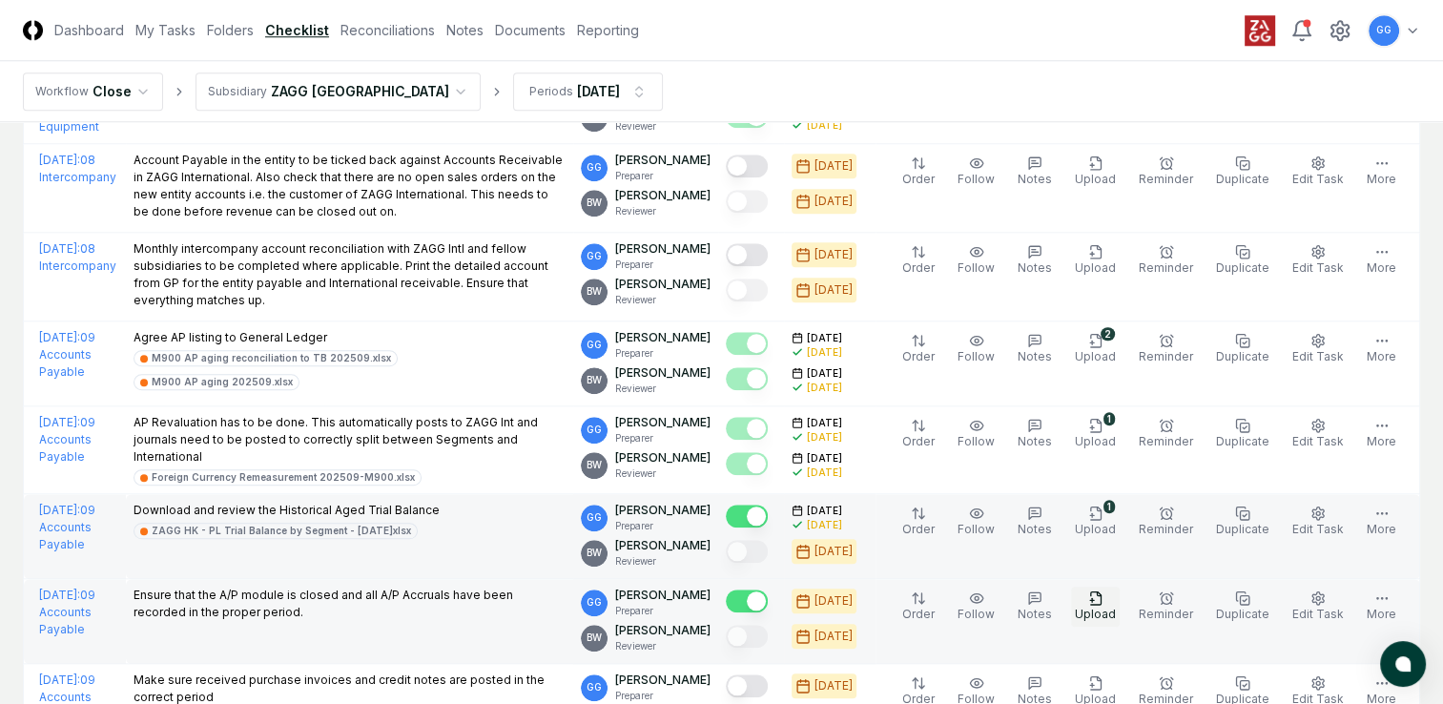
click at [1103, 595] on icon "button" at bounding box center [1095, 597] width 15 height 15
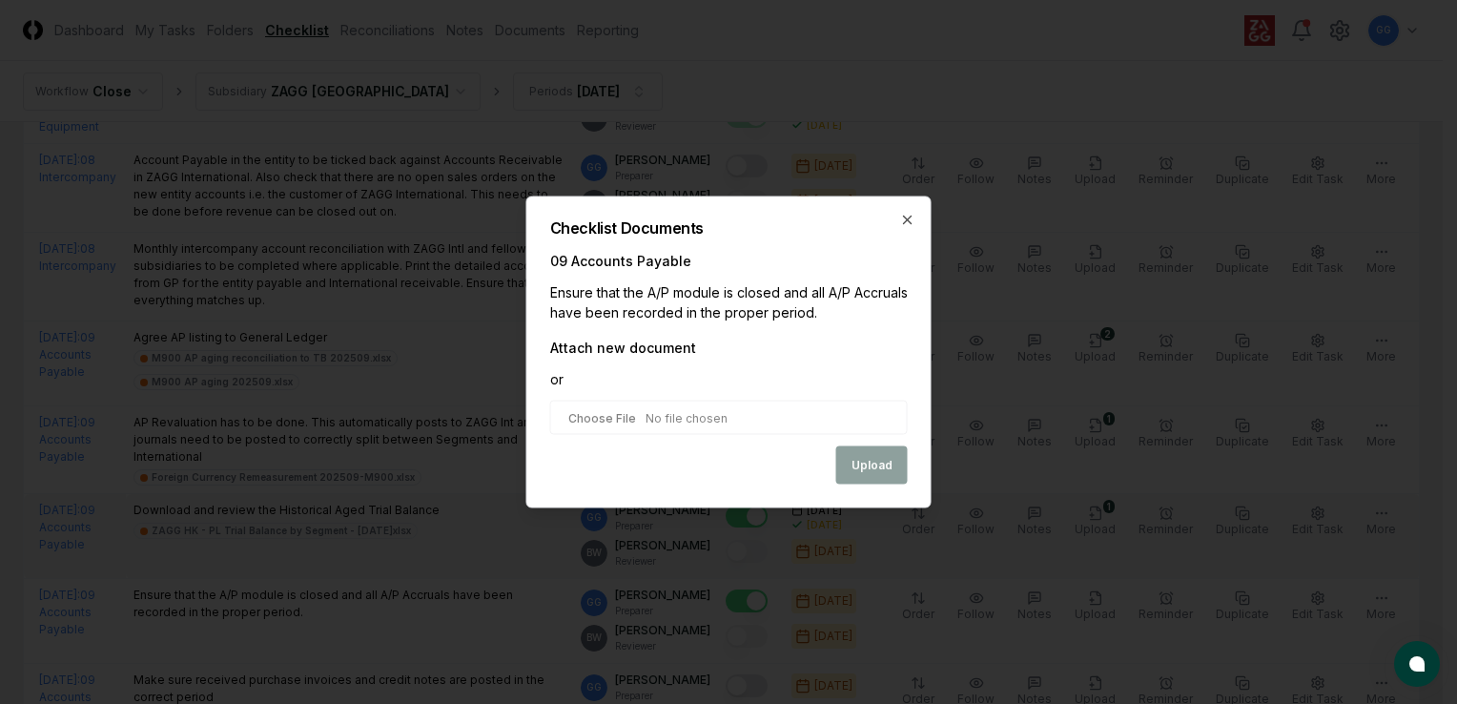
click at [696, 430] on input "file" at bounding box center [729, 418] width 358 height 34
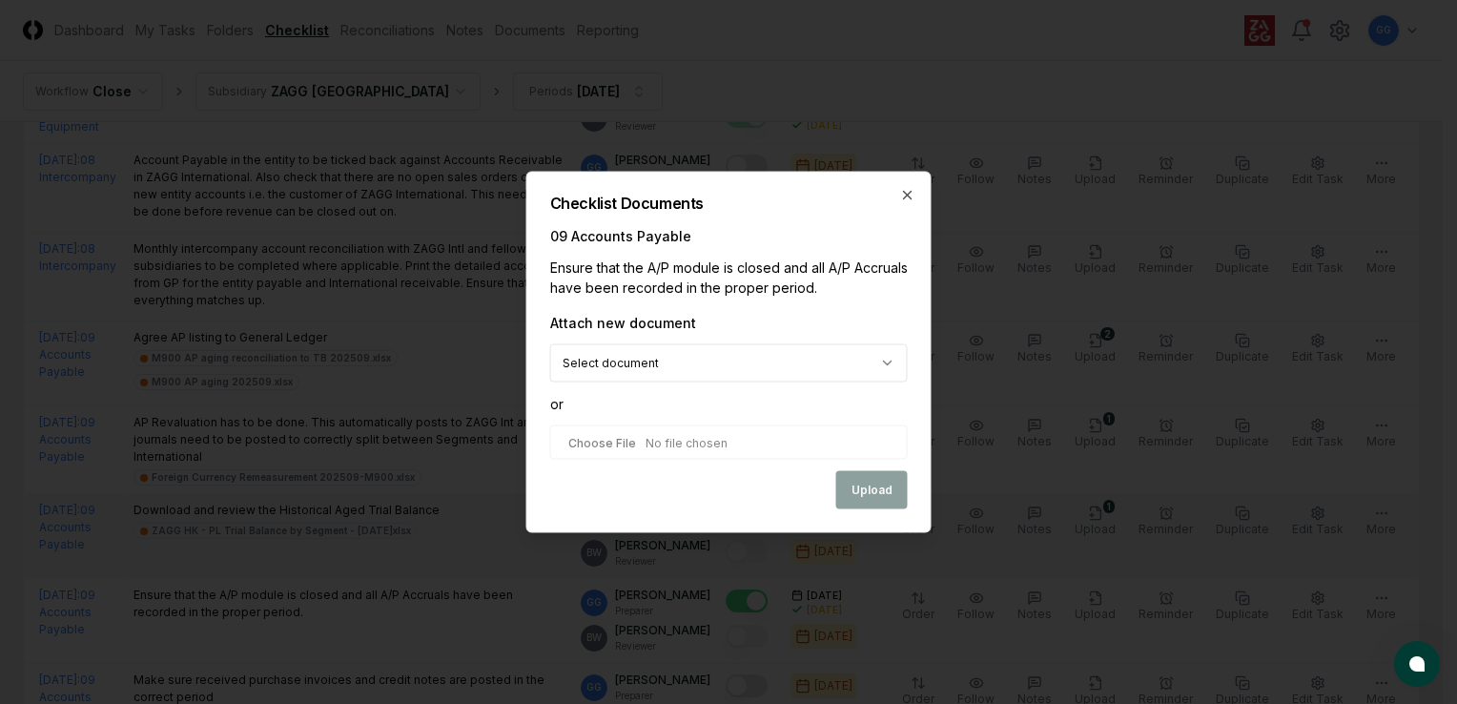
click at [896, 498] on div "Upload" at bounding box center [729, 490] width 358 height 38
click at [881, 490] on div "Upload" at bounding box center [729, 490] width 358 height 38
click at [869, 486] on div "Upload" at bounding box center [729, 490] width 358 height 38
click at [908, 195] on icon "button" at bounding box center [908, 196] width 8 height 8
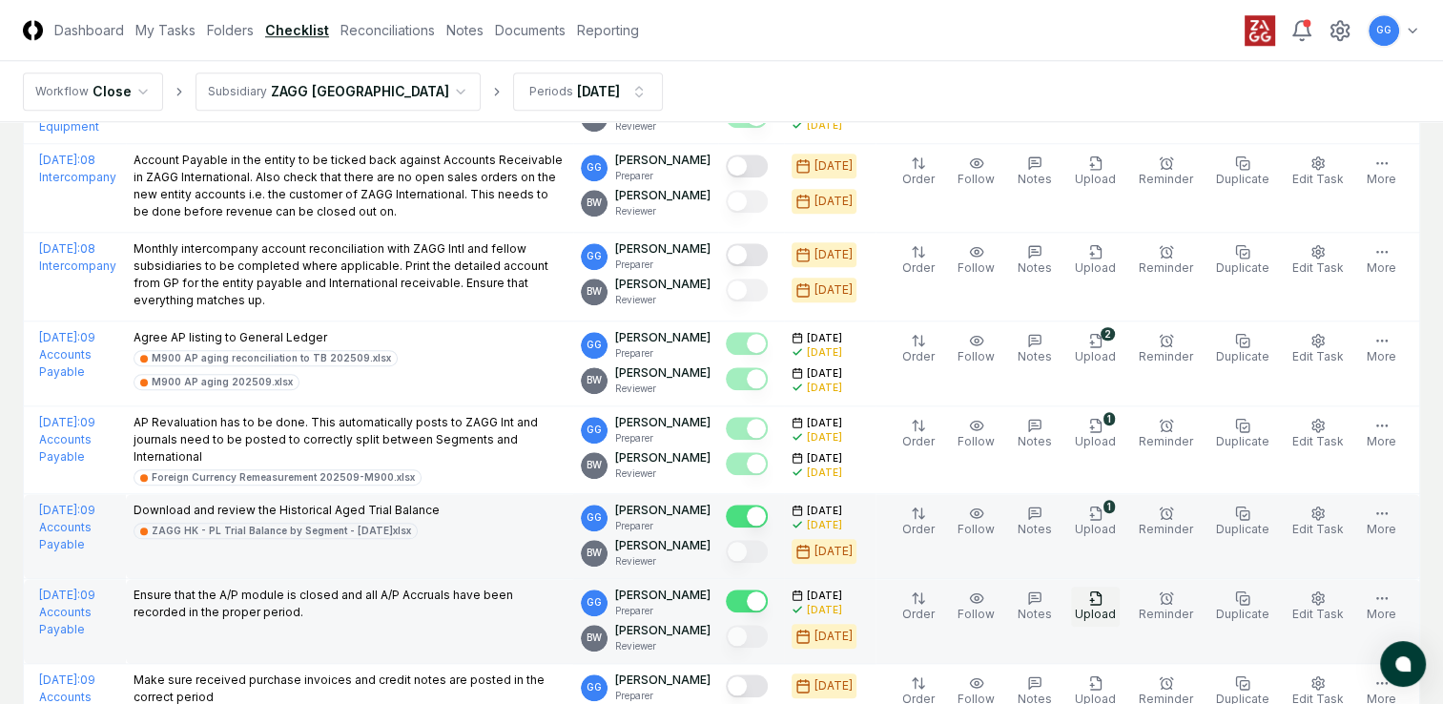
click at [1099, 593] on icon "button" at bounding box center [1095, 597] width 15 height 15
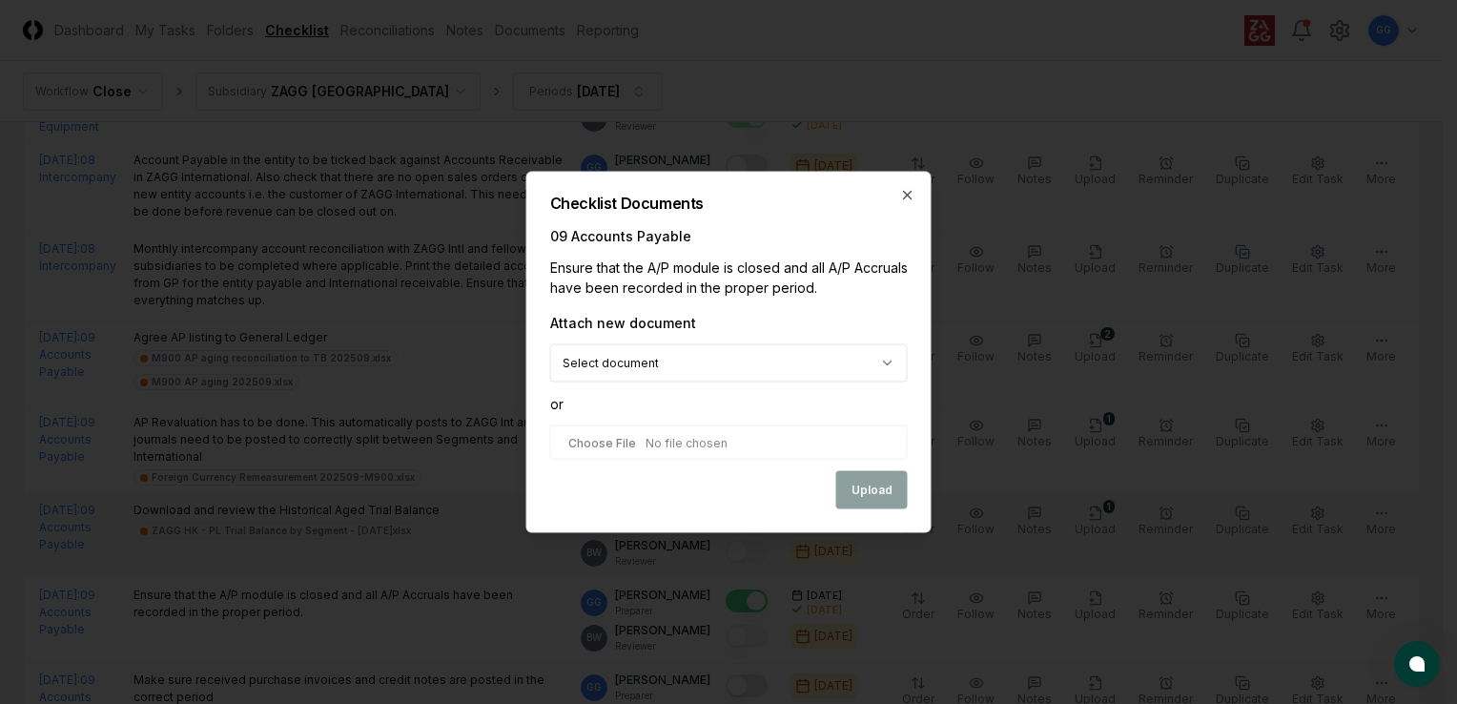
click at [666, 439] on input "file" at bounding box center [729, 442] width 358 height 34
type input "**********"
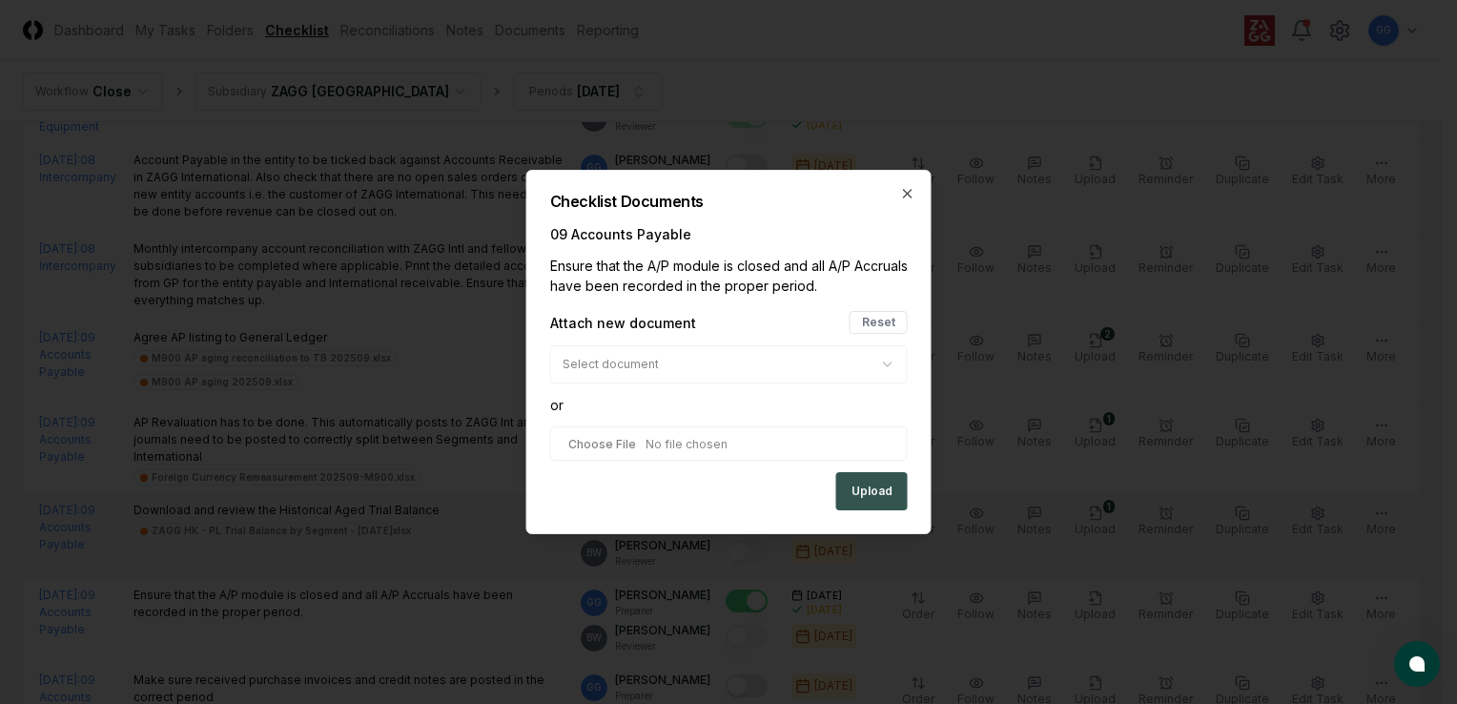
click at [868, 493] on button "Upload" at bounding box center [872, 491] width 72 height 38
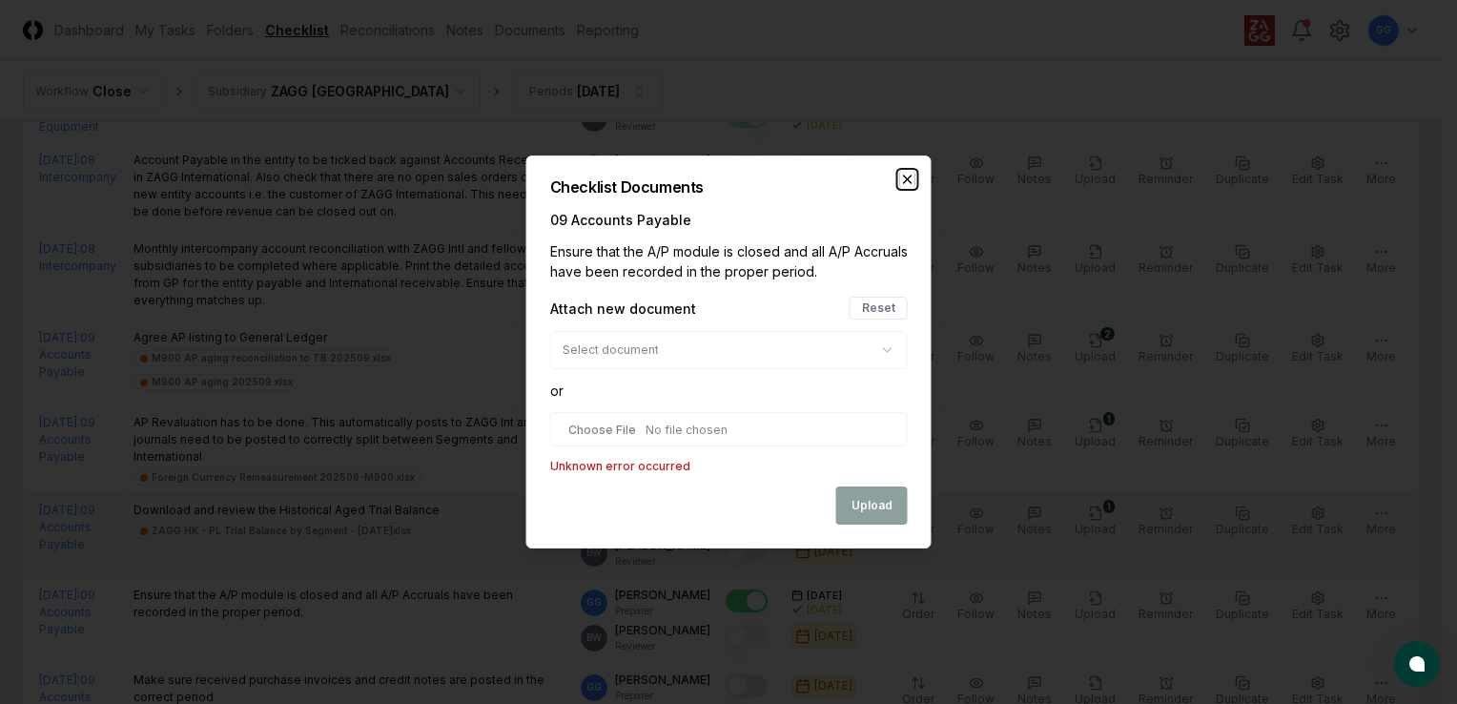
click at [908, 173] on icon "button" at bounding box center [907, 179] width 15 height 15
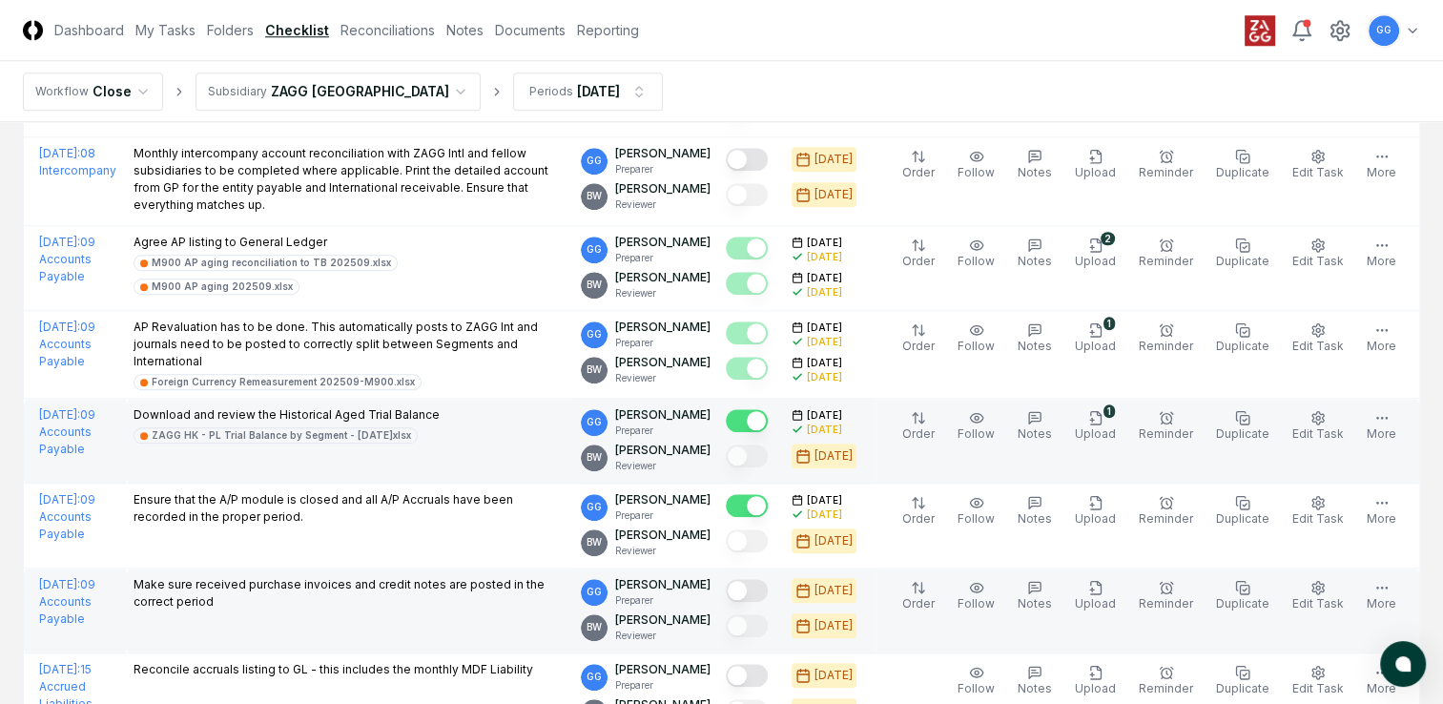
scroll to position [2098, 0]
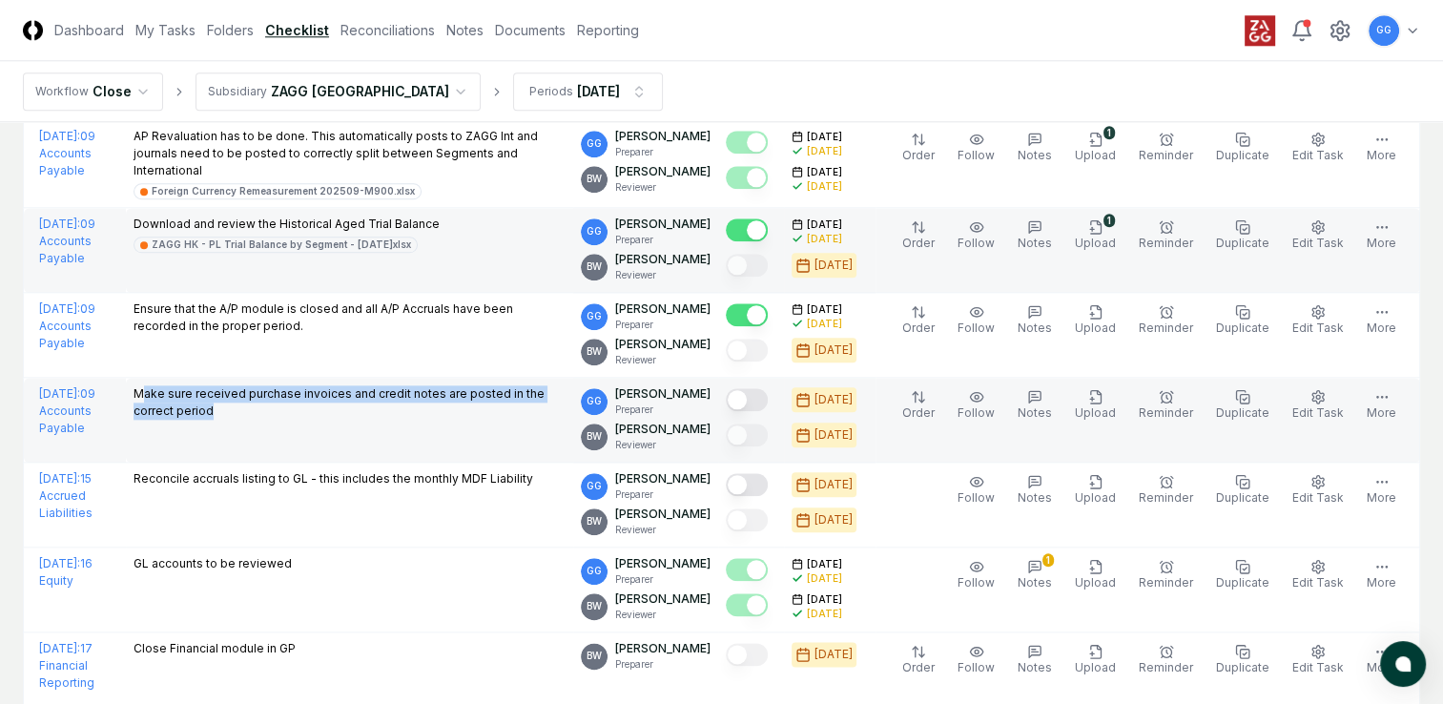
drag, startPoint x: 199, startPoint y: 385, endPoint x: 360, endPoint y: 415, distance: 163.8
click at [360, 415] on div "Make sure received purchase invoices and credit notes are posted in the correct…" at bounding box center [350, 404] width 432 height 38
drag, startPoint x: 195, startPoint y: 379, endPoint x: 329, endPoint y: 406, distance: 137.3
click at [329, 406] on p "Make sure received purchase invoices and credit notes are posted in the correct…" at bounding box center [350, 402] width 432 height 34
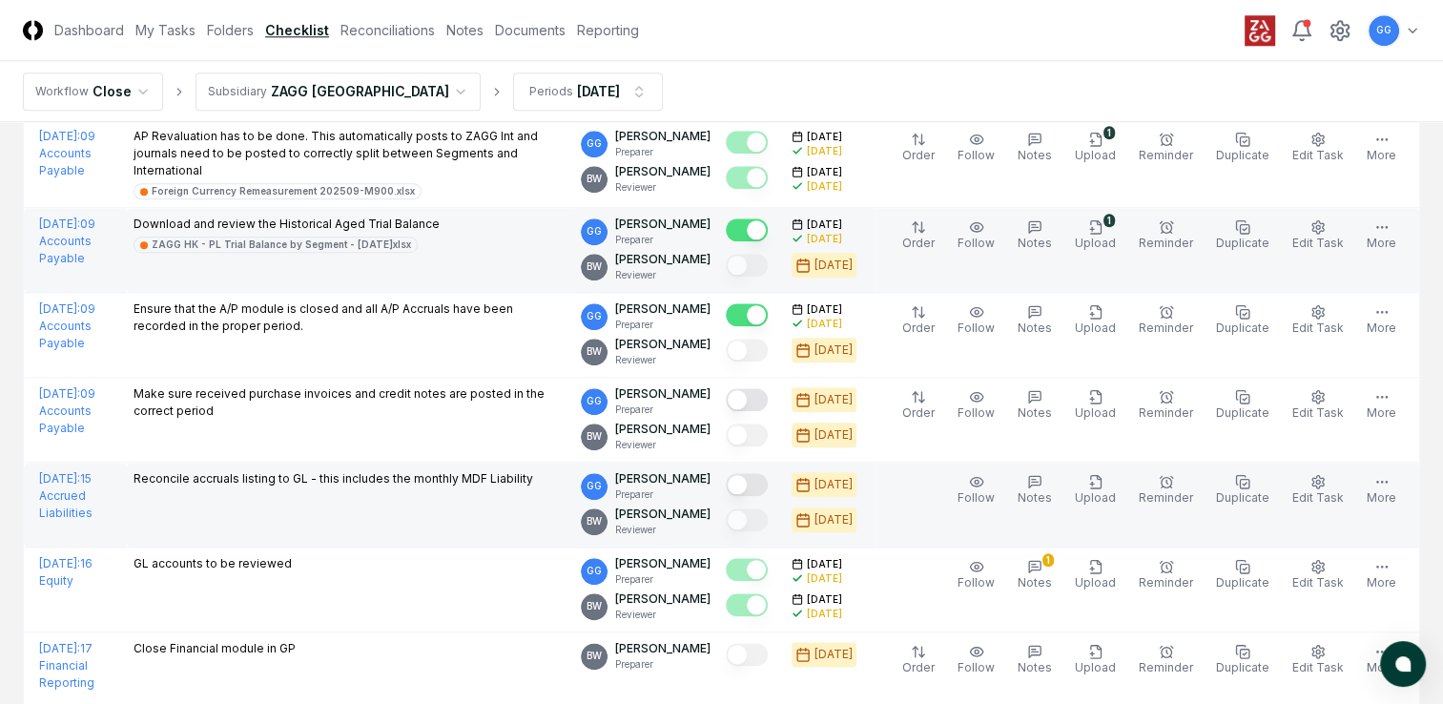
click at [253, 473] on p "Reconcile accruals listing to GL - this includes the monthly MDF Liability" at bounding box center [334, 478] width 400 height 17
drag, startPoint x: 189, startPoint y: 464, endPoint x: 618, endPoint y: 486, distance: 429.7
click at [573, 486] on td "Reconcile accruals listing to GL - this includes the monthly MDF Liability" at bounding box center [349, 504] width 447 height 85
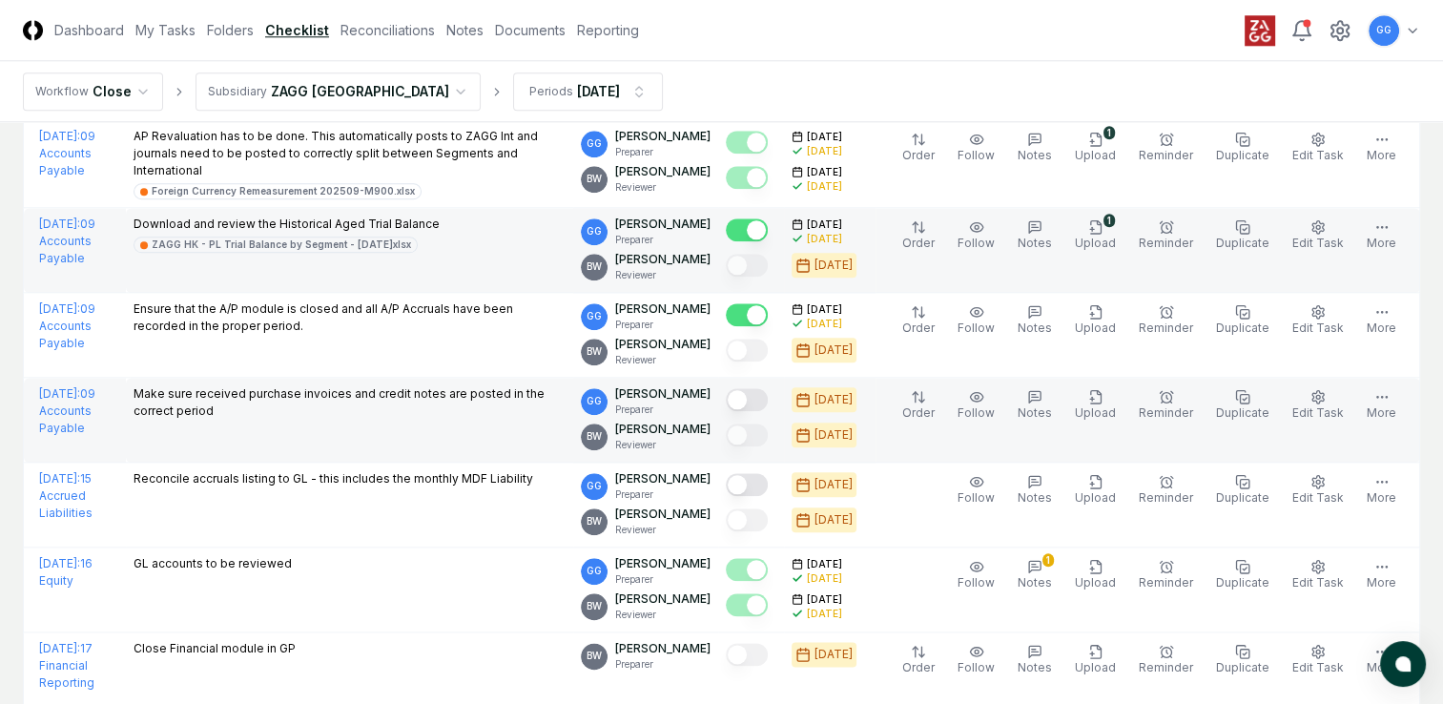
click at [535, 427] on td "Make sure received purchase invoices and credit notes are posted in the correct…" at bounding box center [349, 420] width 447 height 85
drag, startPoint x: 196, startPoint y: 379, endPoint x: 336, endPoint y: 432, distance: 149.1
click at [336, 432] on td "Make sure received purchase invoices and credit notes are posted in the correct…" at bounding box center [349, 420] width 447 height 85
click at [764, 394] on button "Mark complete" at bounding box center [747, 399] width 42 height 23
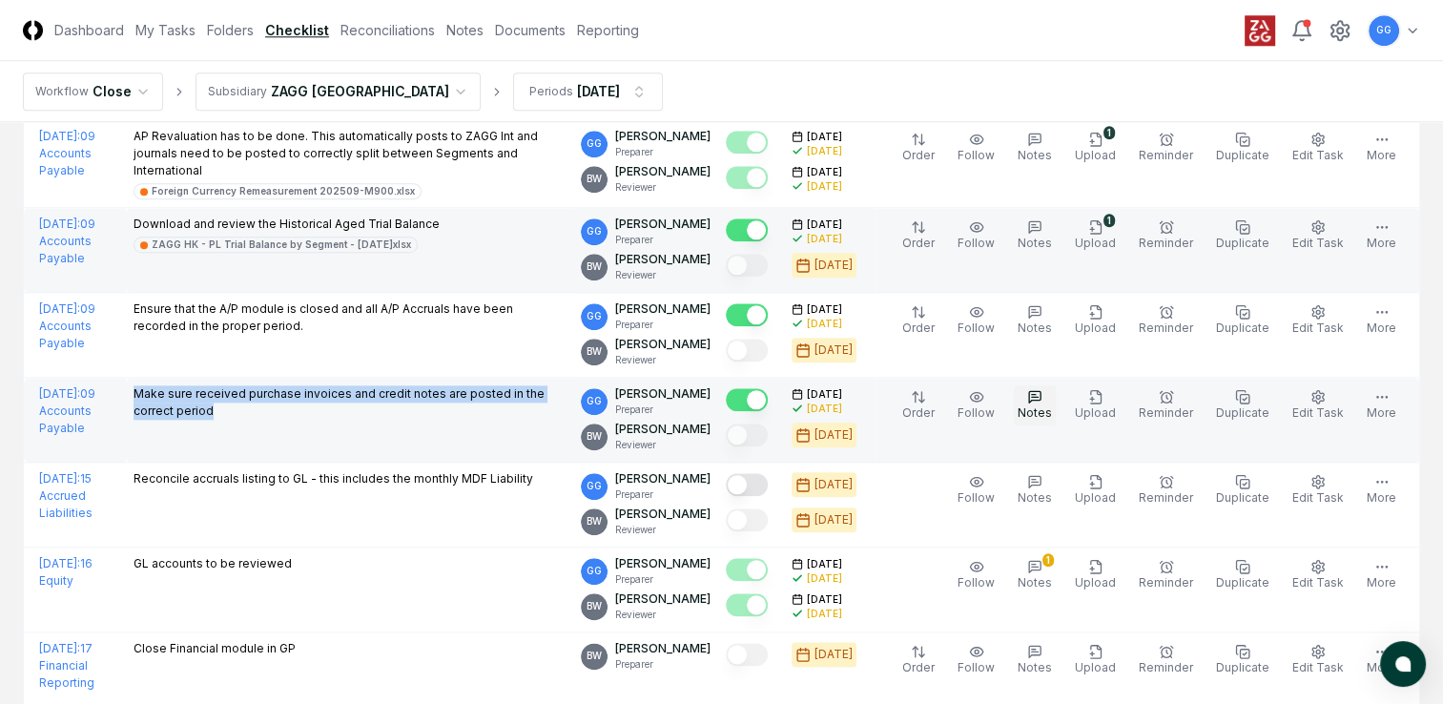
click at [1042, 391] on icon "button" at bounding box center [1034, 396] width 15 height 15
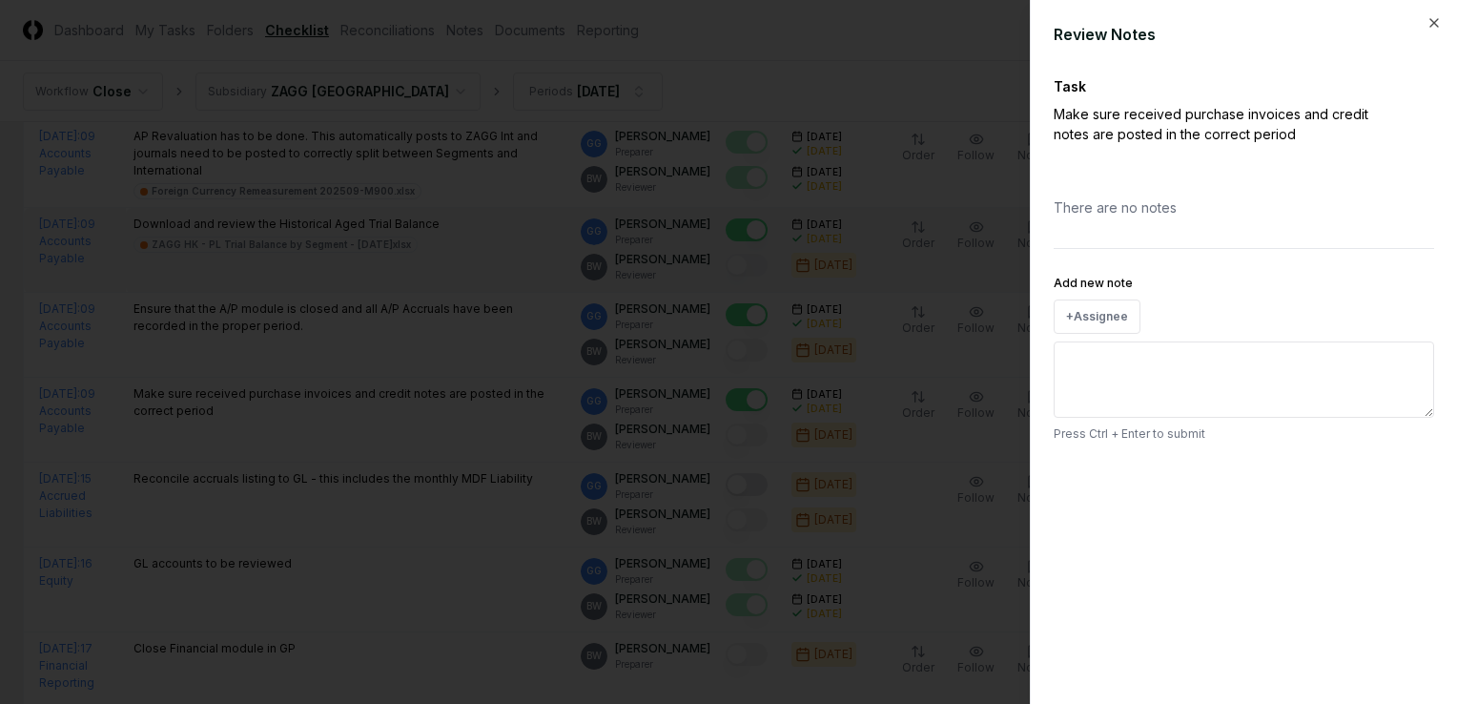
click at [1114, 380] on textarea "Add new note" at bounding box center [1244, 379] width 380 height 76
type textarea "****"
type textarea "*"
type textarea "***"
type textarea "*"
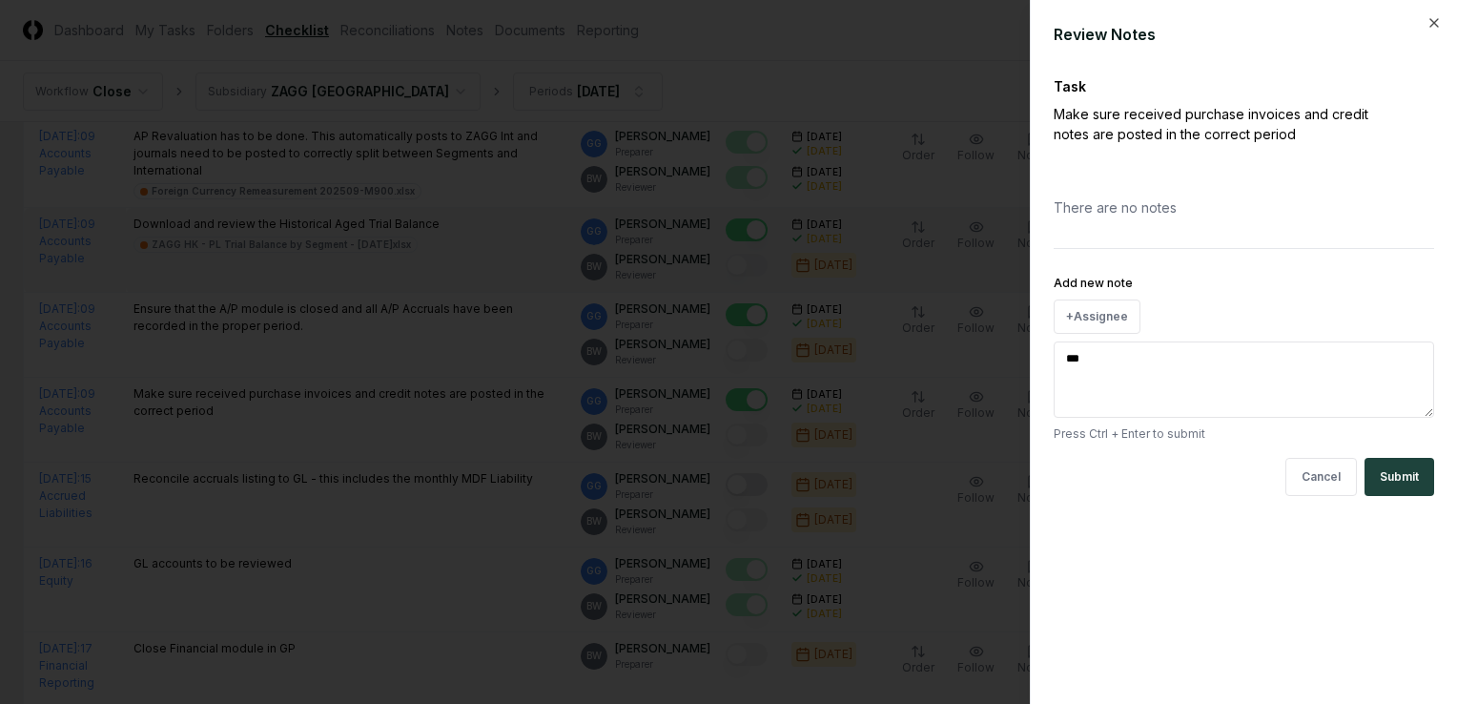
type textarea "**"
type textarea "*"
type textarea "****"
type textarea "*"
type textarea "****"
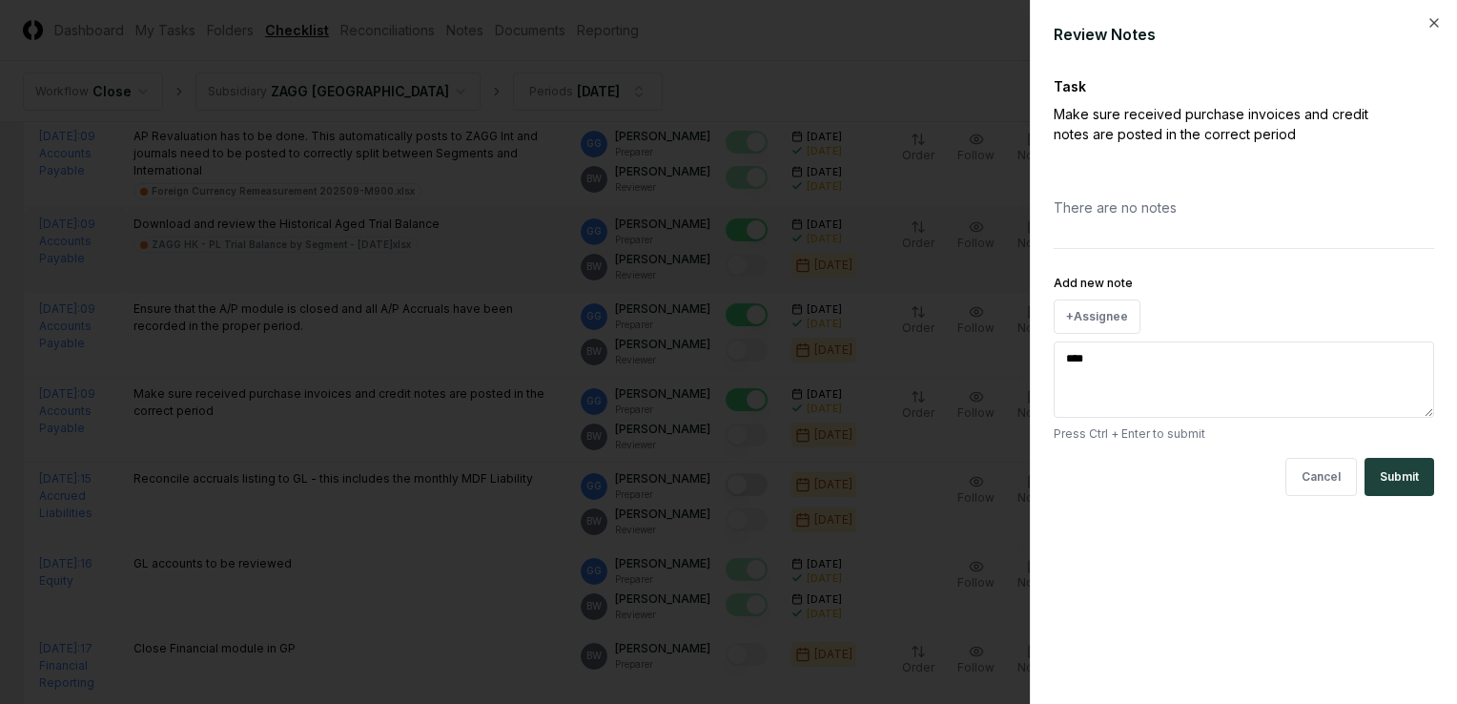
click at [1395, 470] on button "Submit" at bounding box center [1400, 477] width 70 height 38
type textarea "*"
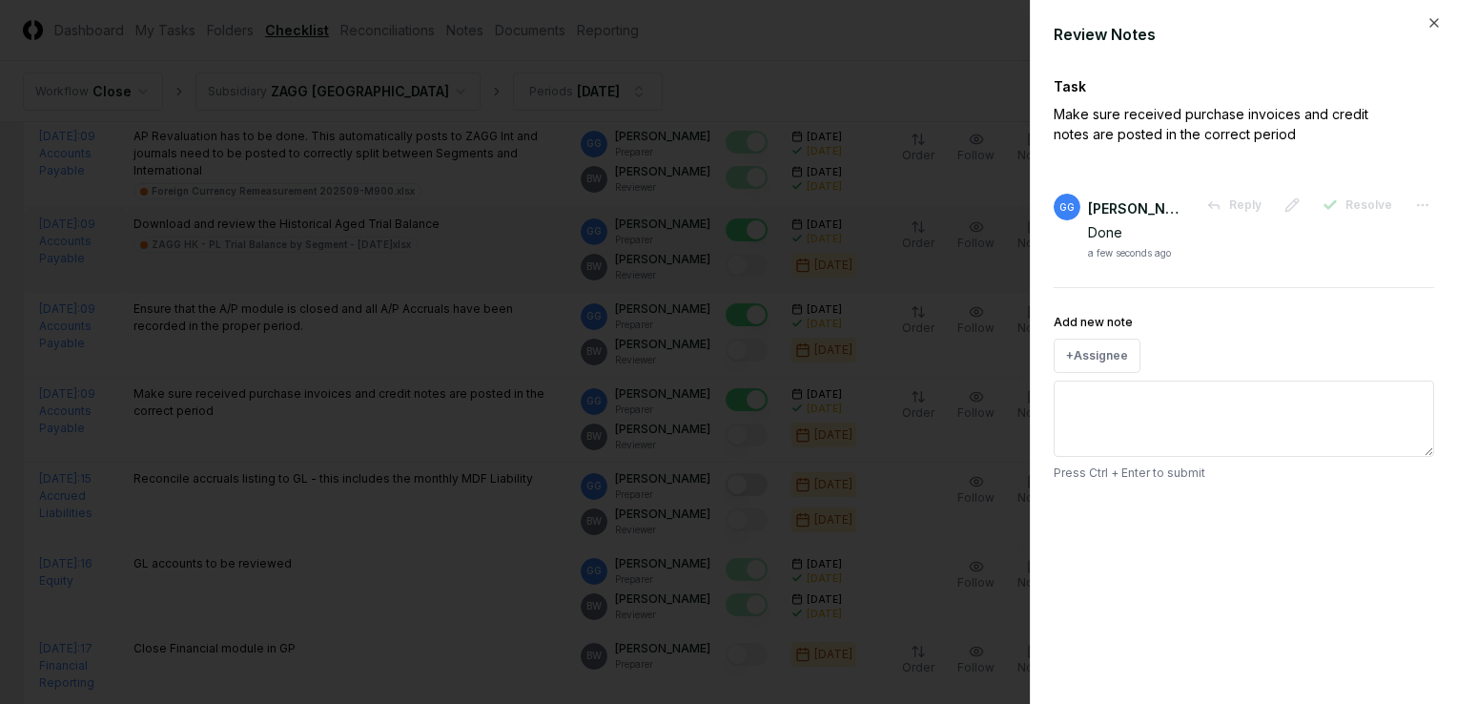
click at [535, 437] on div at bounding box center [728, 352] width 1457 height 704
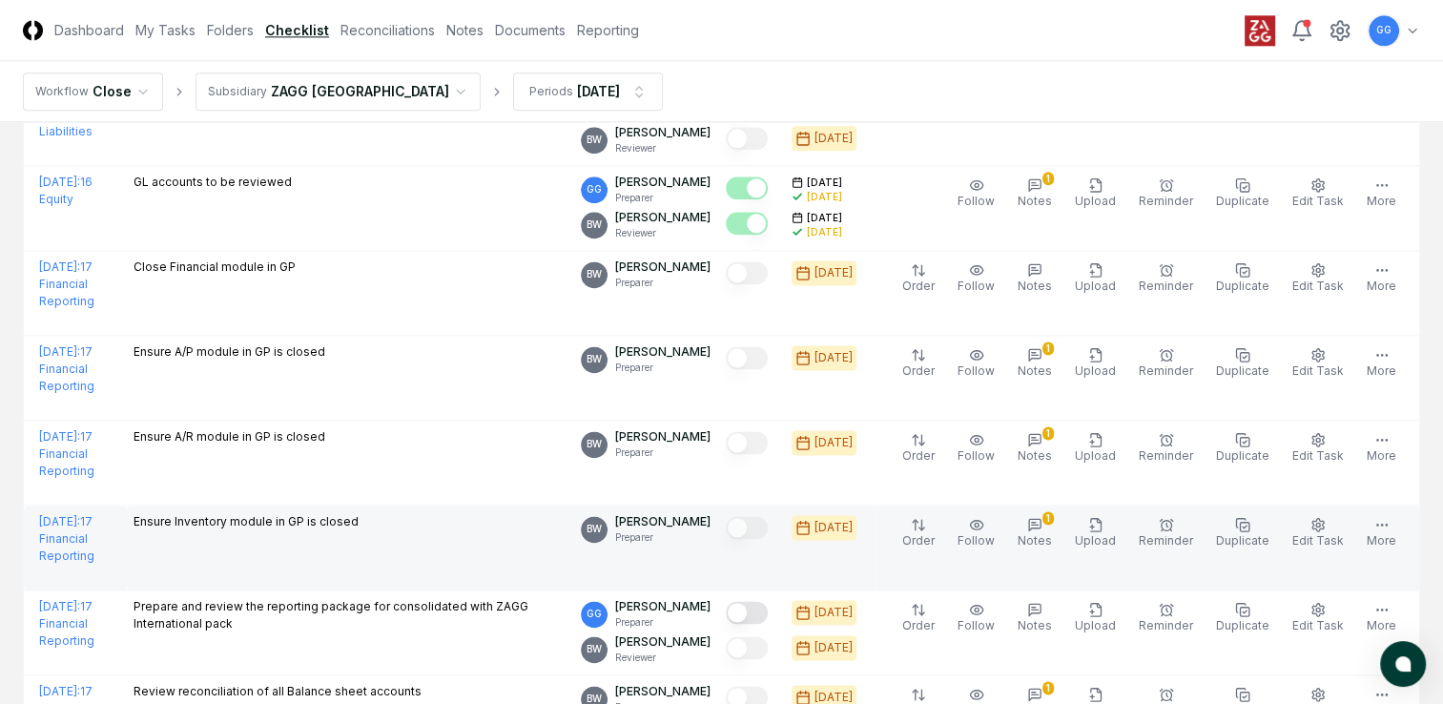
scroll to position [2575, 0]
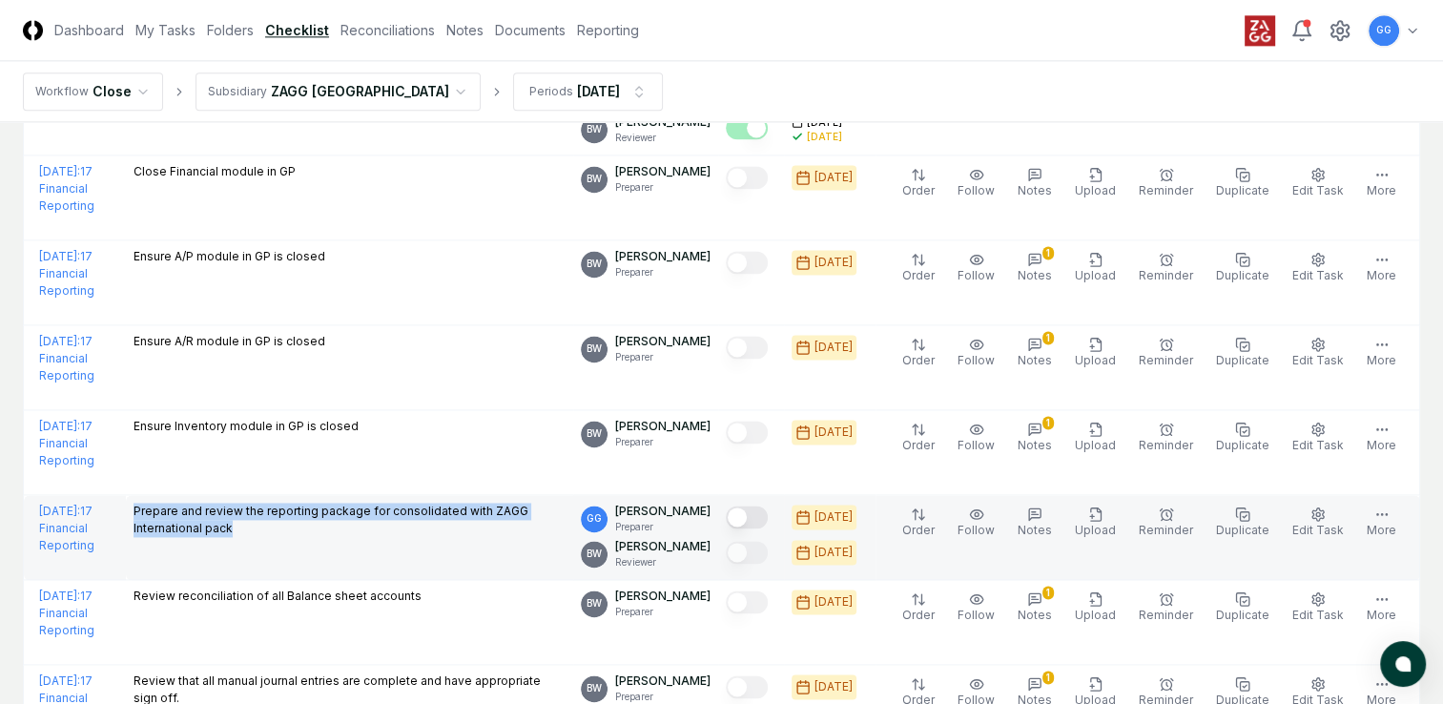
drag, startPoint x: 192, startPoint y: 497, endPoint x: 308, endPoint y: 529, distance: 120.8
click at [308, 529] on td "Prepare and review the reporting package for consolidated with ZAGG Internation…" at bounding box center [349, 537] width 447 height 85
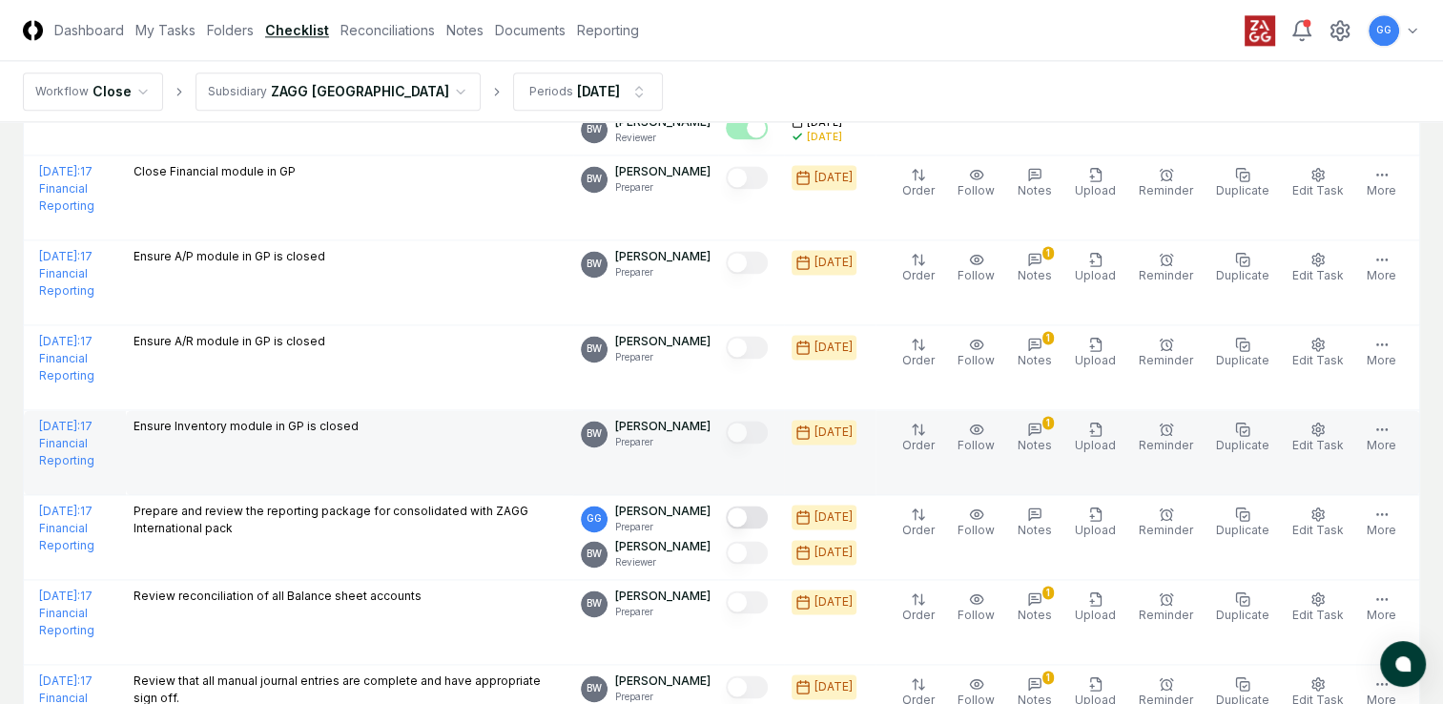
click at [518, 438] on td "Ensure Inventory module in GP is closed" at bounding box center [349, 452] width 447 height 85
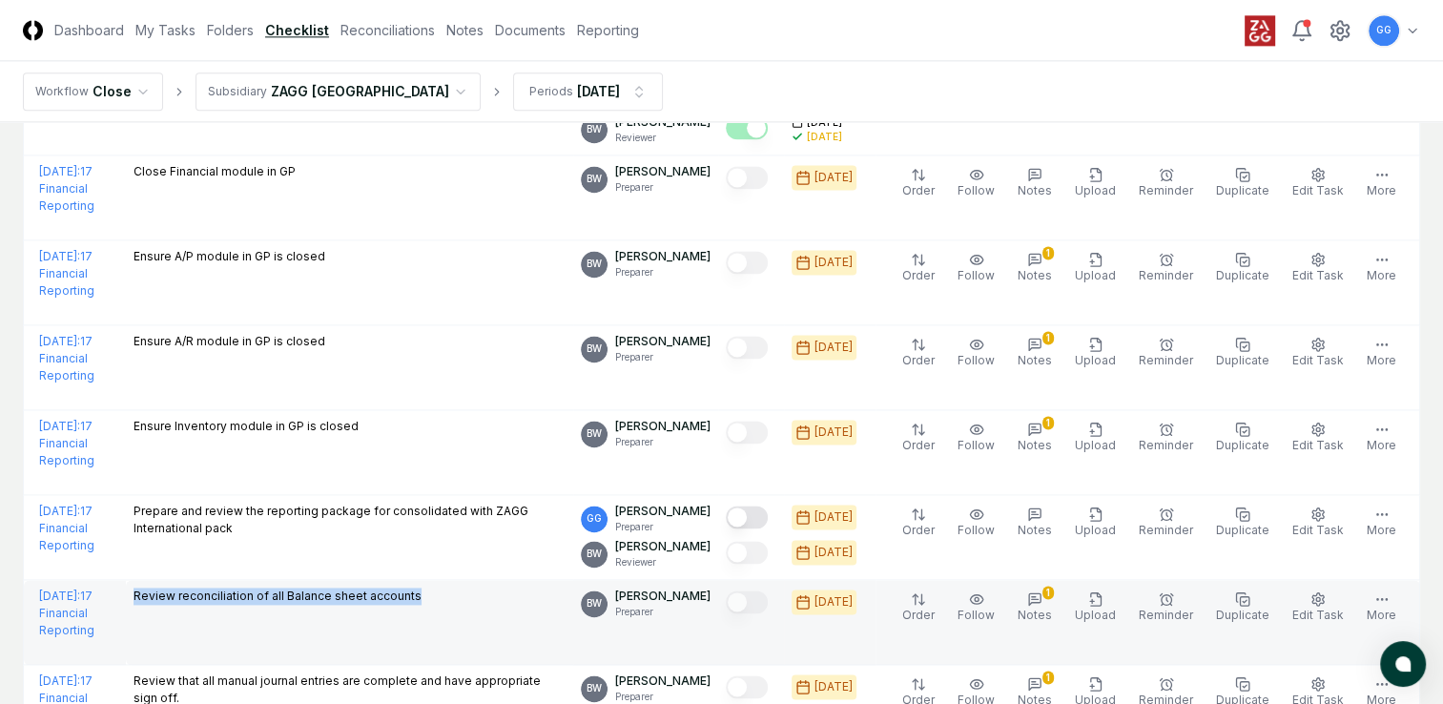
drag, startPoint x: 186, startPoint y: 582, endPoint x: 491, endPoint y: 605, distance: 306.0
click at [491, 605] on td "Review reconciliation of all Balance sheet accounts" at bounding box center [349, 622] width 447 height 85
click at [441, 628] on td "Review reconciliation of all Balance sheet accounts" at bounding box center [349, 622] width 447 height 85
drag, startPoint x: 193, startPoint y: 584, endPoint x: 489, endPoint y: 587, distance: 296.6
click at [489, 587] on div "Review reconciliation of all Balance sheet accounts" at bounding box center [350, 597] width 432 height 21
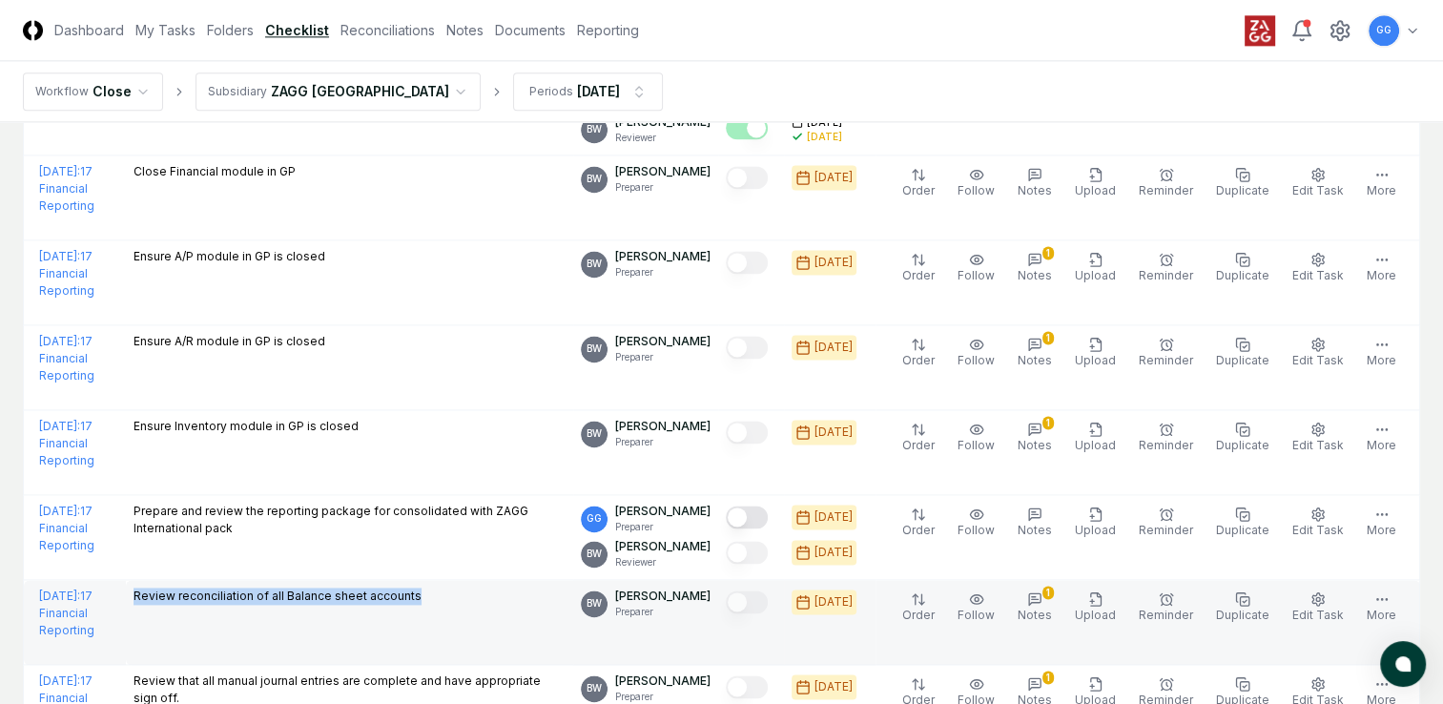
click at [489, 616] on td "Review reconciliation of all Balance sheet accounts" at bounding box center [349, 622] width 447 height 85
drag, startPoint x: 187, startPoint y: 579, endPoint x: 535, endPoint y: 601, distance: 348.7
click at [535, 601] on td "Review reconciliation of all Balance sheet accounts" at bounding box center [349, 622] width 447 height 85
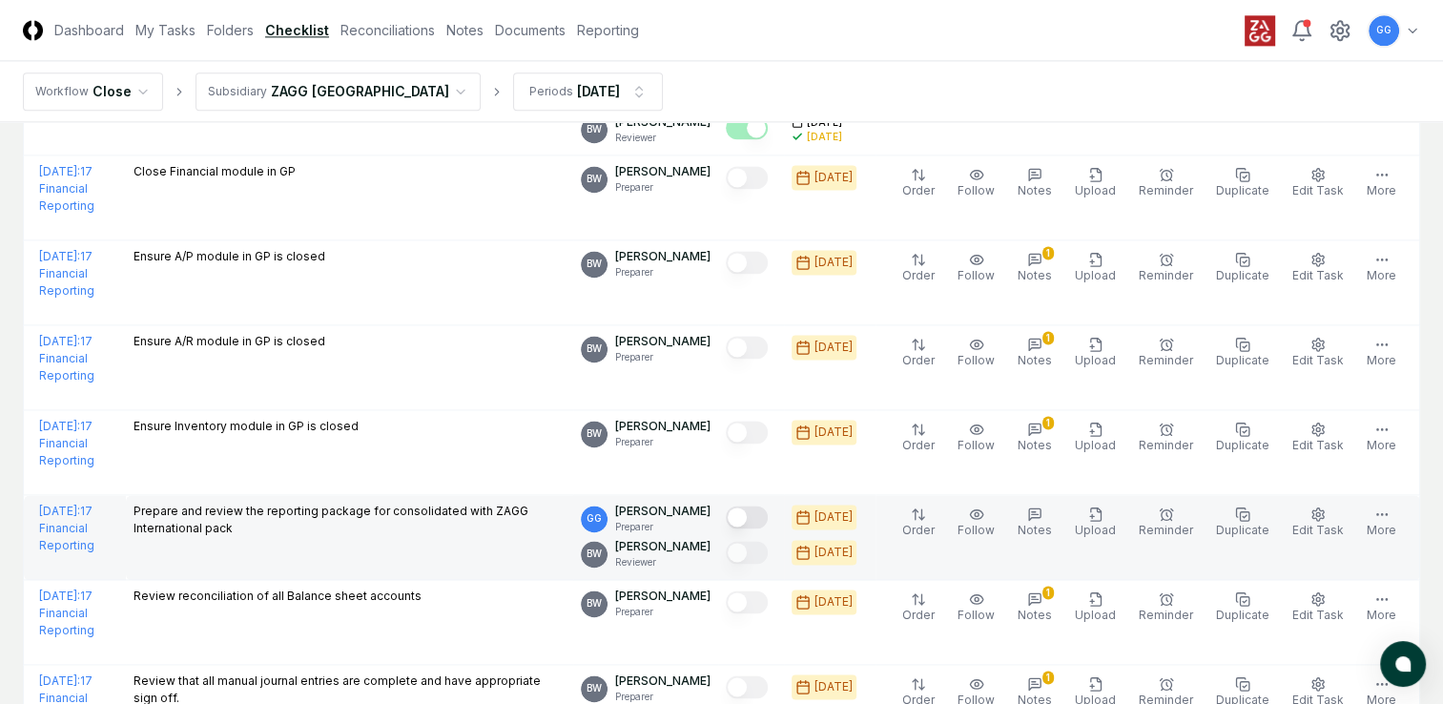
click at [483, 540] on td "Prepare and review the reporting package for consolidated with ZAGG Internation…" at bounding box center [349, 537] width 447 height 85
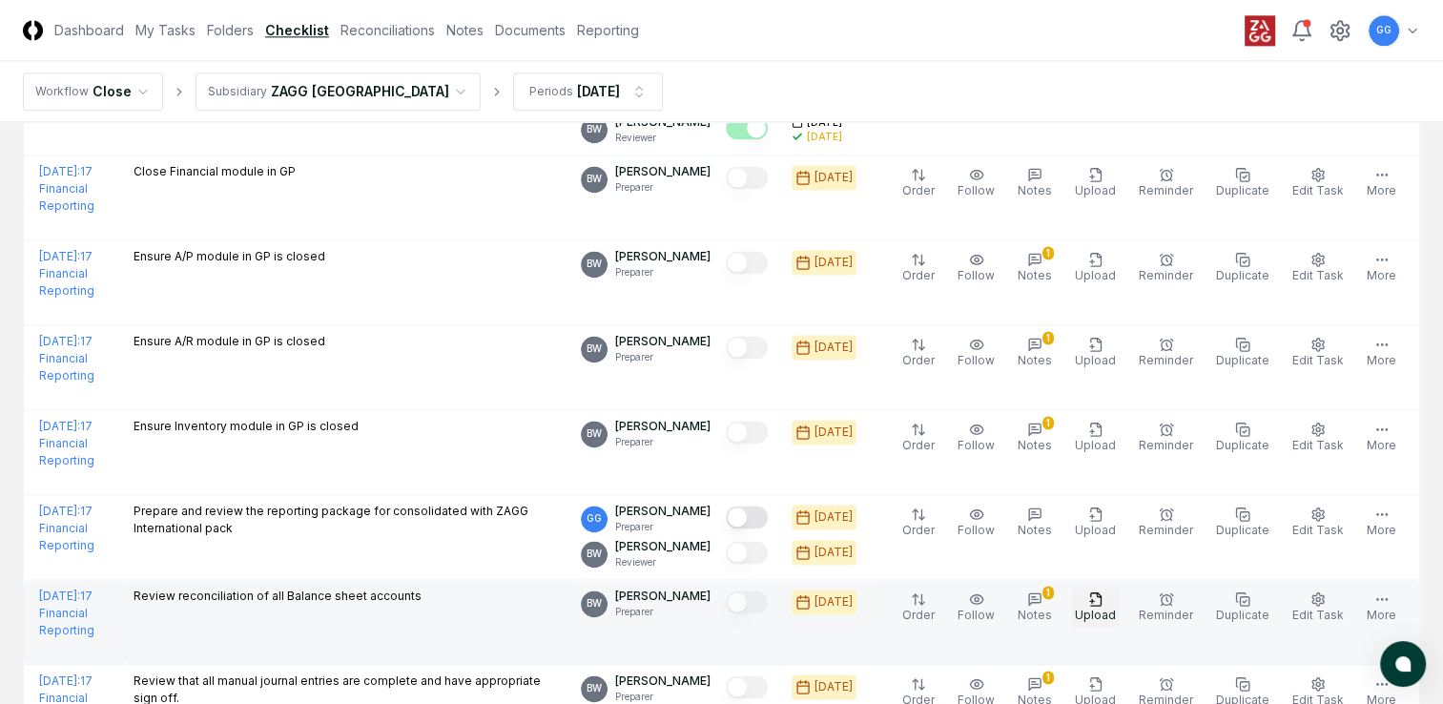
click at [1103, 593] on icon "button" at bounding box center [1095, 598] width 15 height 15
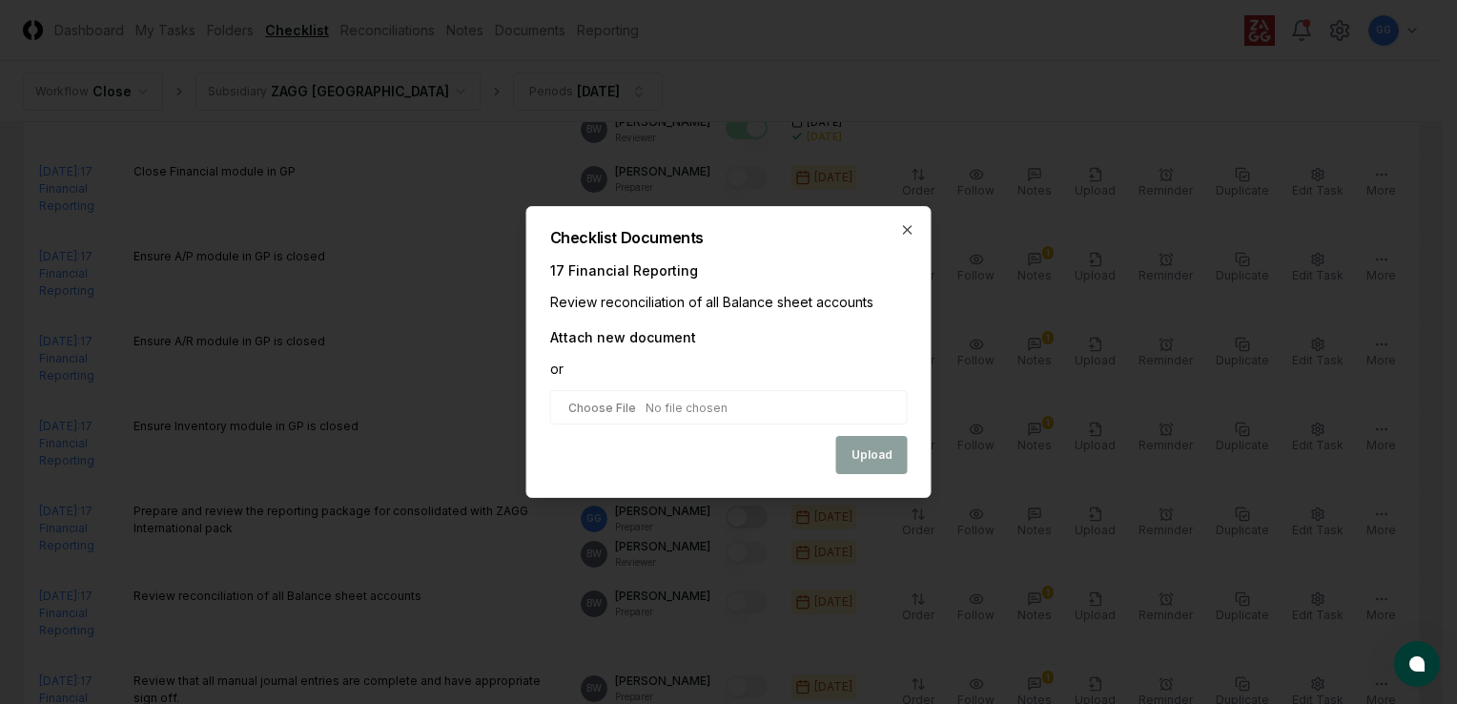
click at [644, 407] on input "file" at bounding box center [729, 407] width 358 height 34
type input "**********"
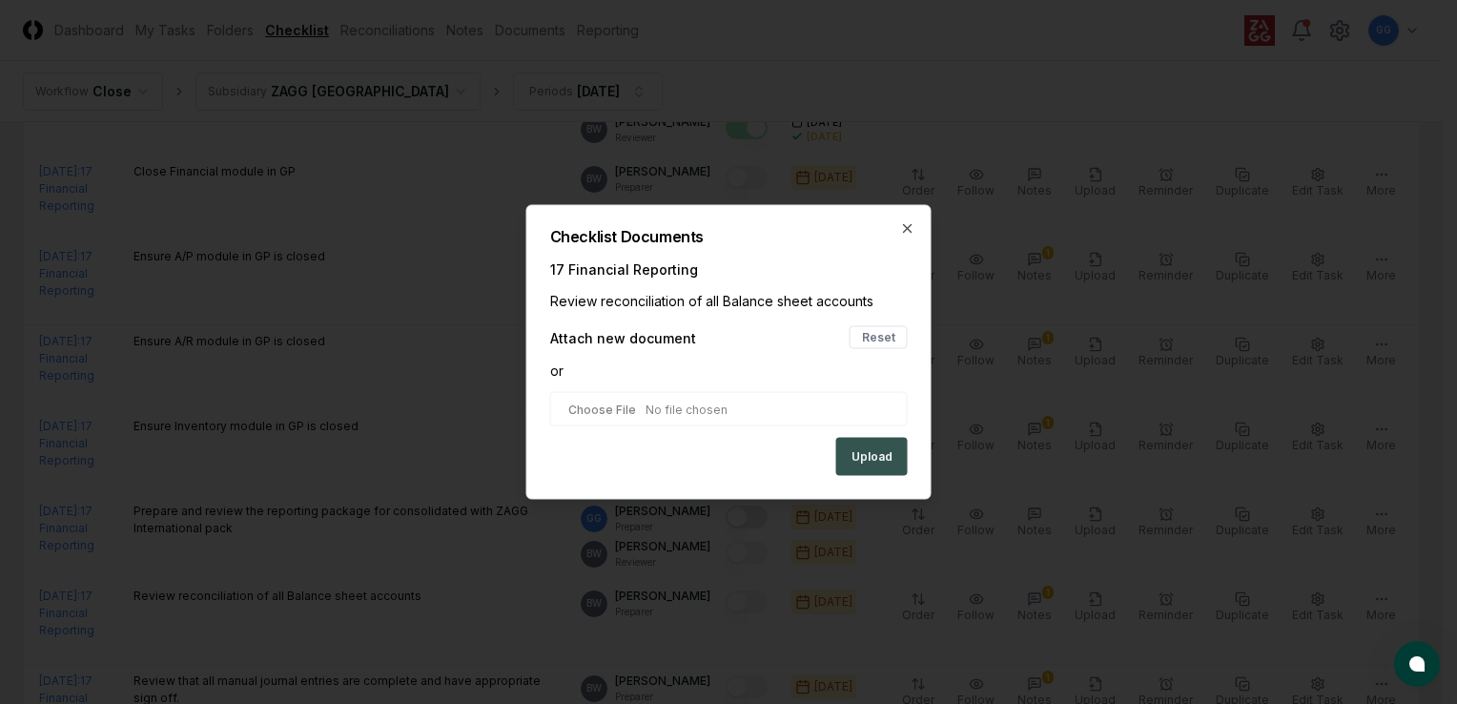
click at [865, 456] on button "Upload" at bounding box center [872, 457] width 72 height 38
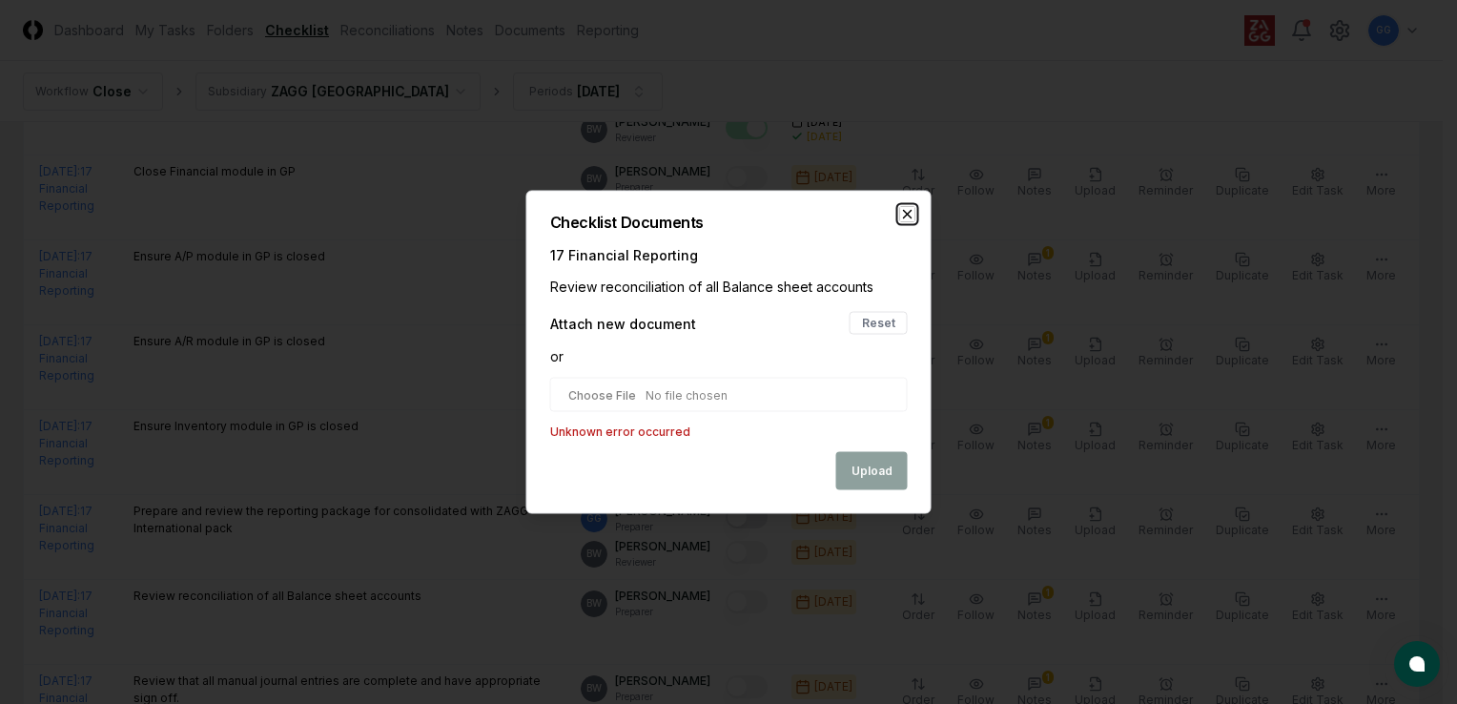
click at [904, 219] on icon "button" at bounding box center [907, 214] width 15 height 15
